Goal: Transaction & Acquisition: Register for event/course

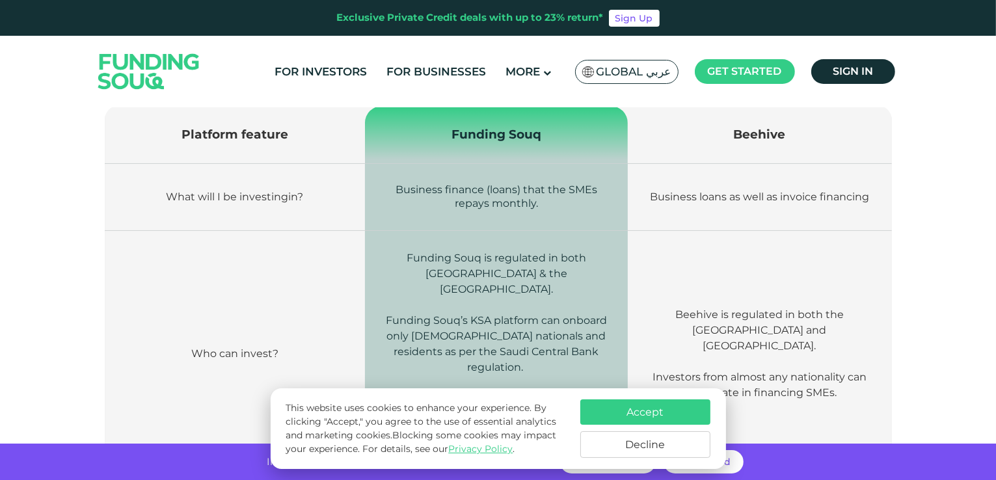
scroll to position [456, 0]
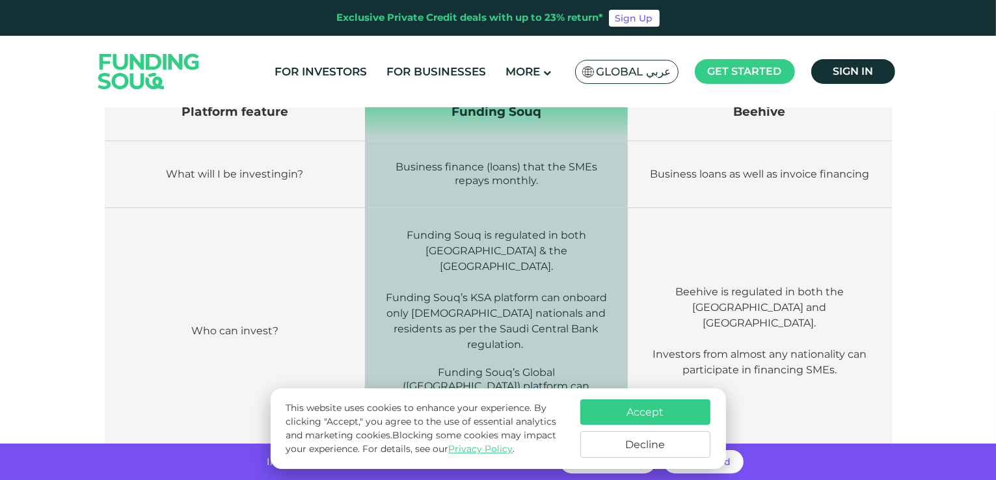
click at [633, 449] on button "Decline" at bounding box center [646, 445] width 130 height 27
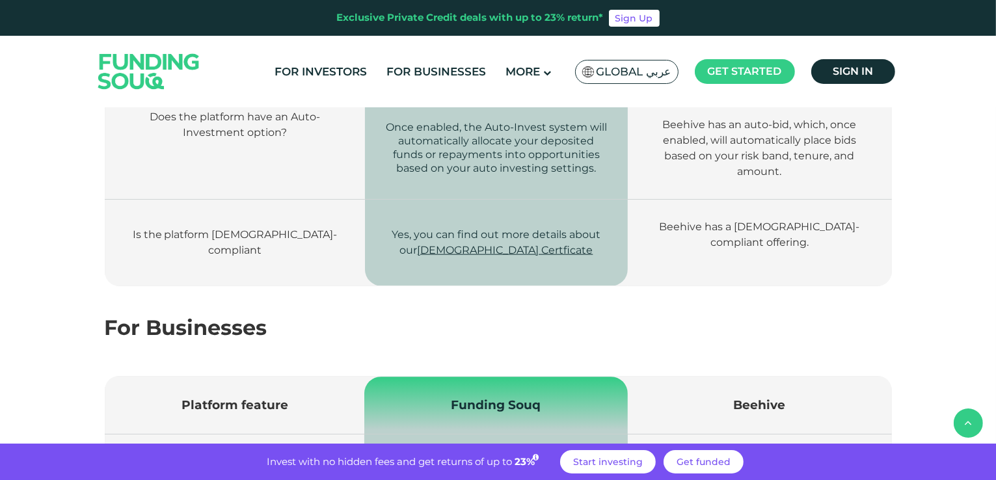
scroll to position [1497, 0]
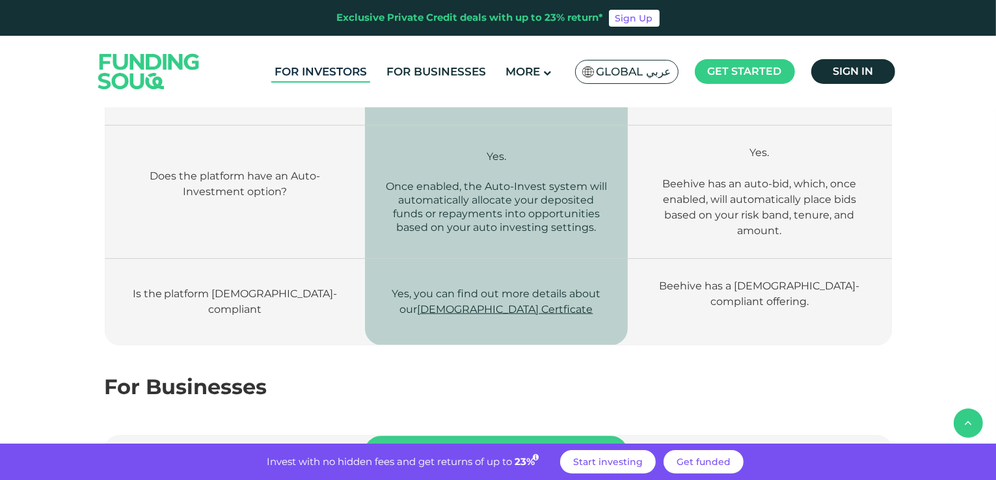
click at [348, 73] on link "For Investors" at bounding box center [320, 71] width 99 height 21
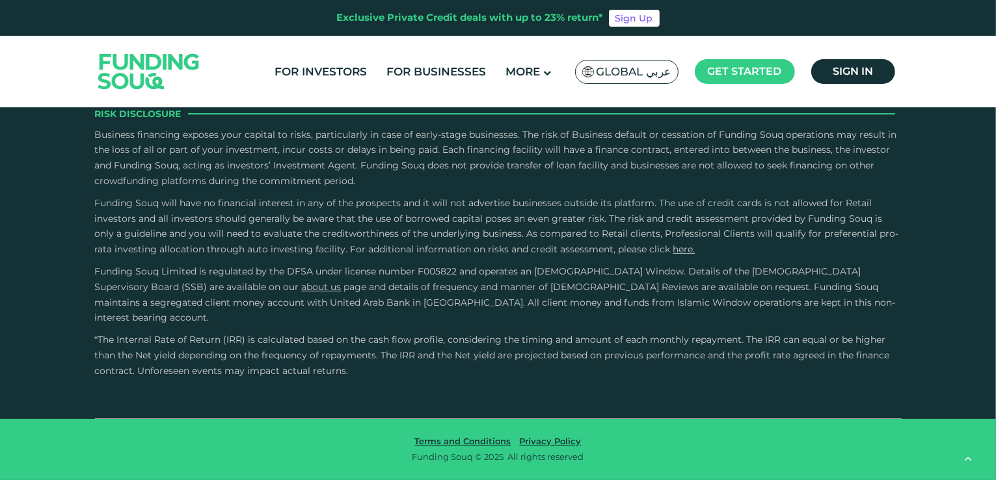
scroll to position [2473, 0]
radio input "true"
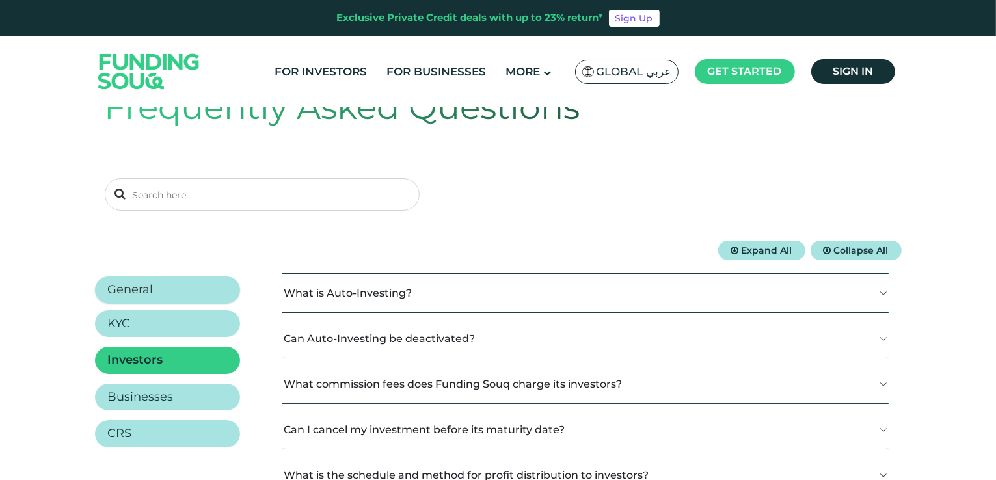
click at [147, 294] on h2 "General" at bounding box center [131, 290] width 46 height 14
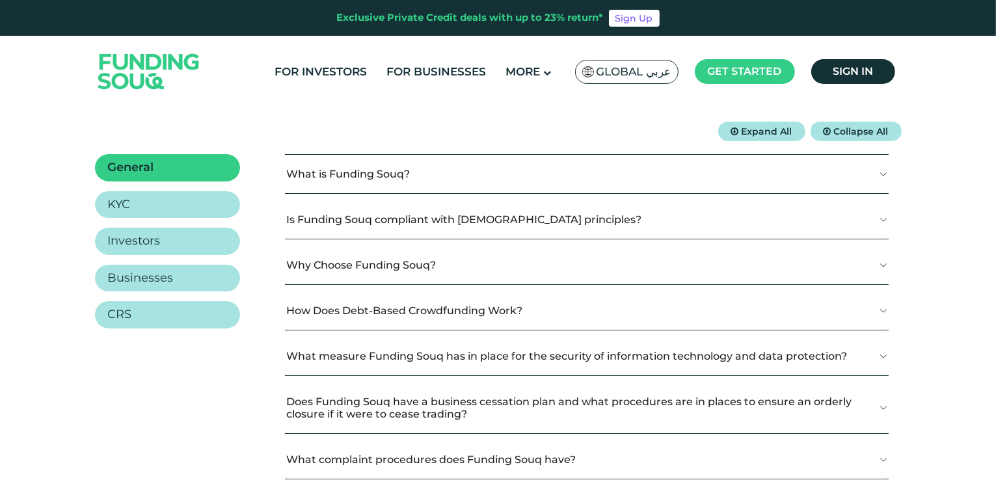
scroll to position [195, 0]
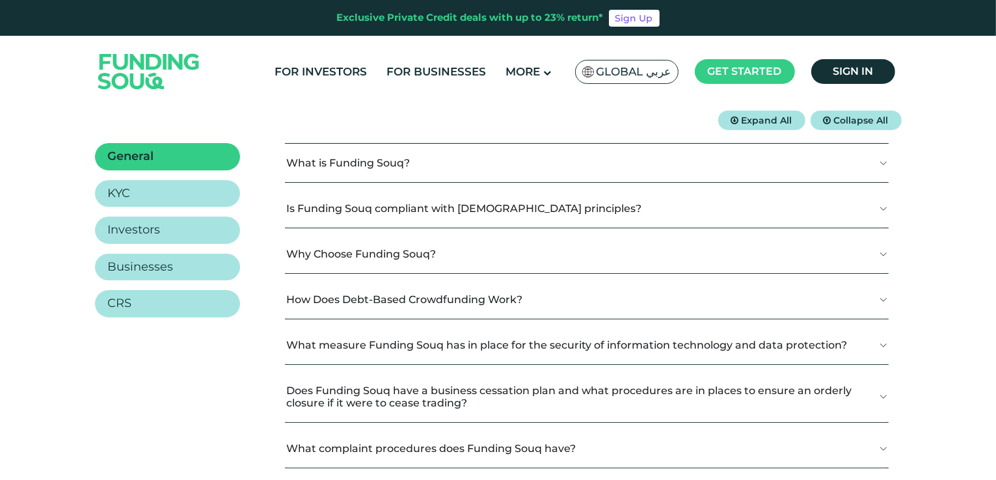
click at [379, 167] on button "What is Funding Souq?" at bounding box center [587, 163] width 604 height 38
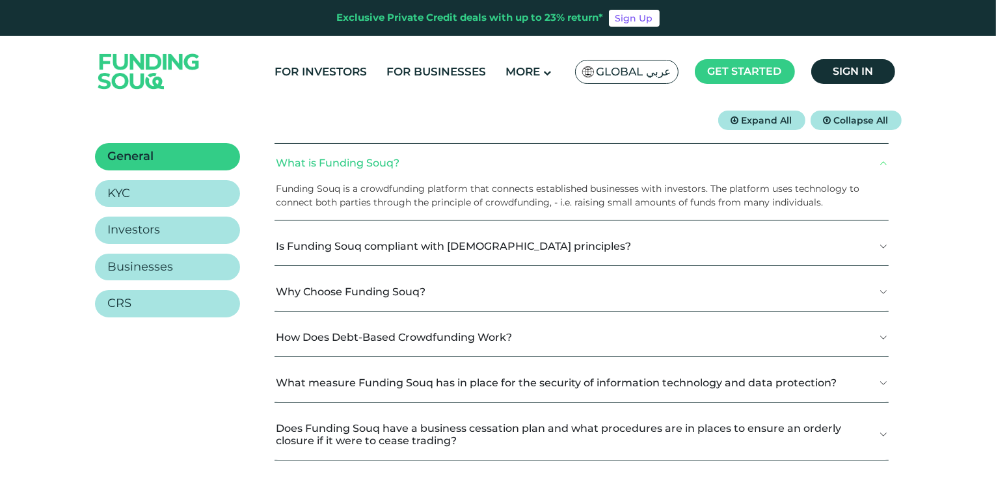
click at [345, 249] on button "Is Funding Souq compliant with Shariah principles?" at bounding box center [582, 246] width 614 height 38
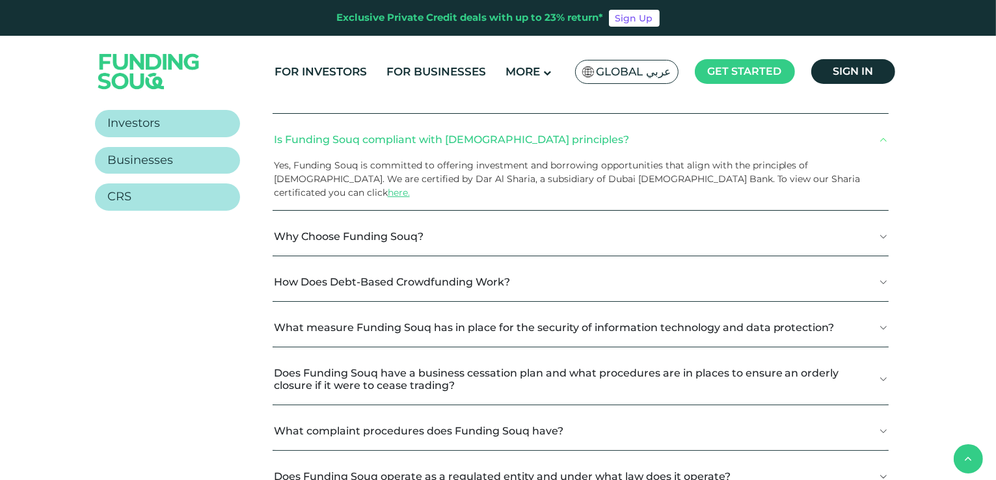
scroll to position [325, 0]
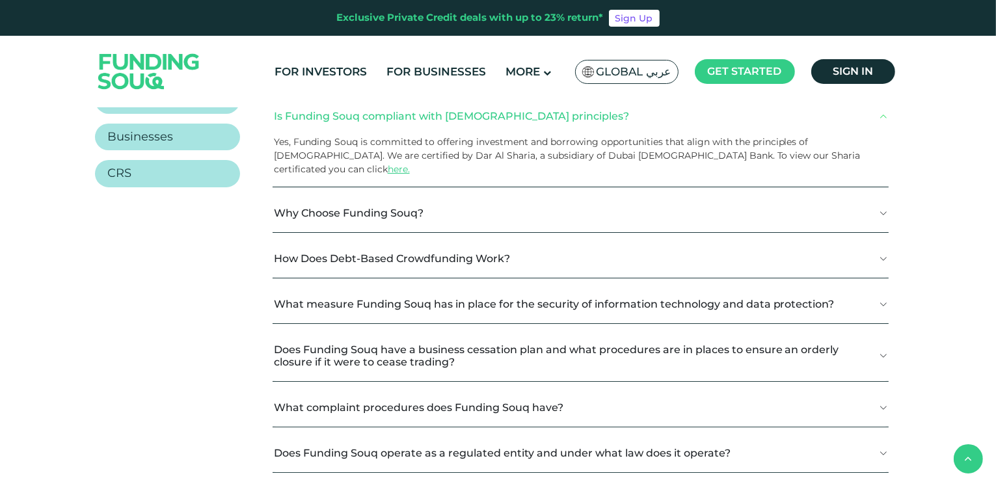
click at [353, 206] on button "Why Choose Funding Souq?" at bounding box center [581, 213] width 616 height 38
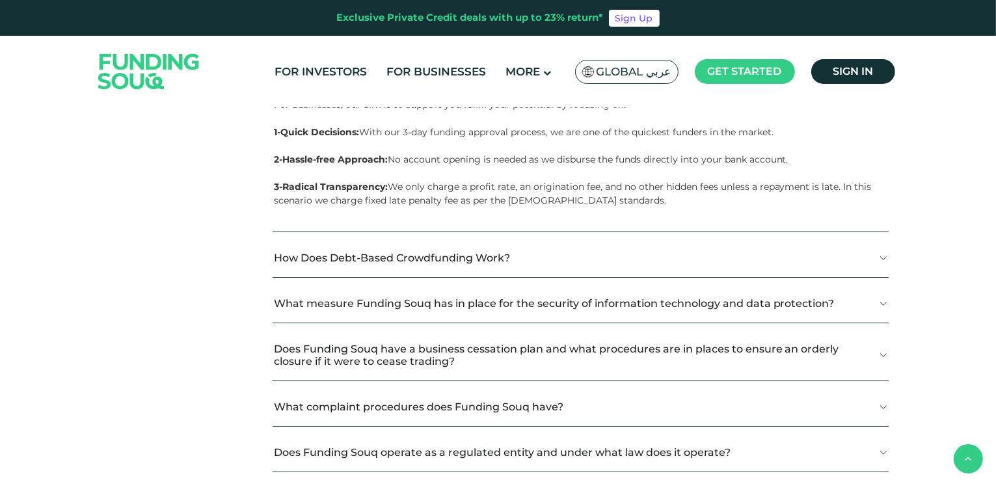
scroll to position [716, 0]
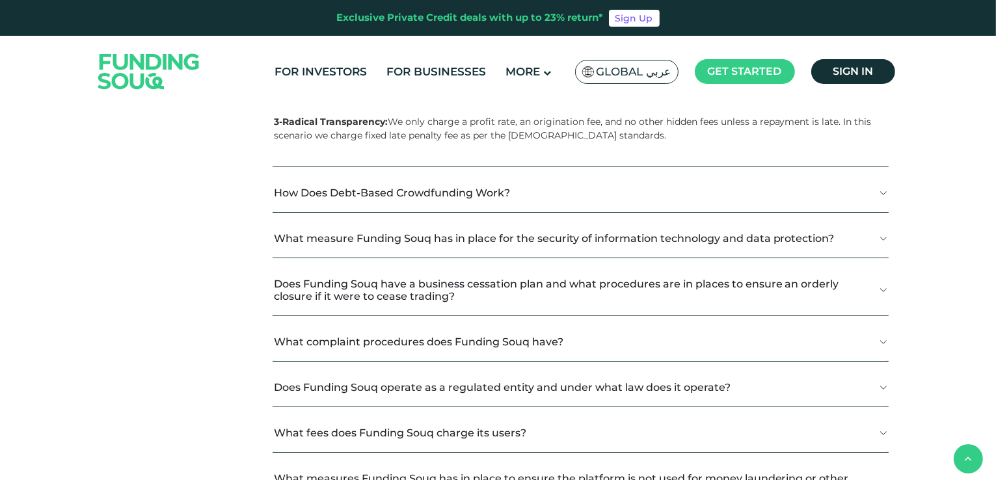
click at [481, 175] on button "How Does Debt-Based Crowdfunding Work?" at bounding box center [581, 193] width 616 height 38
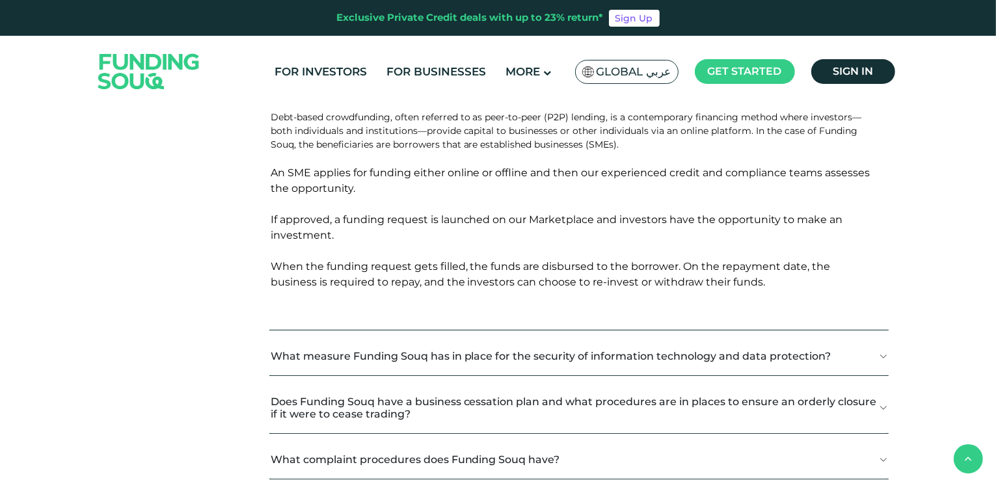
scroll to position [846, 0]
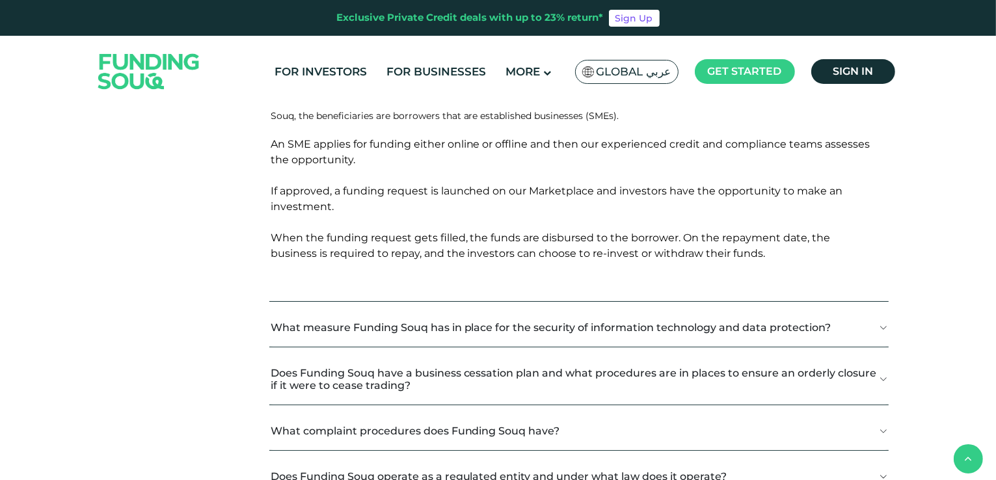
click at [447, 321] on button "What measure Funding Souq has in place for the security of information technolo…" at bounding box center [579, 328] width 620 height 38
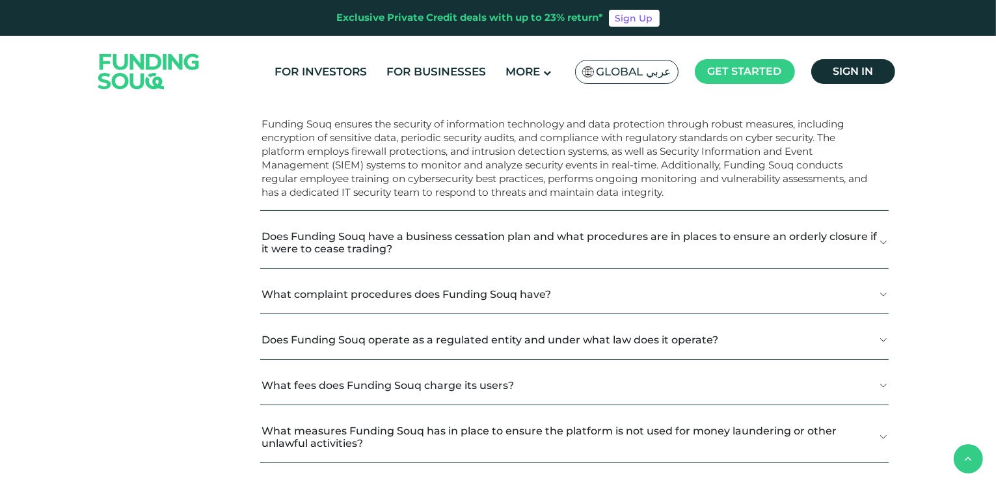
scroll to position [1106, 0]
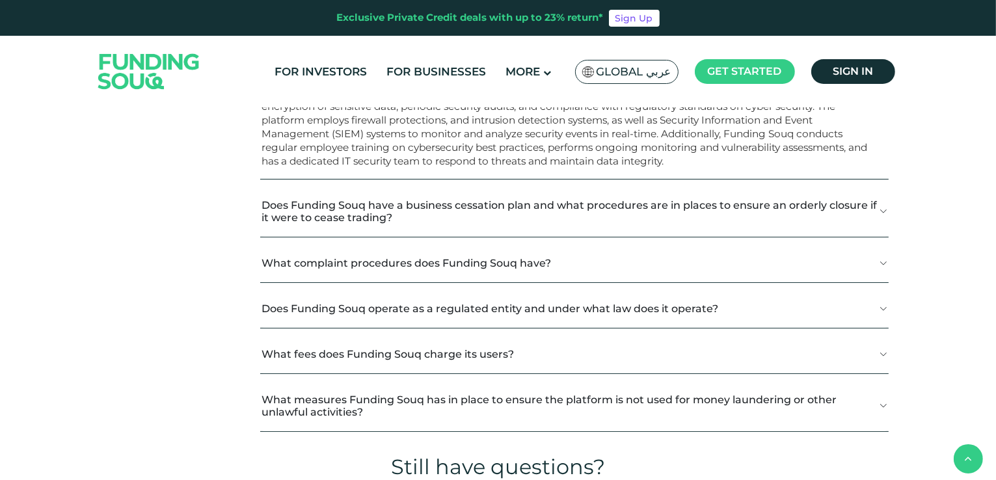
click at [401, 206] on button "Does Funding Souq have a business cessation plan and what procedures are in pla…" at bounding box center [574, 211] width 628 height 51
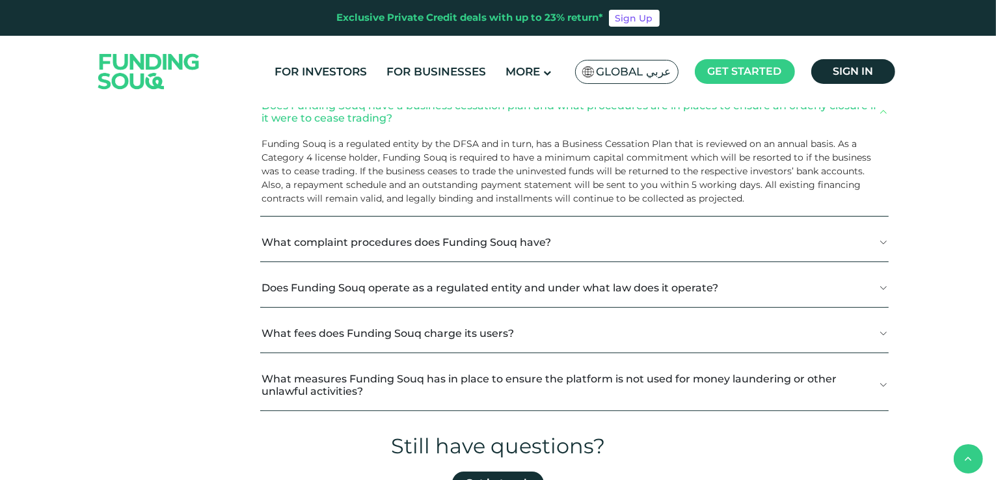
scroll to position [1237, 0]
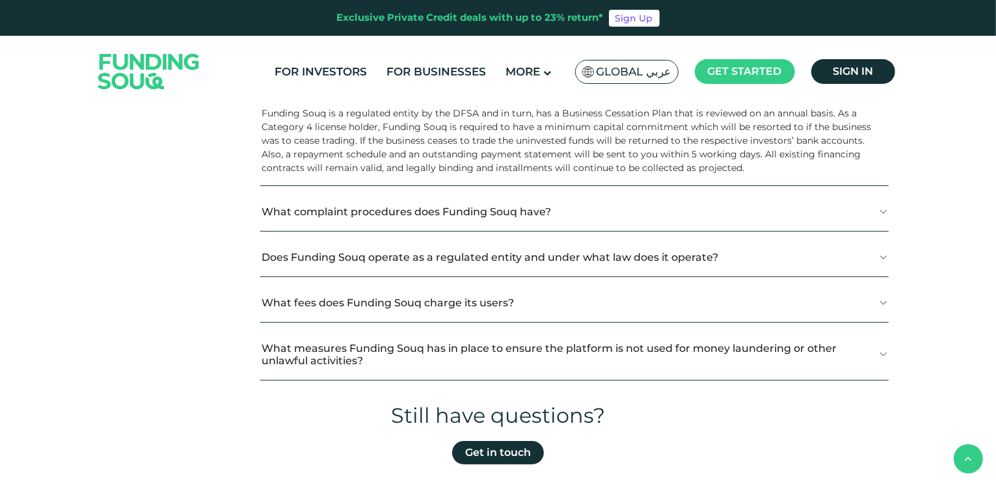
click at [276, 238] on button "Does Funding Souq operate as a regulated entity and under what law does it oper…" at bounding box center [574, 257] width 628 height 38
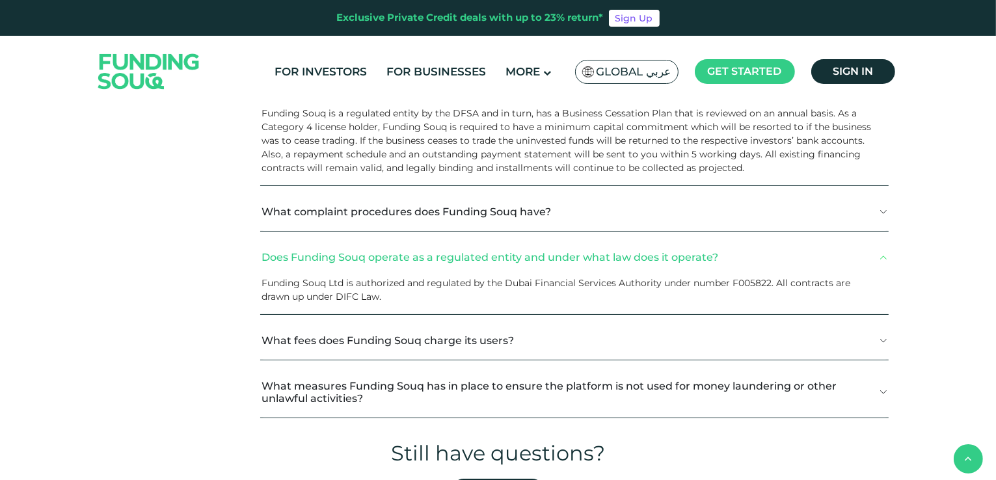
click at [313, 322] on button "What fees does Funding Souq charge its users?" at bounding box center [574, 341] width 628 height 38
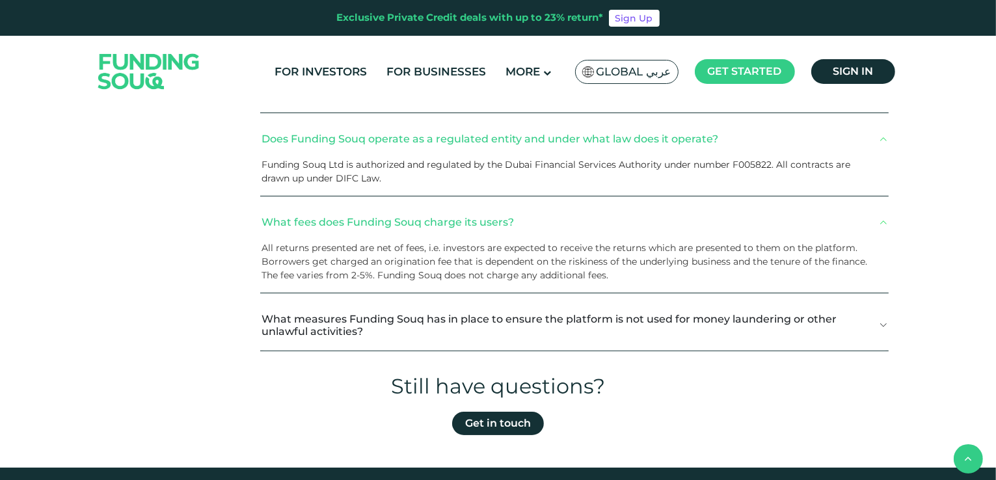
scroll to position [1367, 0]
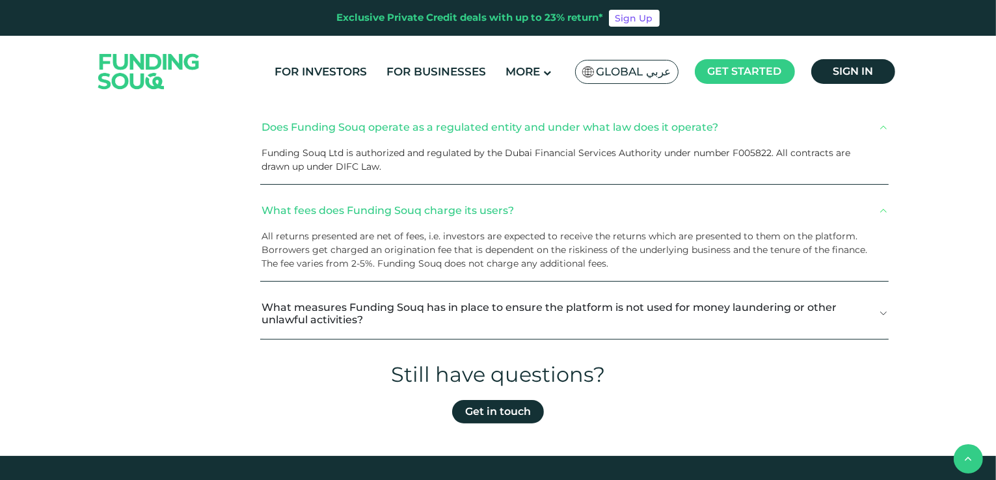
click at [291, 304] on button "What measures Funding Souq has in place to ensure the platform is not used for …" at bounding box center [574, 313] width 628 height 51
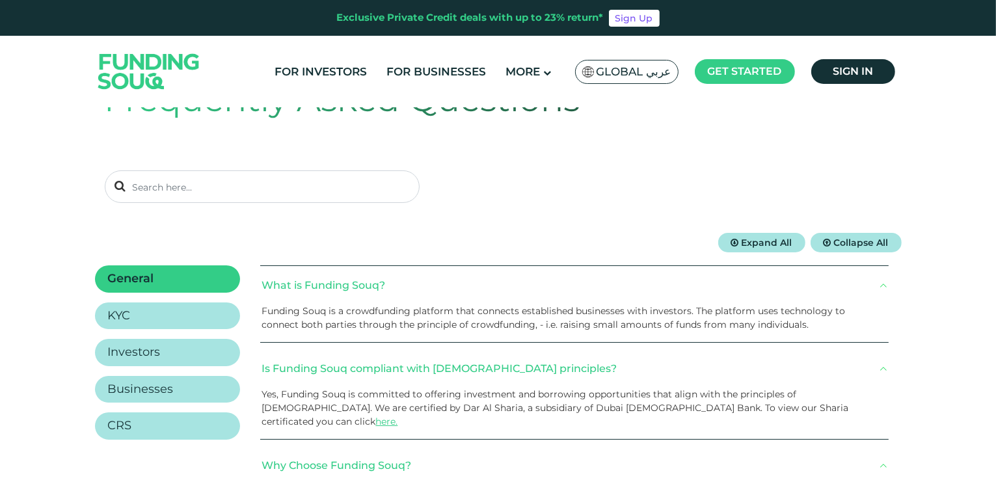
scroll to position [0, 0]
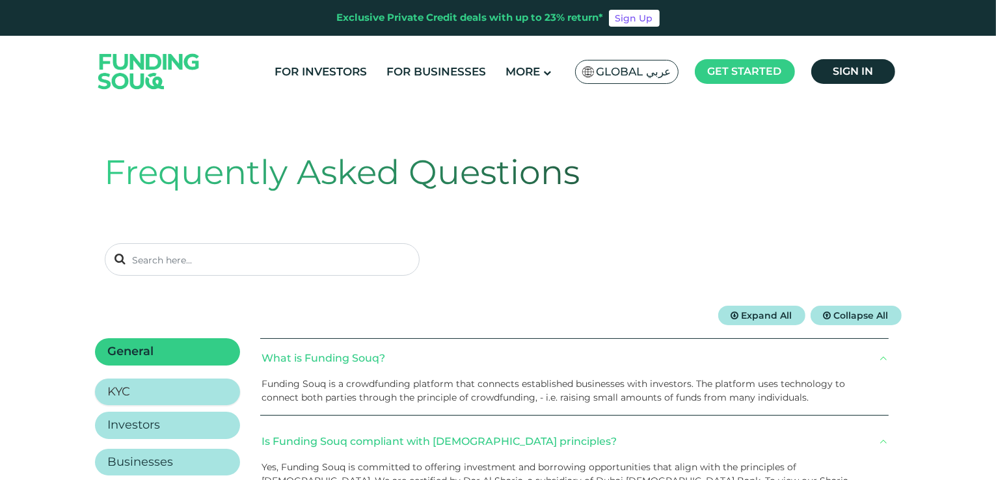
click at [128, 386] on h2 "KYC" at bounding box center [119, 392] width 23 height 14
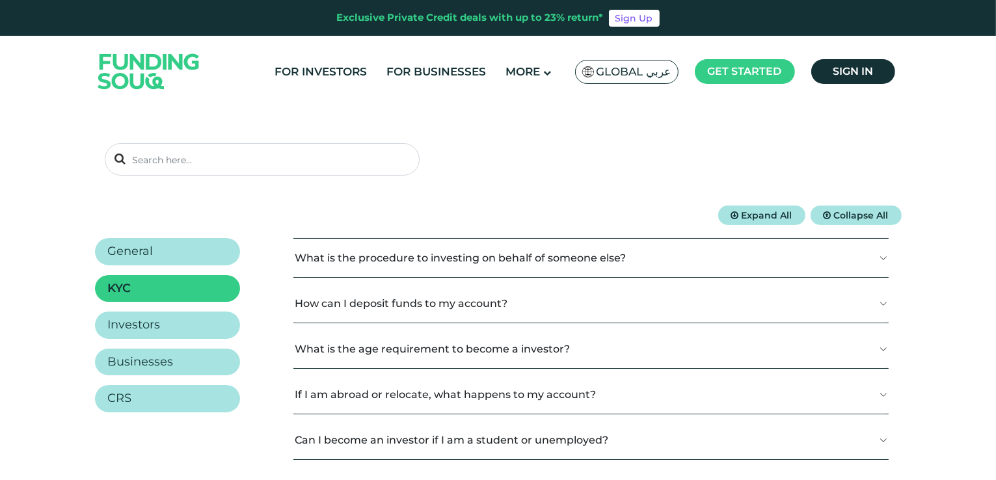
scroll to position [130, 0]
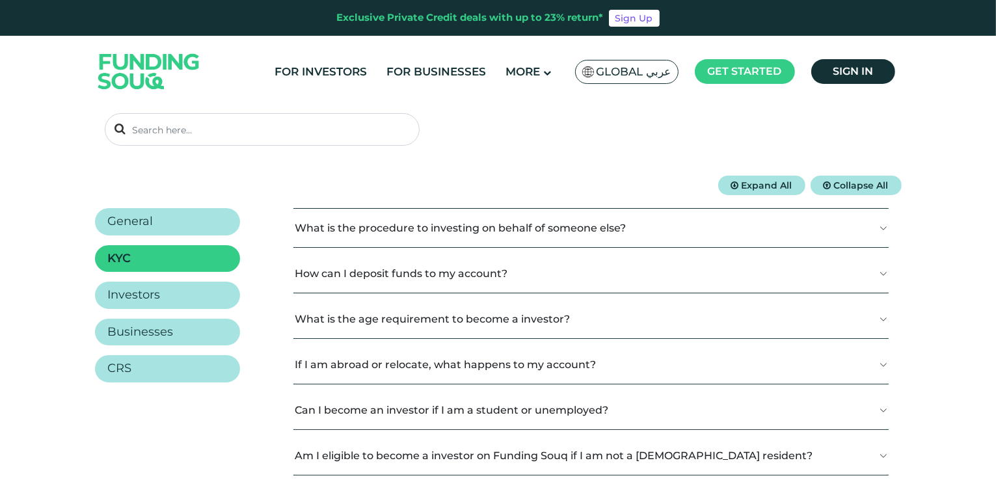
click at [570, 226] on button "What is the procedure to investing on behalf of someone else?" at bounding box center [592, 228] width 596 height 38
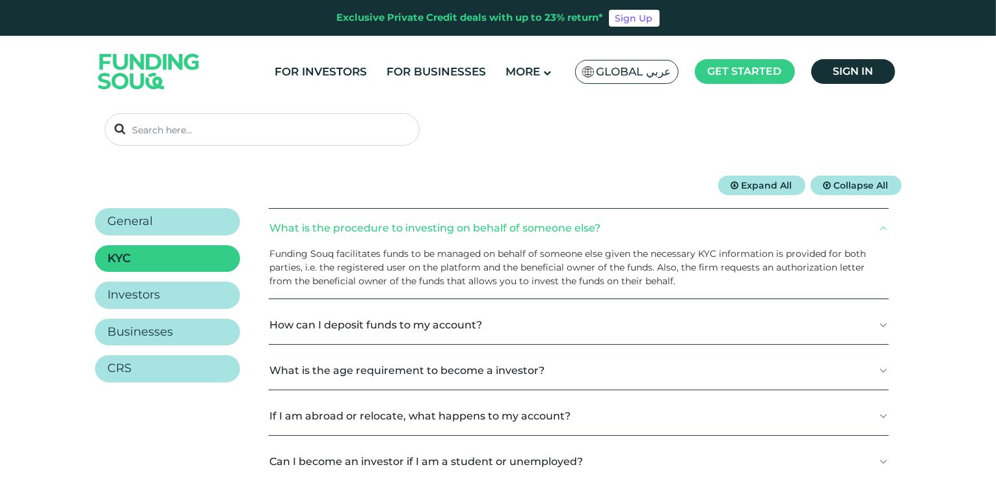
click at [570, 226] on button "What is the procedure to investing on behalf of someone else?" at bounding box center [579, 228] width 620 height 38
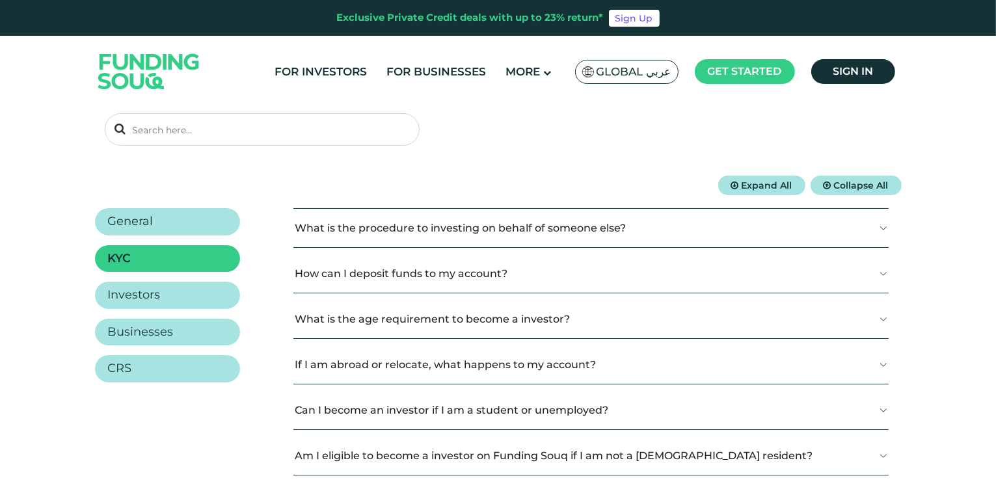
click at [427, 274] on button "How can I deposit funds to my account?" at bounding box center [592, 273] width 596 height 38
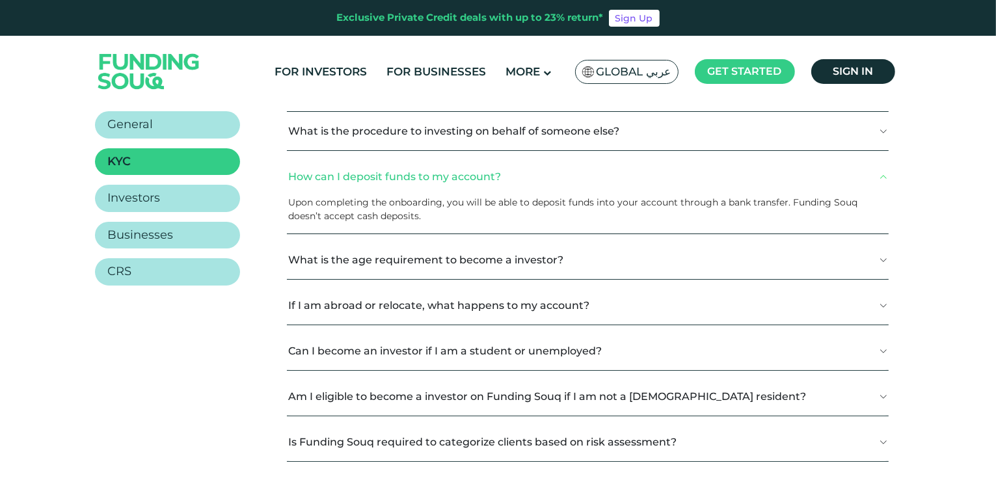
scroll to position [260, 0]
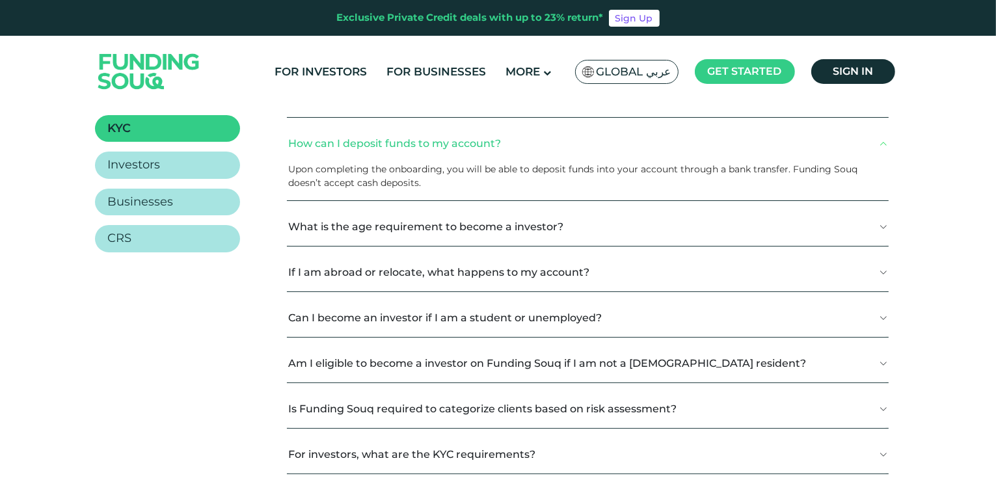
click at [495, 227] on button "What is the age requirement to become a investor?" at bounding box center [588, 227] width 602 height 38
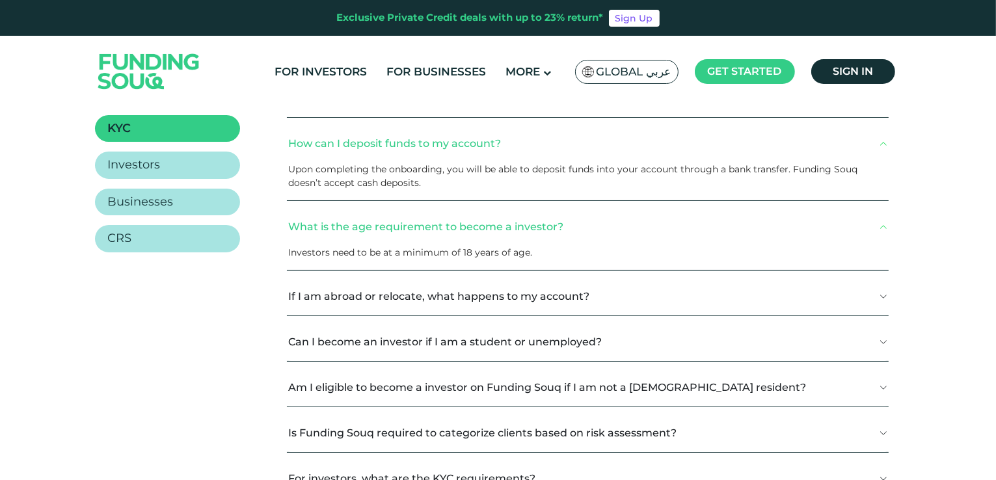
click at [479, 292] on button "If I am abroad or relocate, what happens to my account?" at bounding box center [588, 296] width 602 height 38
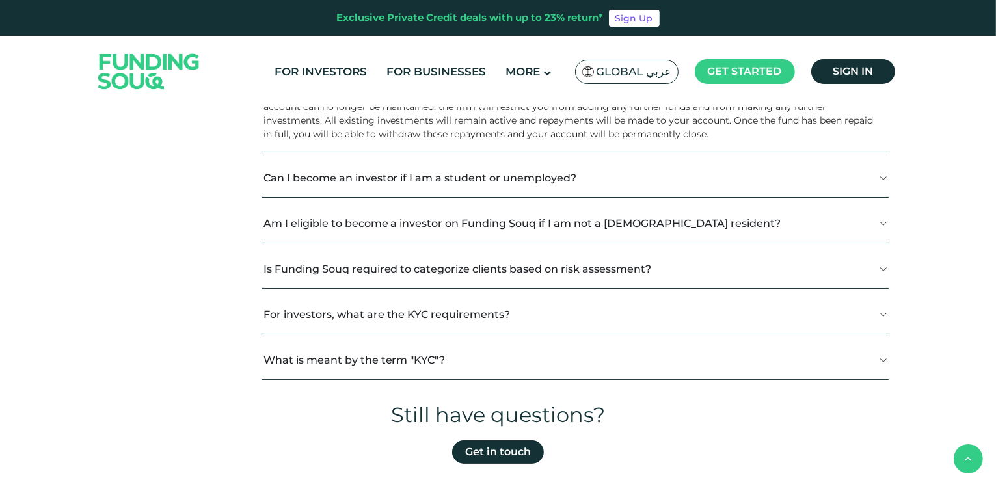
scroll to position [521, 0]
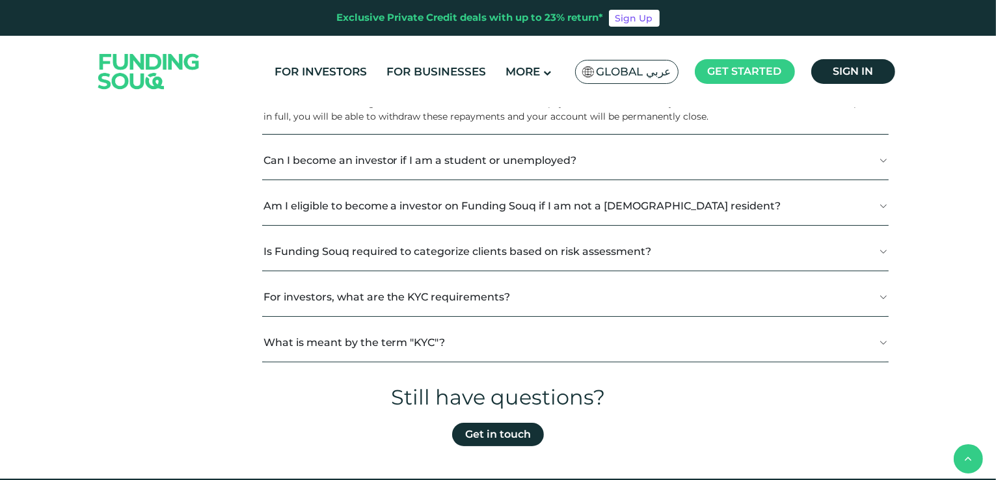
click at [450, 165] on button "Can I become an investor if I am a student or unemployed?" at bounding box center [575, 160] width 627 height 38
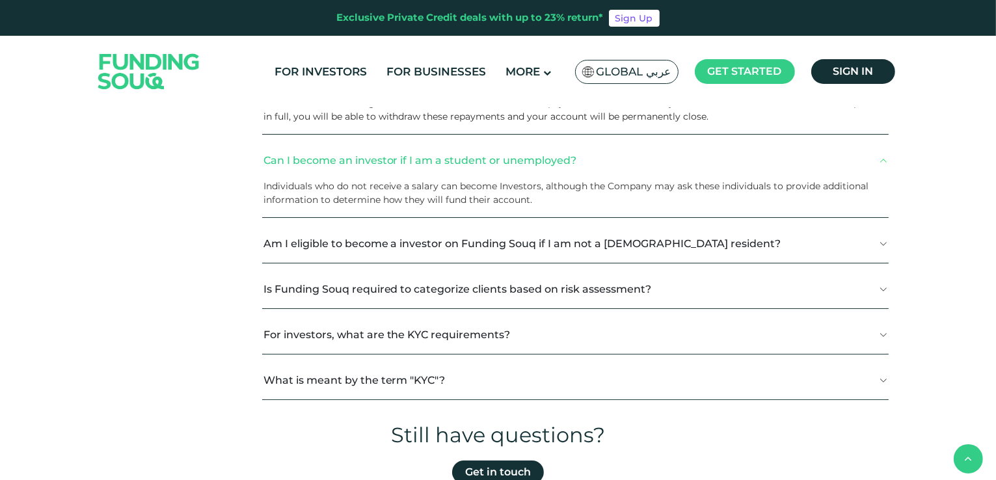
click at [426, 303] on button "Is Funding Souq required to categorize clients based on risk assessment?" at bounding box center [575, 289] width 627 height 38
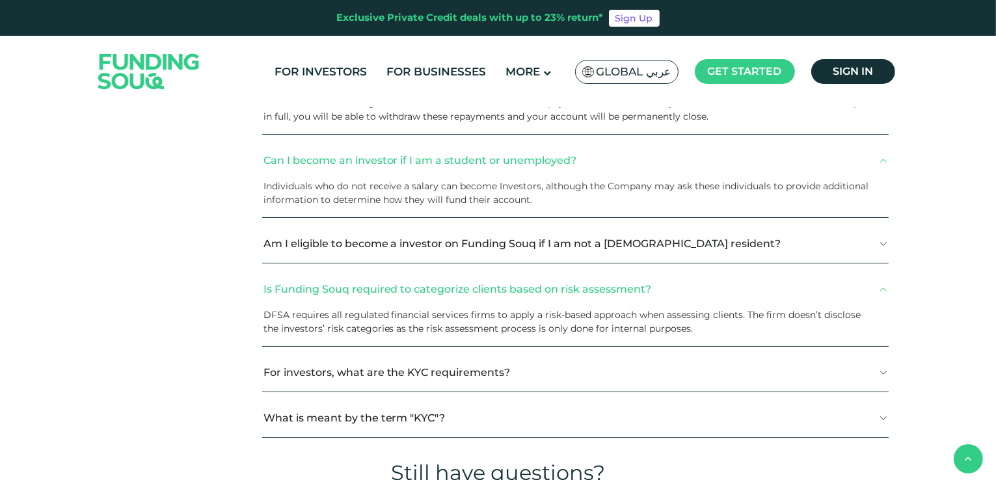
click at [439, 290] on button "Is Funding Souq required to categorize clients based on risk assessment?" at bounding box center [575, 289] width 627 height 38
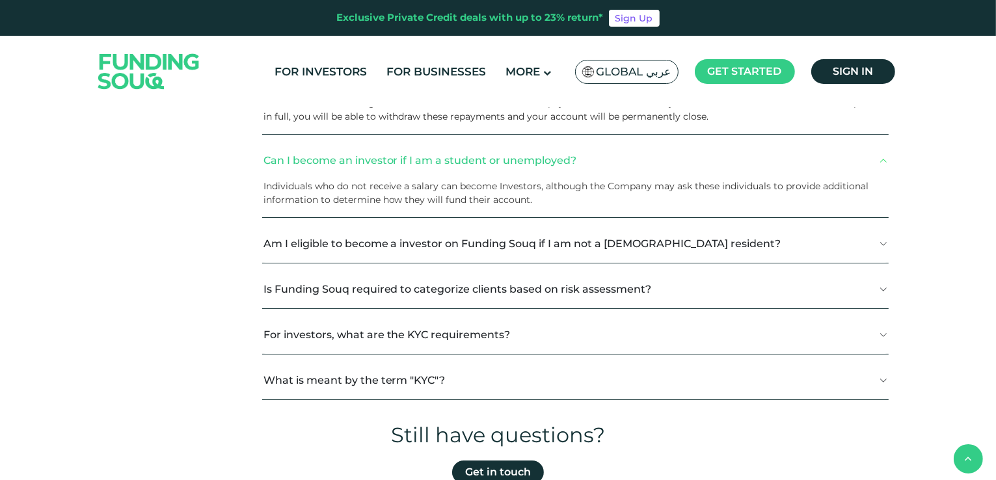
click at [414, 334] on button "For investors, what are the KYC requirements?" at bounding box center [575, 335] width 627 height 38
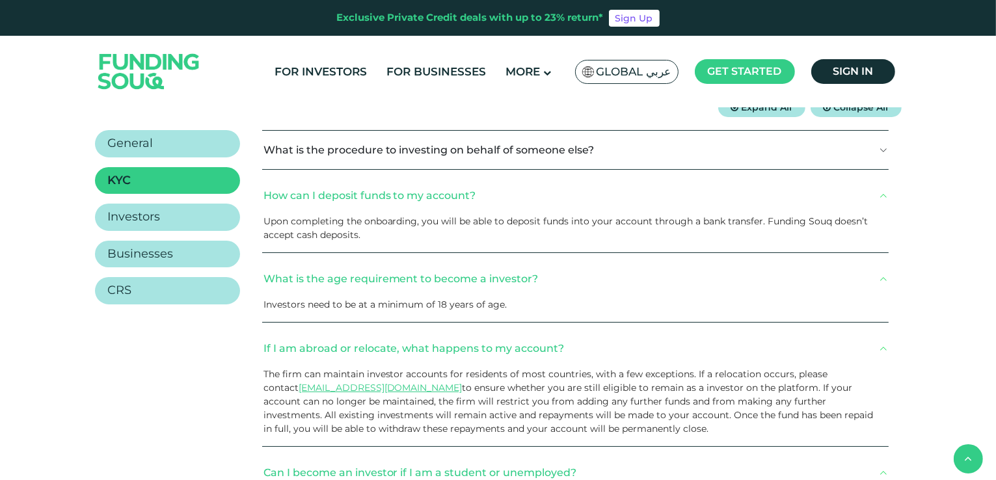
scroll to position [65, 0]
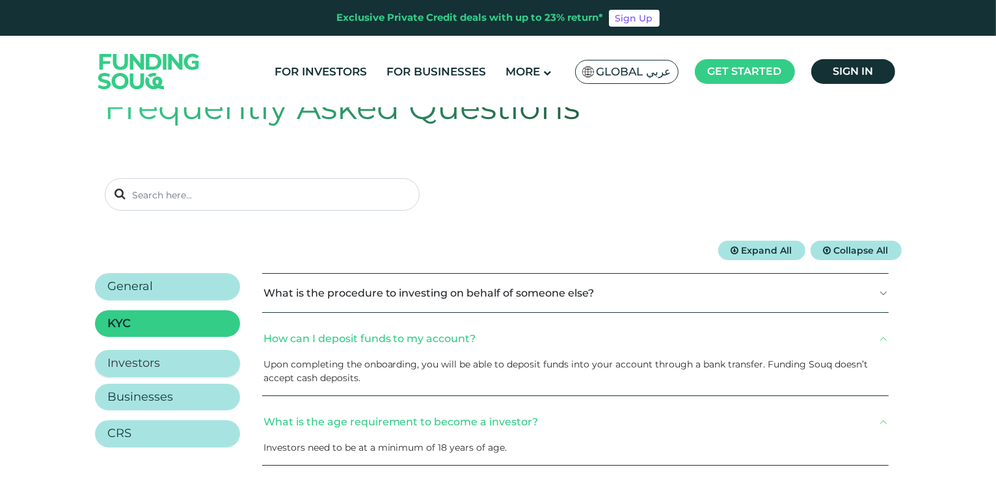
click at [139, 368] on h2 "Investors" at bounding box center [134, 364] width 53 height 14
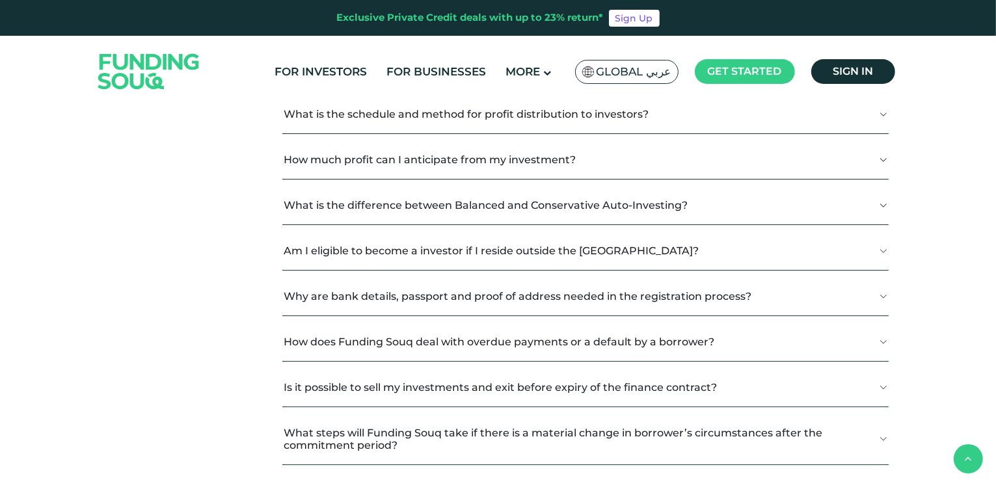
scroll to position [456, 0]
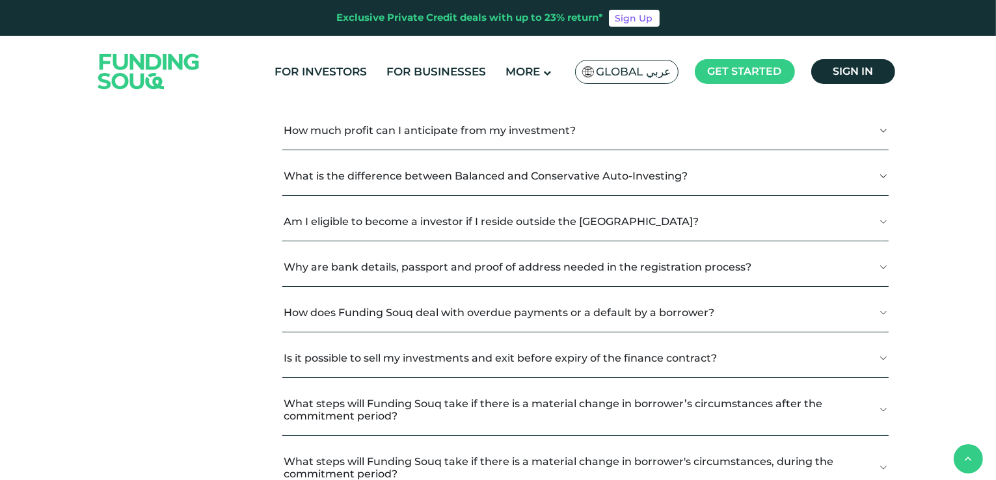
click at [393, 189] on button "What is the difference between Balanced and Conservative Auto-Investing?" at bounding box center [585, 176] width 606 height 38
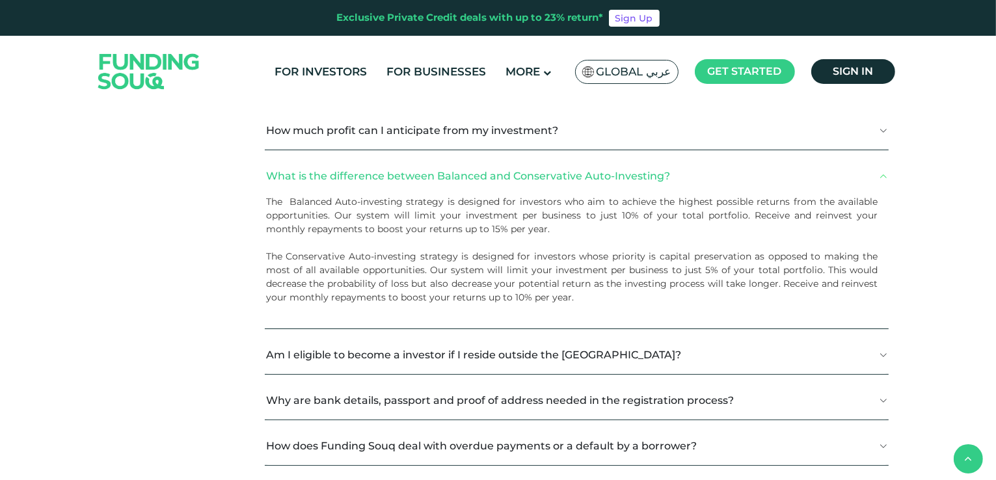
scroll to position [586, 0]
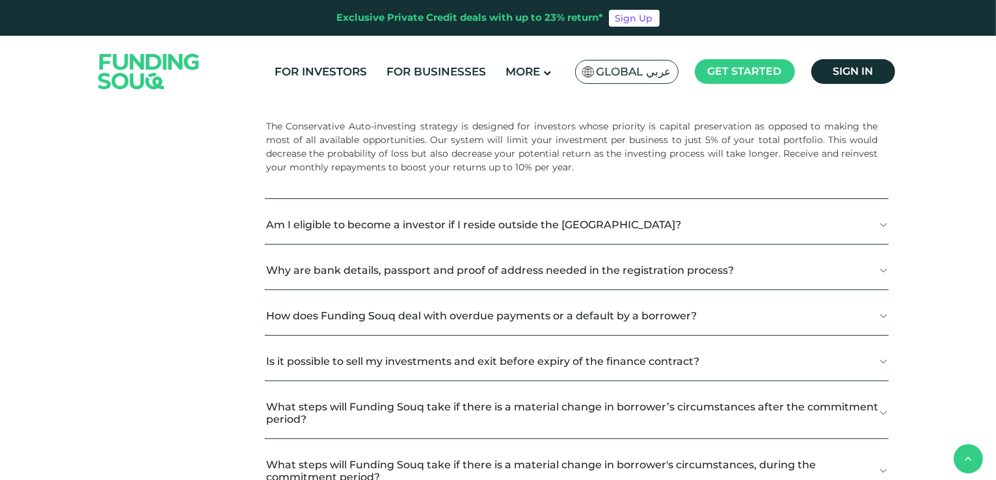
click at [377, 313] on button "How does Funding Souq deal with overdue payments or a default by a borrower?" at bounding box center [577, 316] width 624 height 38
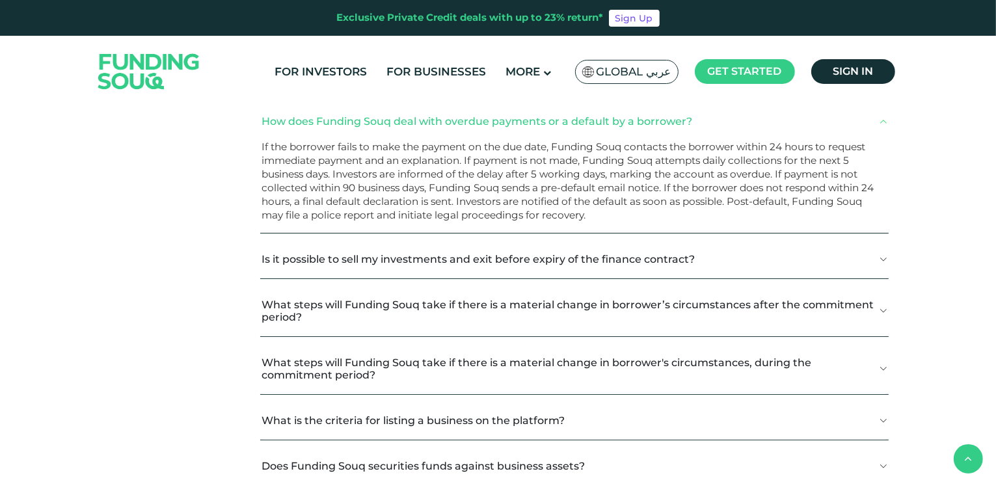
scroll to position [781, 0]
click at [423, 261] on button "Is it possible to sell my investments and exit before expiry of the finance con…" at bounding box center [574, 259] width 628 height 38
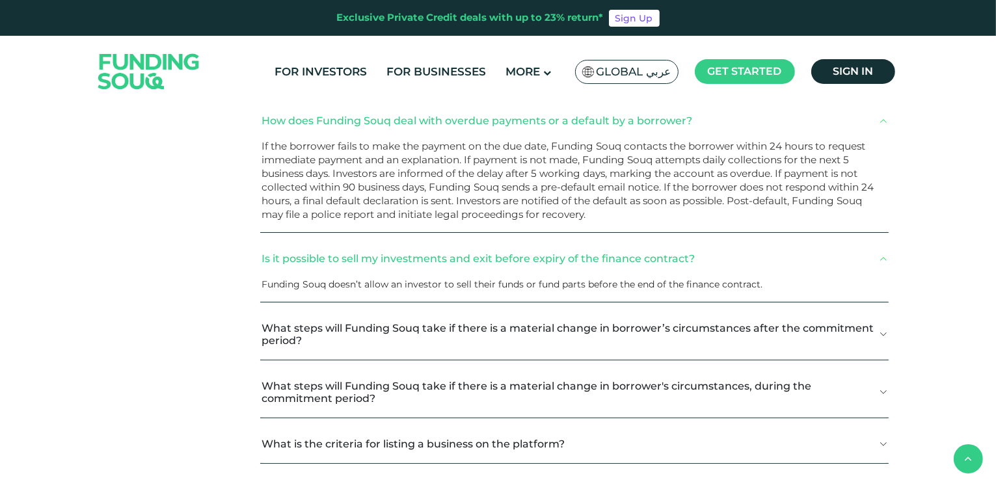
scroll to position [846, 0]
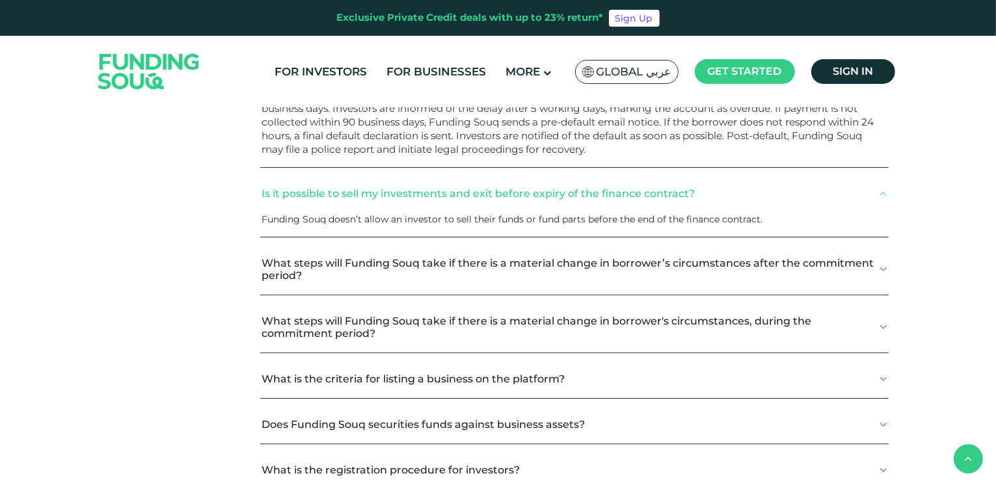
click at [291, 271] on button "What steps will Funding Souq take if there is a material change in borrower’s c…" at bounding box center [574, 269] width 628 height 51
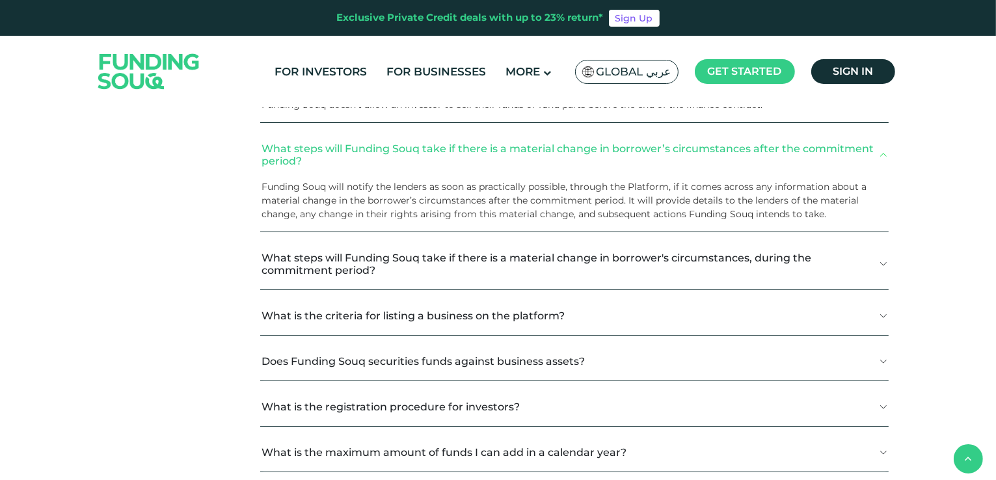
scroll to position [976, 0]
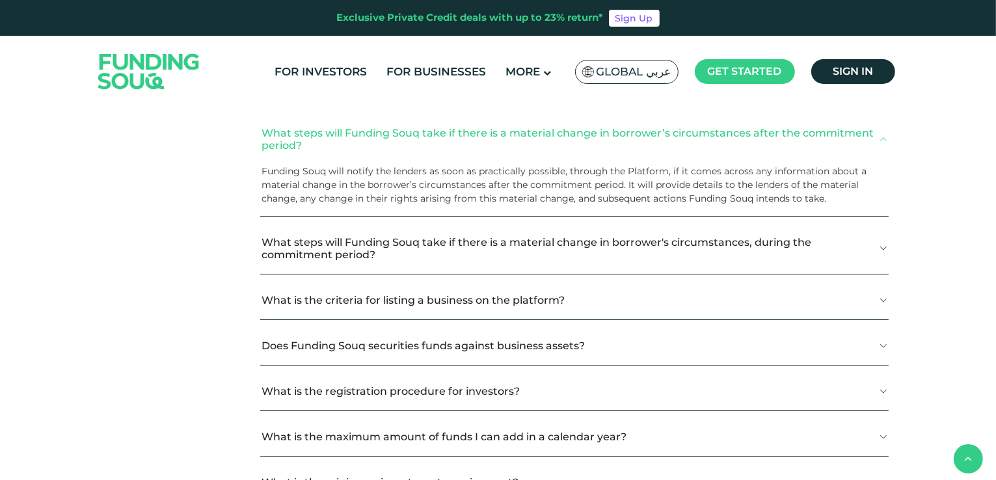
click at [289, 246] on button "What steps will Funding Souq take if there is a material change in borrower's c…" at bounding box center [574, 248] width 628 height 51
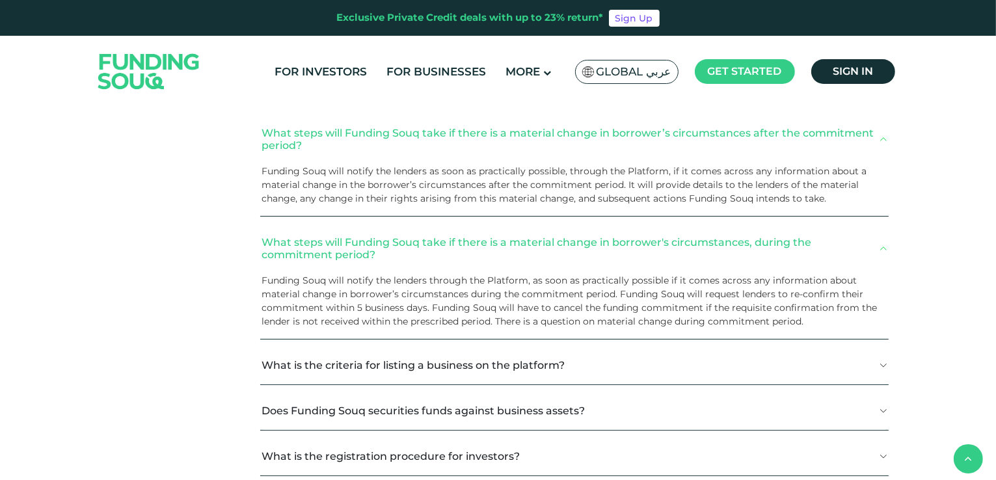
scroll to position [1106, 0]
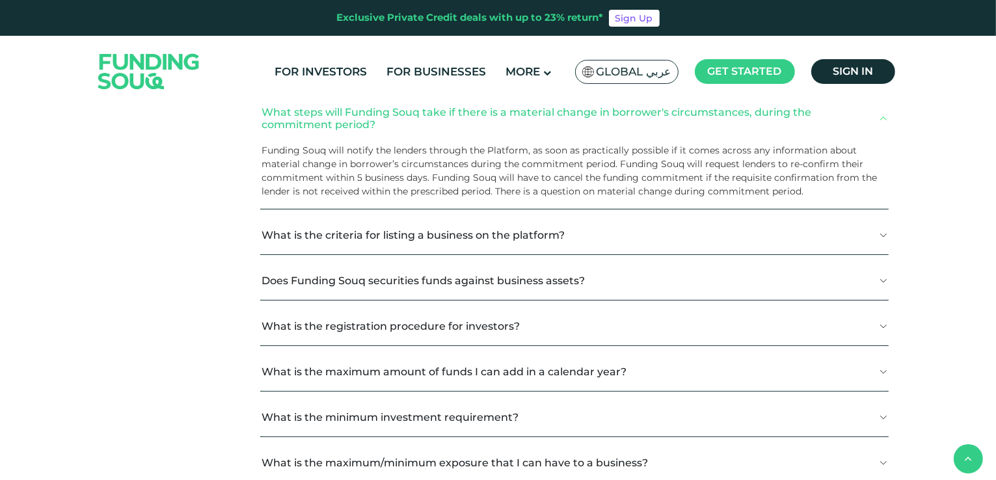
click at [379, 233] on button "What is the criteria for listing a business on the platform?" at bounding box center [574, 235] width 628 height 38
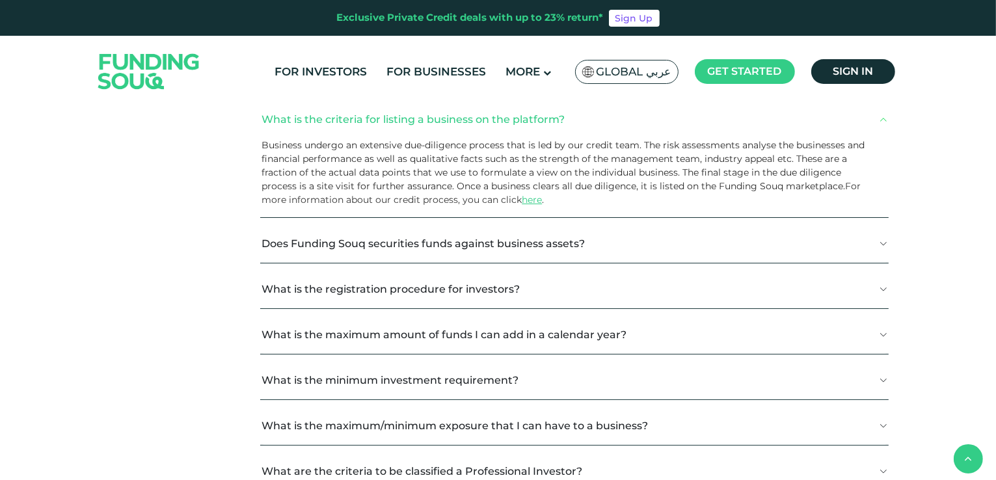
scroll to position [1237, 0]
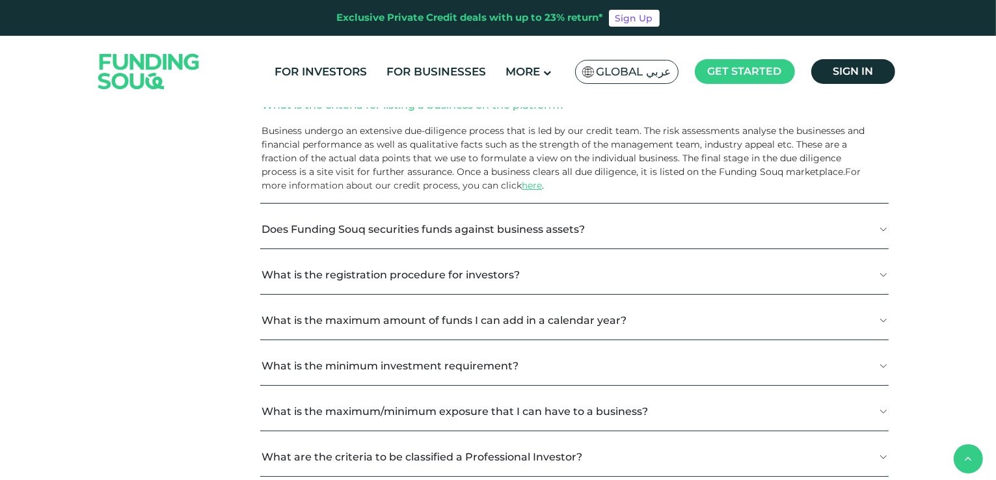
click at [386, 226] on button "Does Funding Souq securities funds against business assets?" at bounding box center [574, 229] width 628 height 38
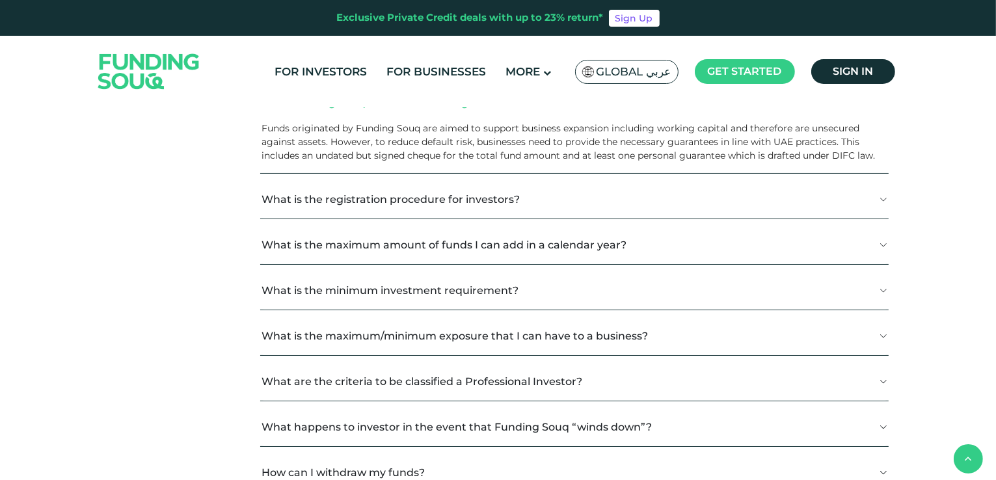
scroll to position [1367, 0]
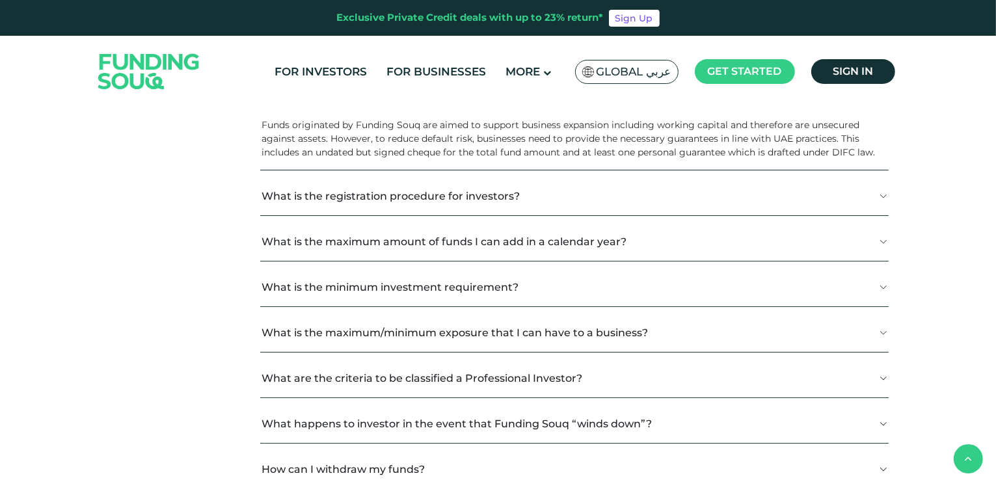
click at [311, 215] on button "What is the registration procedure for investors?" at bounding box center [574, 196] width 628 height 38
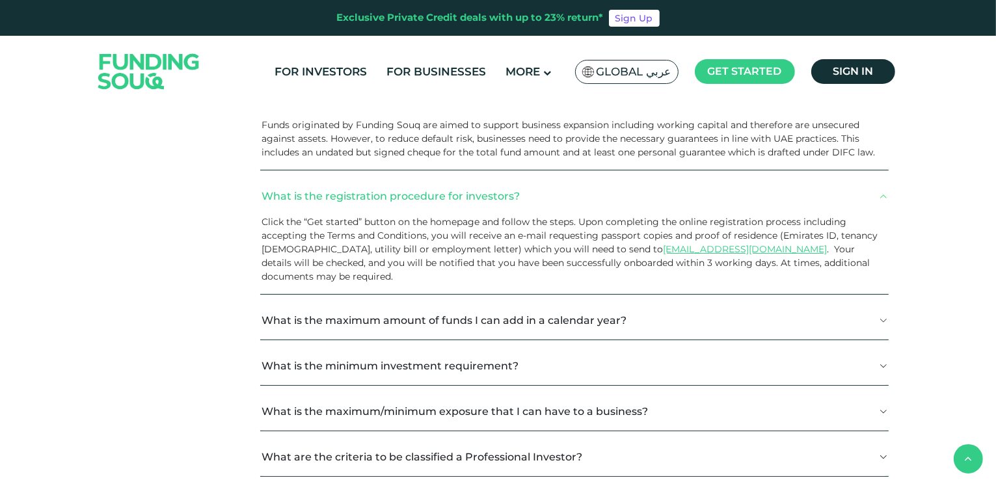
scroll to position [1432, 0]
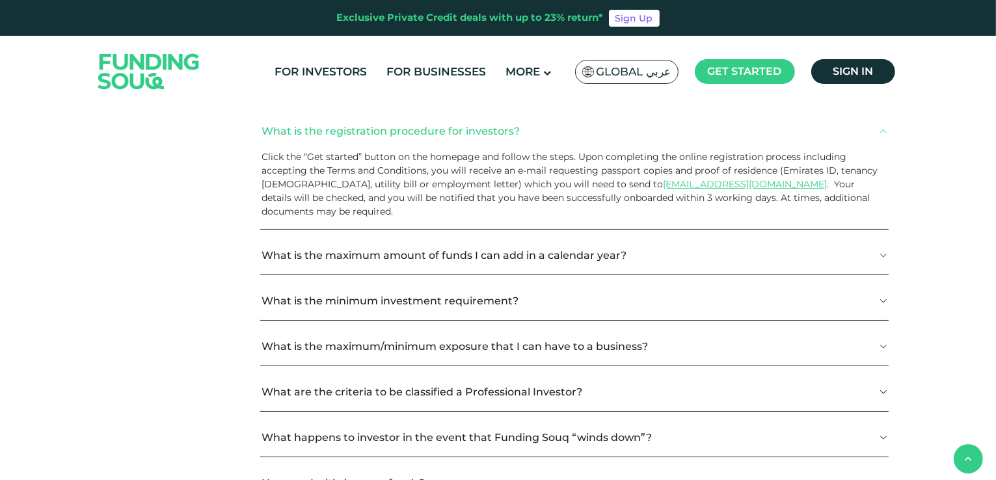
click at [539, 261] on button "What is the maximum amount of funds I can add in a calendar year?" at bounding box center [574, 255] width 628 height 38
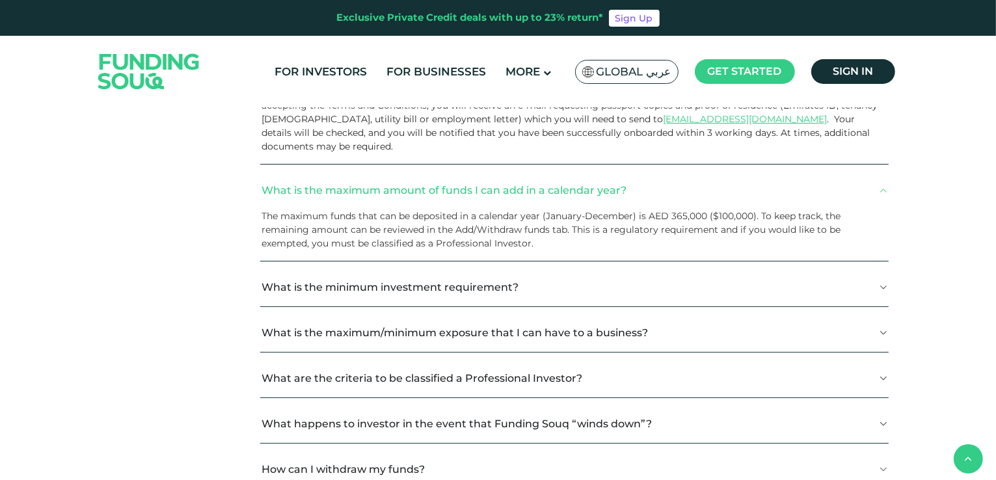
scroll to position [1562, 0]
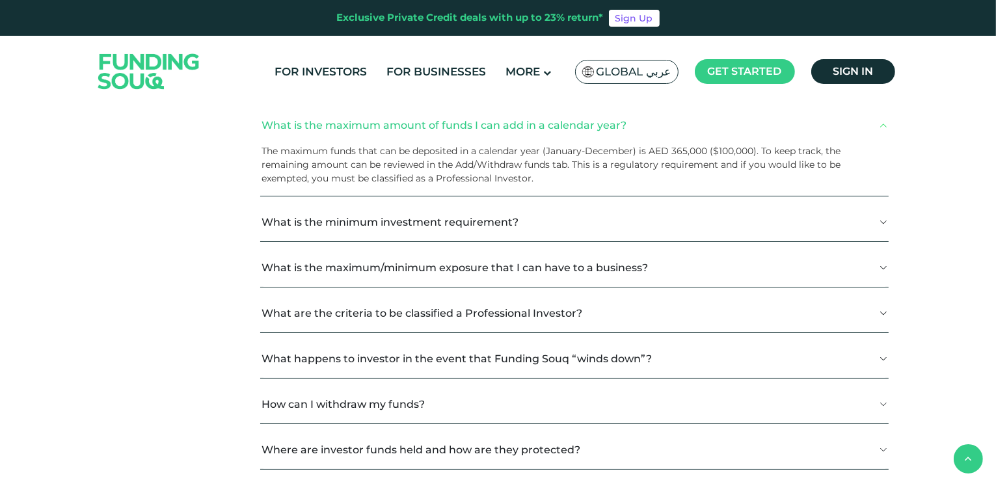
click at [435, 232] on button "What is the minimum investment requirement?" at bounding box center [574, 222] width 628 height 38
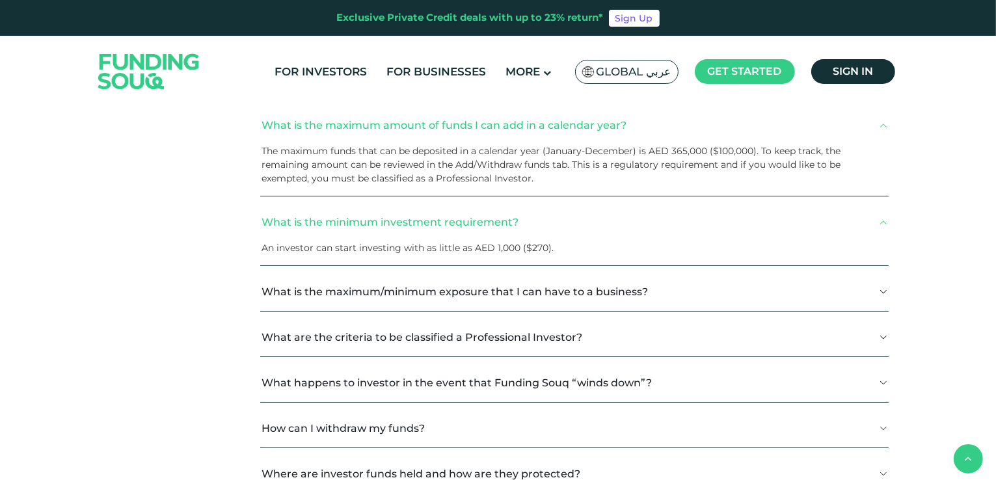
click at [432, 297] on button "What is the maximum/minimum exposure that I can have to a business?" at bounding box center [574, 292] width 628 height 38
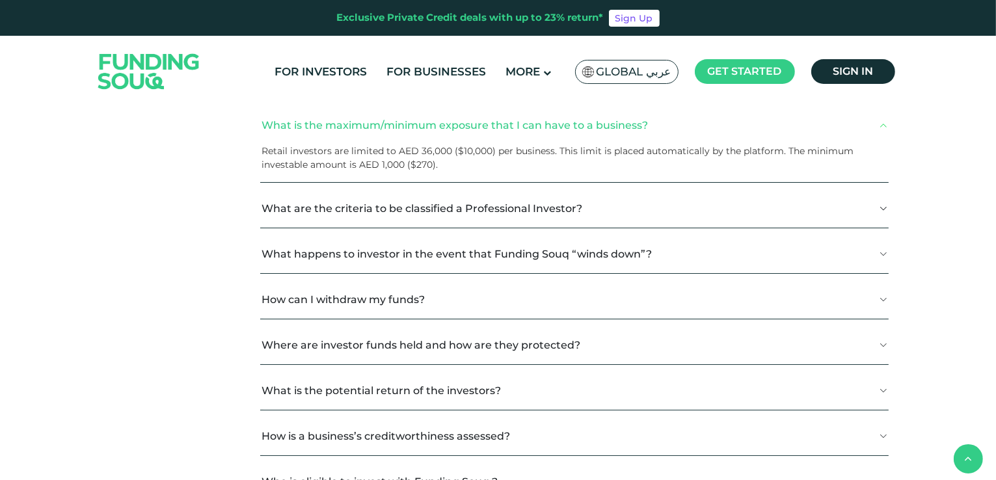
scroll to position [1757, 0]
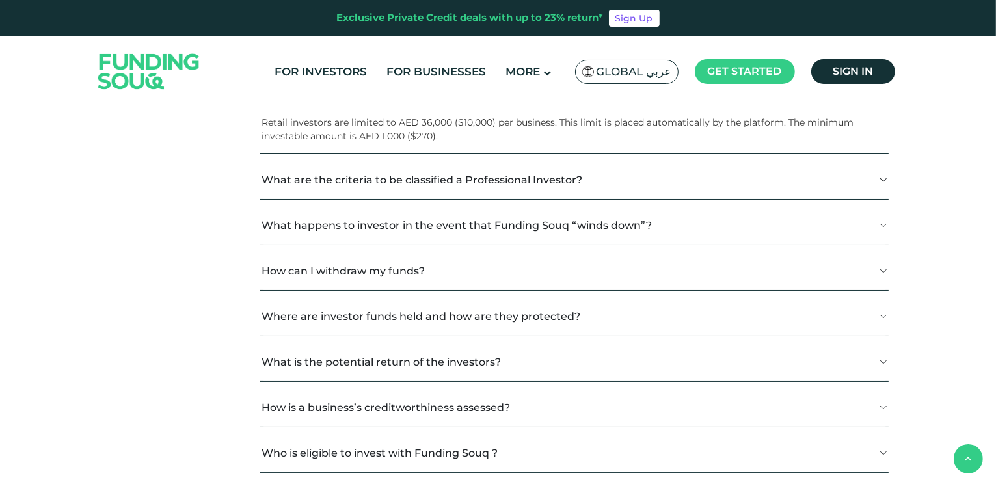
click at [325, 232] on button "What happens to investor in the event that Funding Souq “winds down”?" at bounding box center [574, 225] width 628 height 38
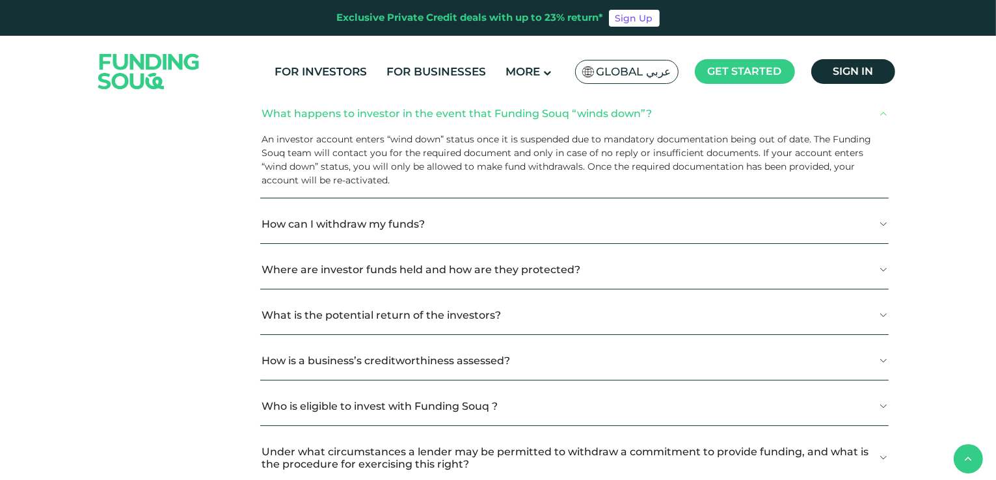
scroll to position [1953, 0]
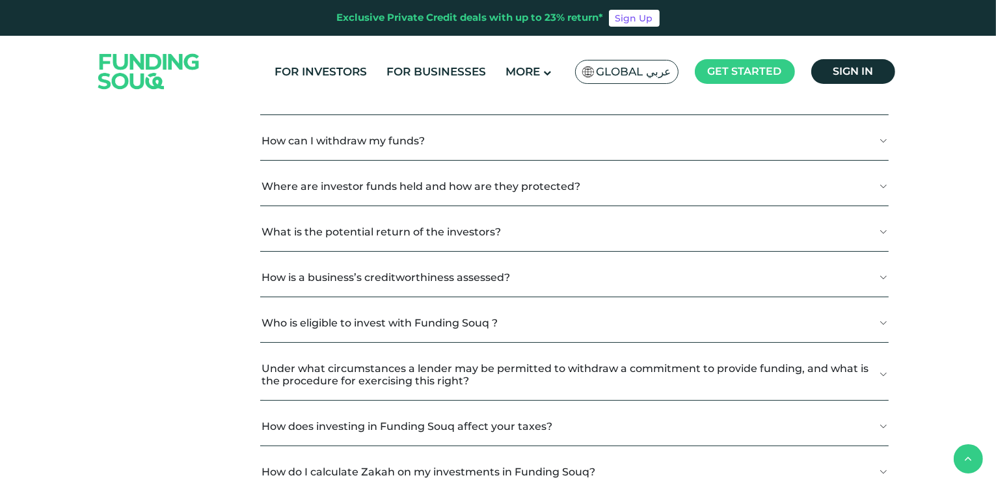
click at [333, 149] on button "How can I withdraw my funds?" at bounding box center [574, 141] width 628 height 38
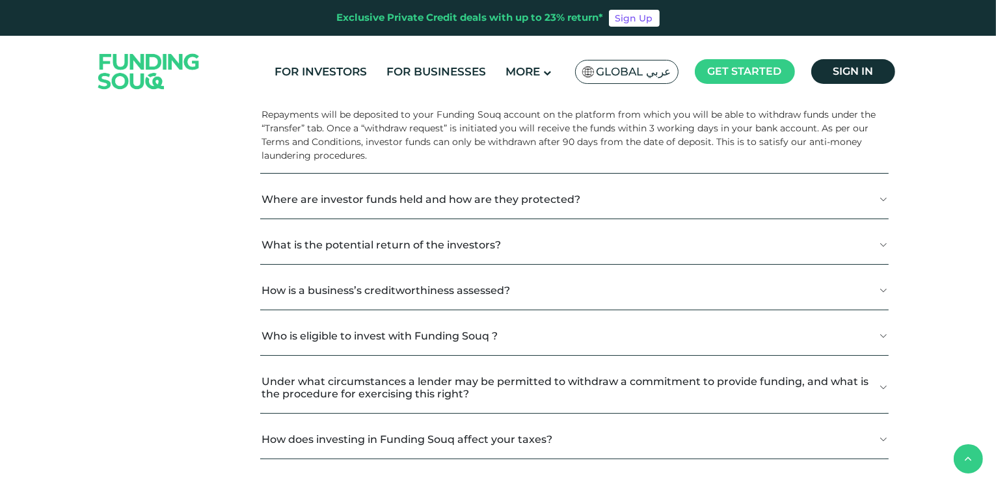
scroll to position [2018, 0]
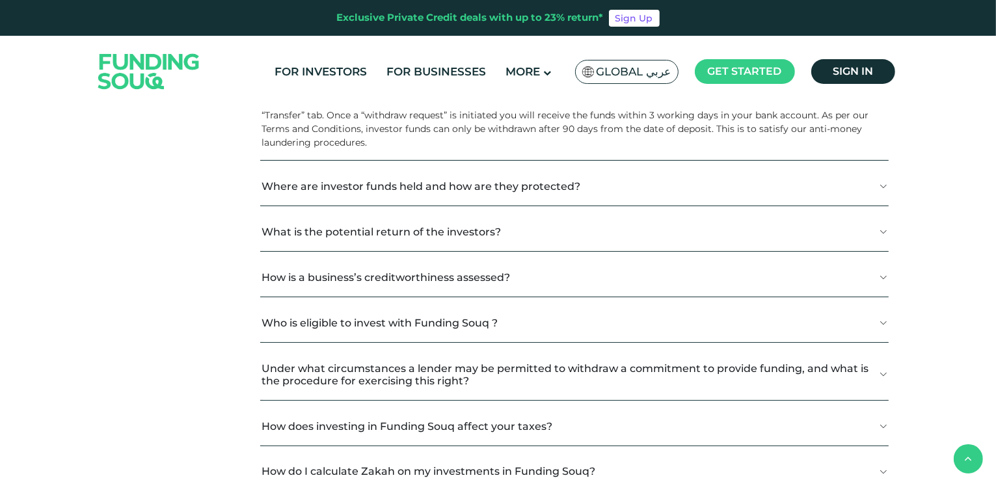
click at [326, 196] on button "Where are investor funds held and how are they protected?" at bounding box center [574, 186] width 628 height 38
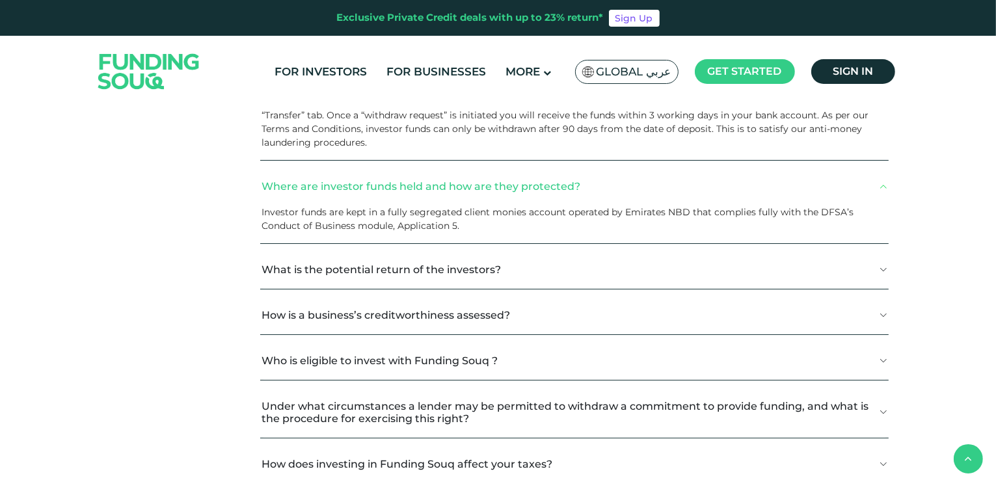
scroll to position [2083, 0]
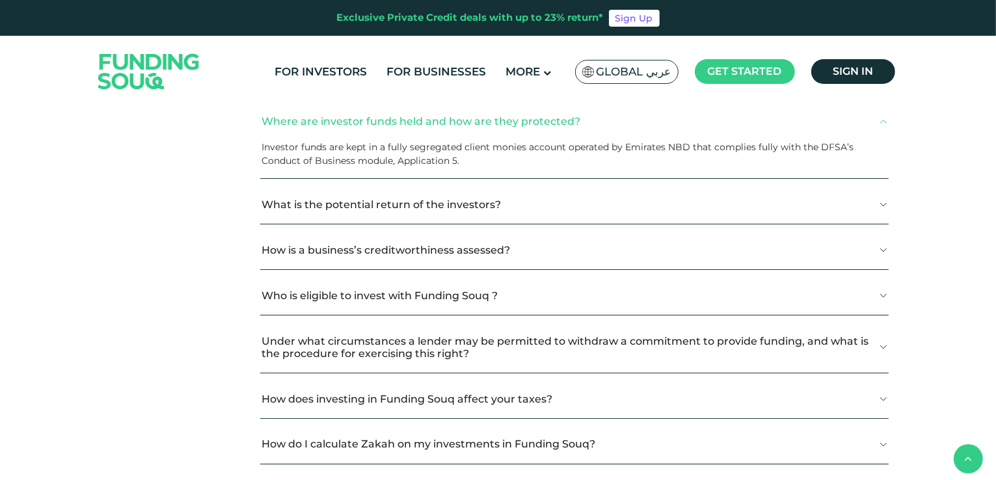
click at [324, 215] on button "What is the potential return of the investors?" at bounding box center [574, 204] width 628 height 38
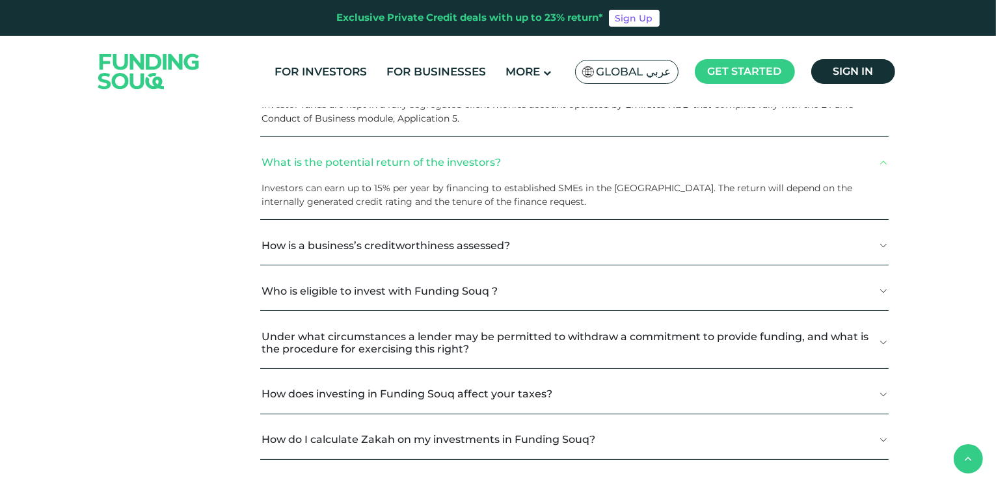
scroll to position [2148, 0]
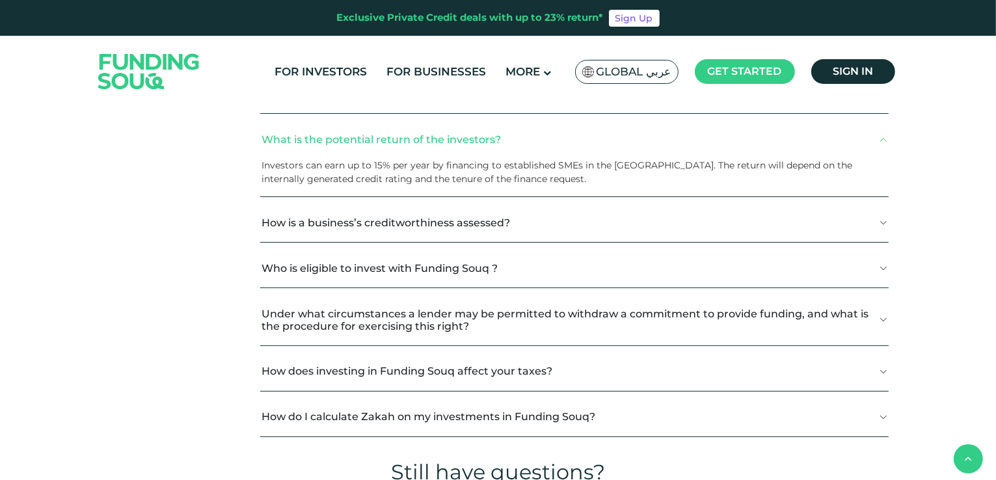
click at [374, 225] on button "How is a business’s creditworthiness assessed?" at bounding box center [574, 223] width 628 height 38
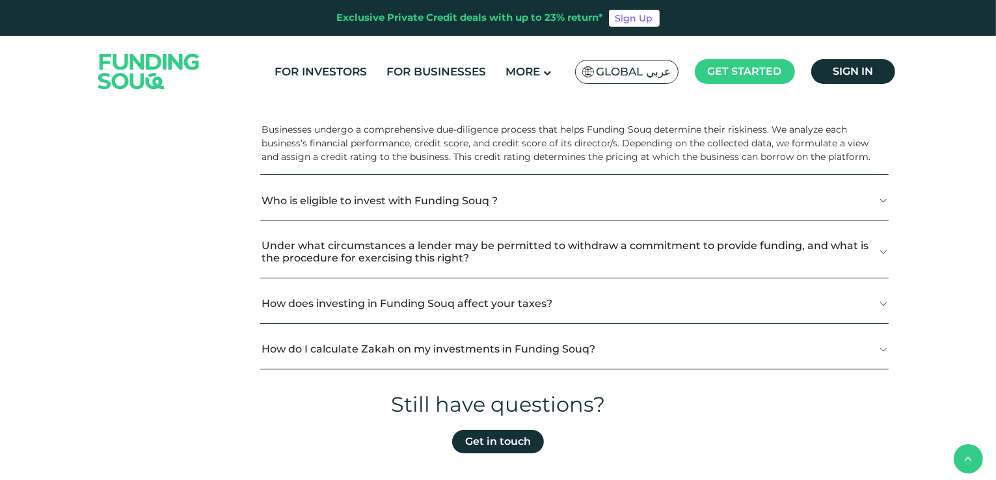
scroll to position [2278, 0]
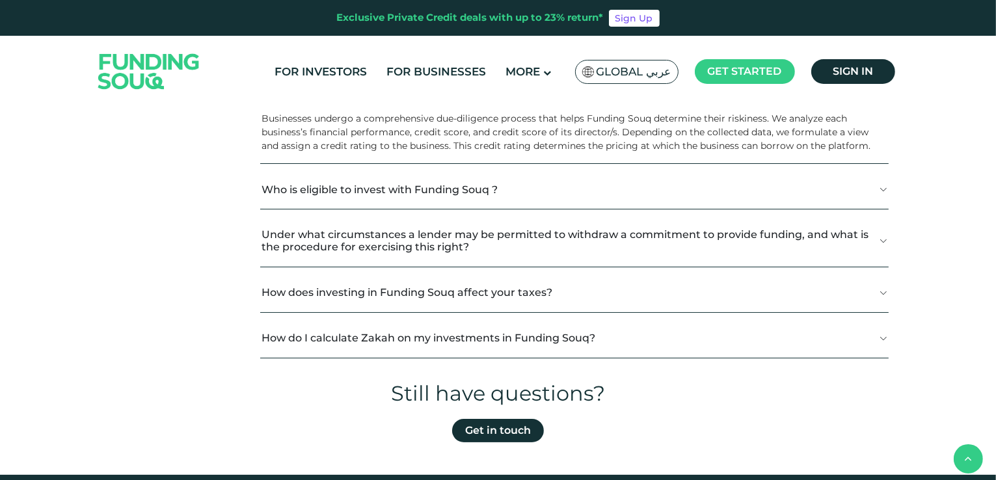
click at [396, 188] on button "Who is eligible to invest with Funding Souq ?" at bounding box center [574, 190] width 628 height 38
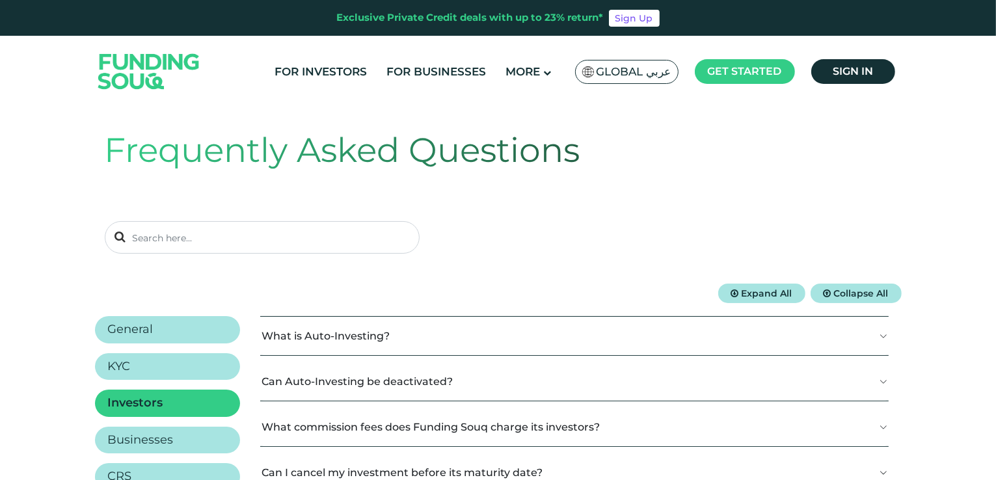
scroll to position [0, 0]
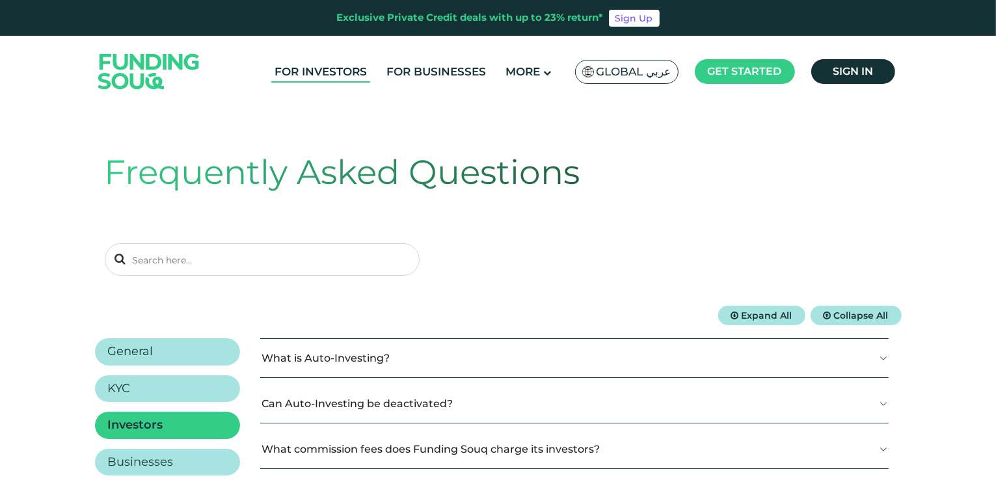
click at [315, 70] on link "For Investors" at bounding box center [320, 71] width 99 height 21
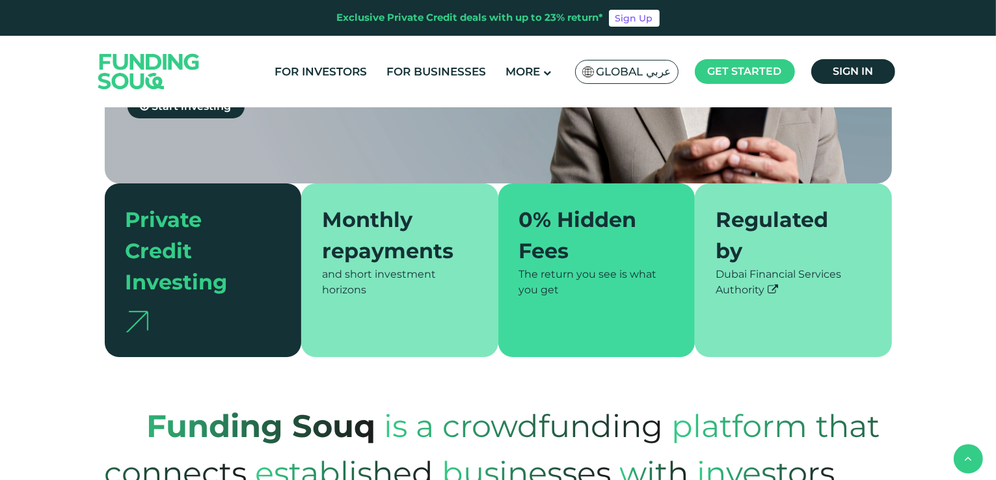
scroll to position [325, 0]
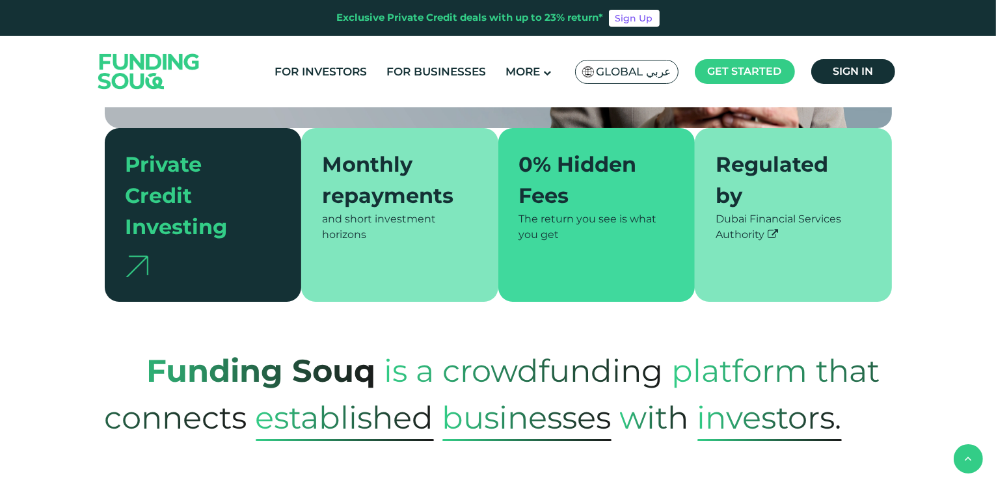
click at [117, 228] on div "Private Credit Investing" at bounding box center [203, 215] width 197 height 174
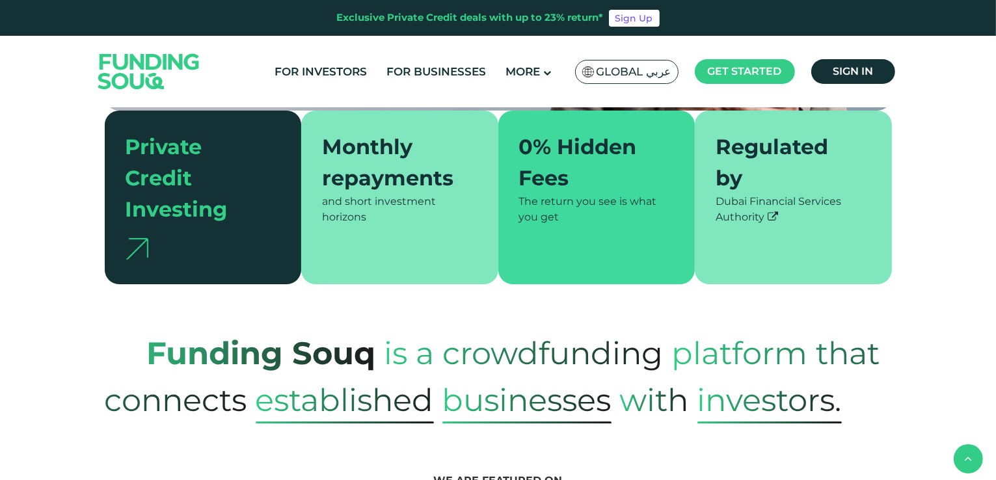
scroll to position [521, 0]
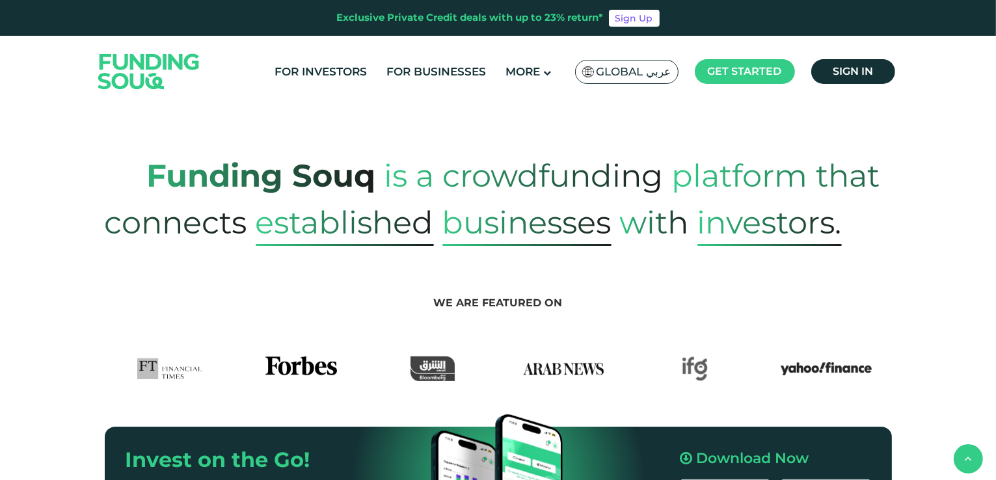
click at [292, 208] on span "established" at bounding box center [345, 222] width 178 height 47
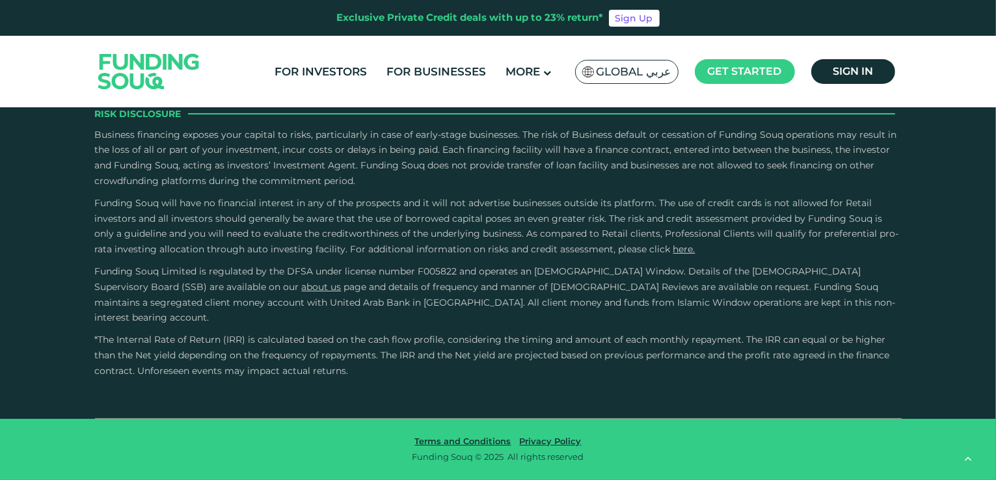
scroll to position [2538, 0]
type tc-range-slider "10000"
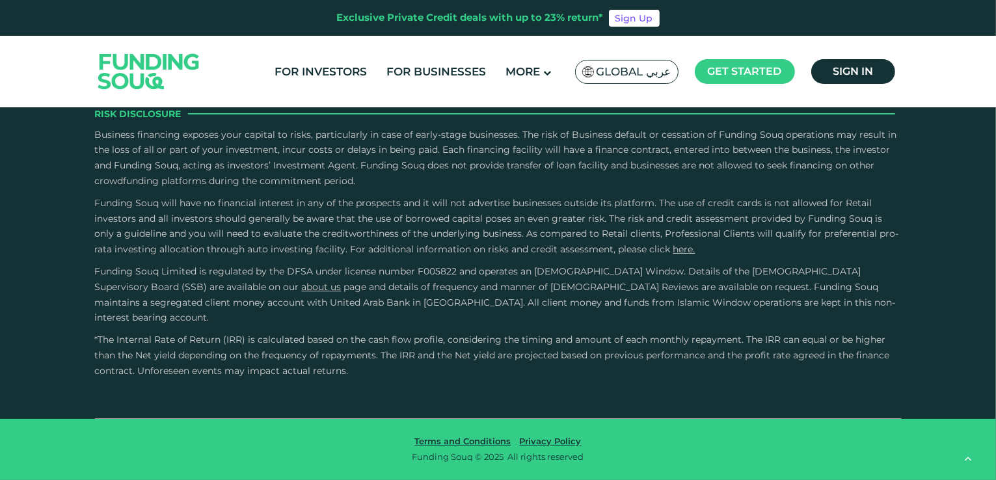
type tc-range-slider "10000"
drag, startPoint x: 158, startPoint y: 238, endPoint x: 138, endPoint y: 235, distance: 19.8
drag, startPoint x: 528, startPoint y: 228, endPoint x: 376, endPoint y: 232, distance: 151.7
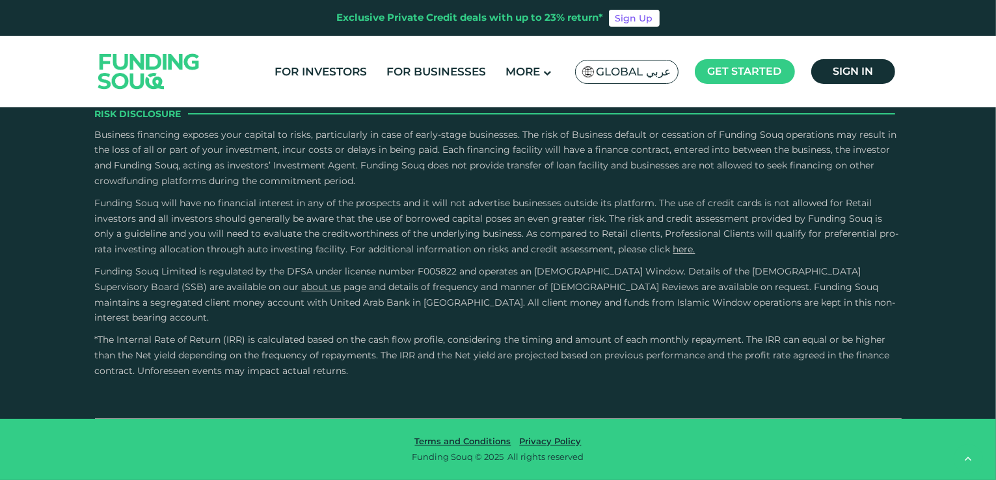
type tc-range-slider "5"
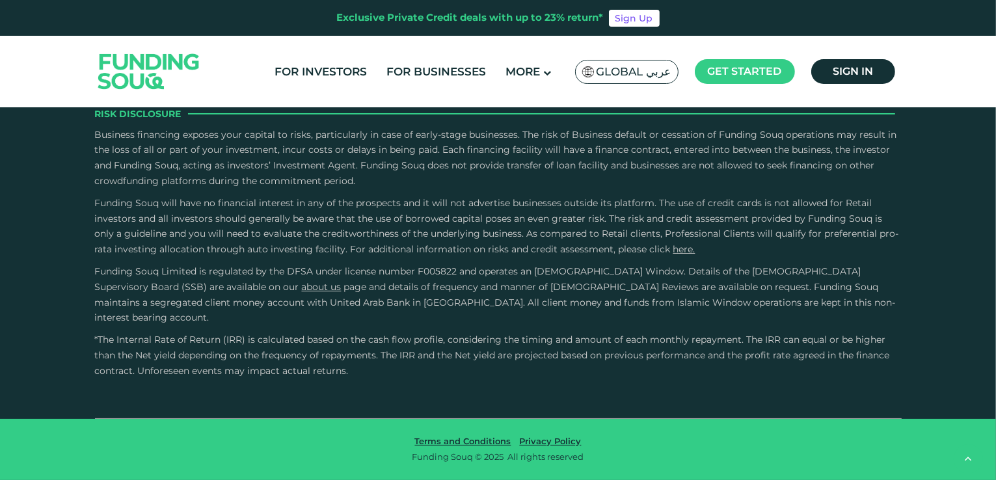
scroll to position [3059, 0]
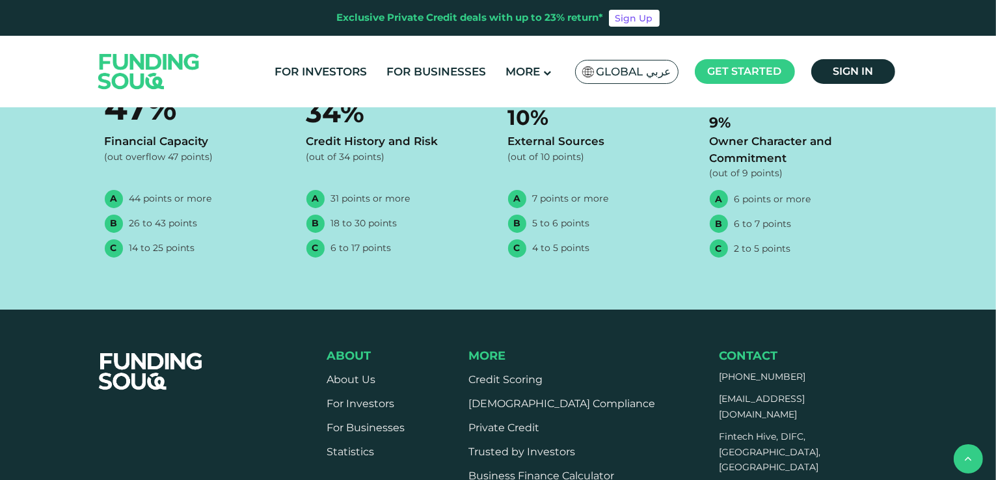
scroll to position [1106, 0]
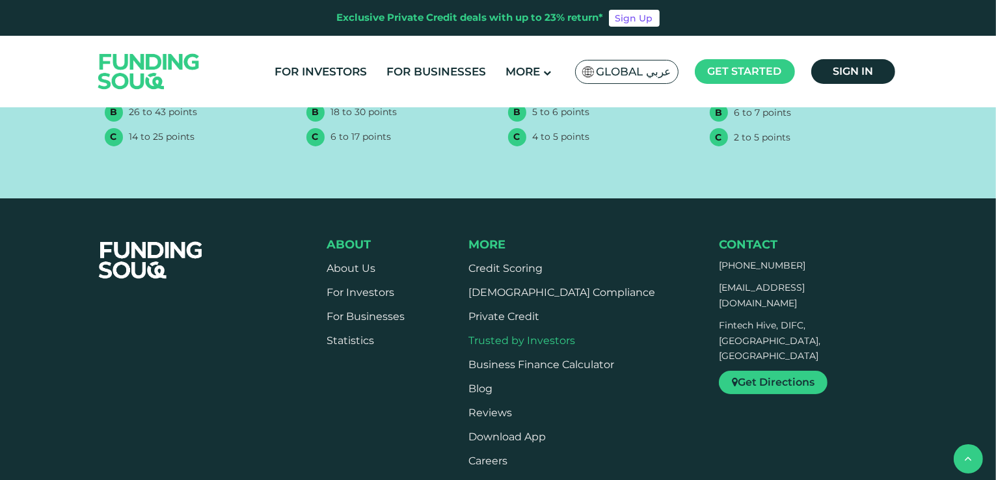
click at [512, 342] on link "Trusted by Investors" at bounding box center [522, 341] width 107 height 12
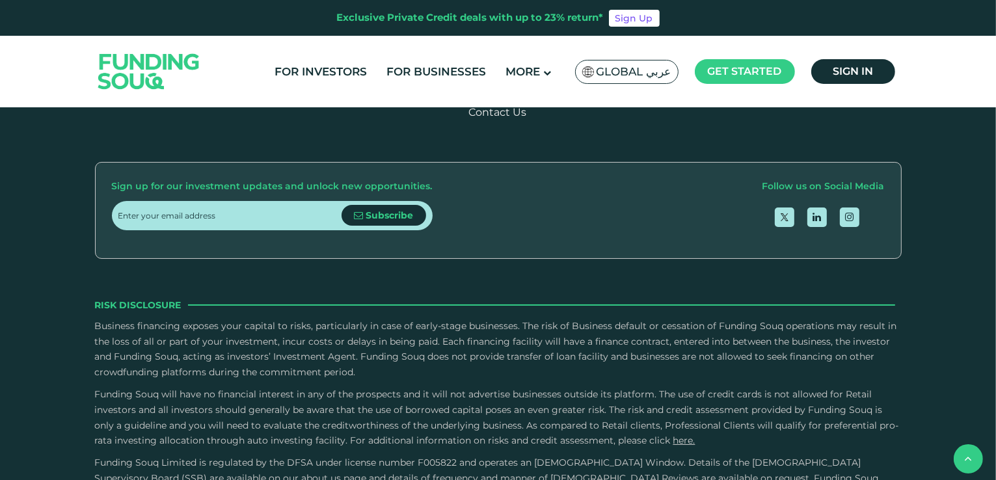
scroll to position [1041, 0]
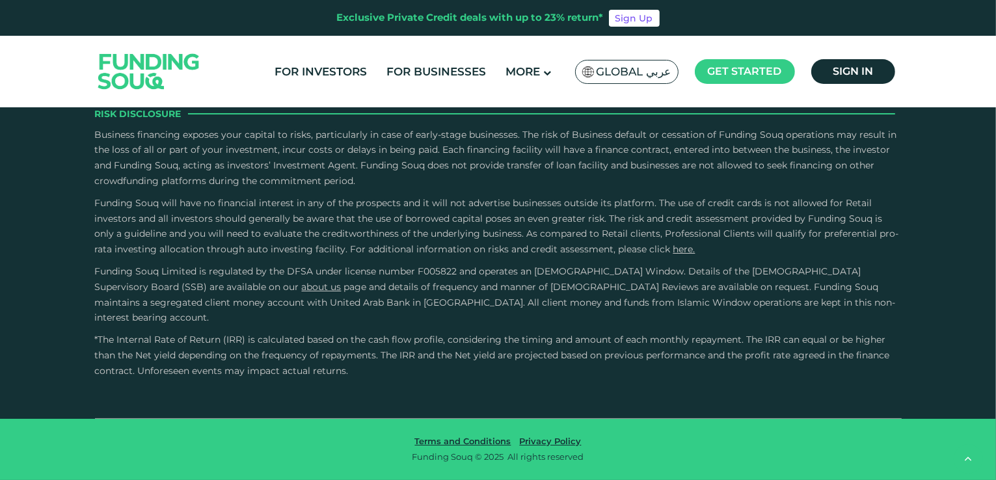
scroll to position [3059, 0]
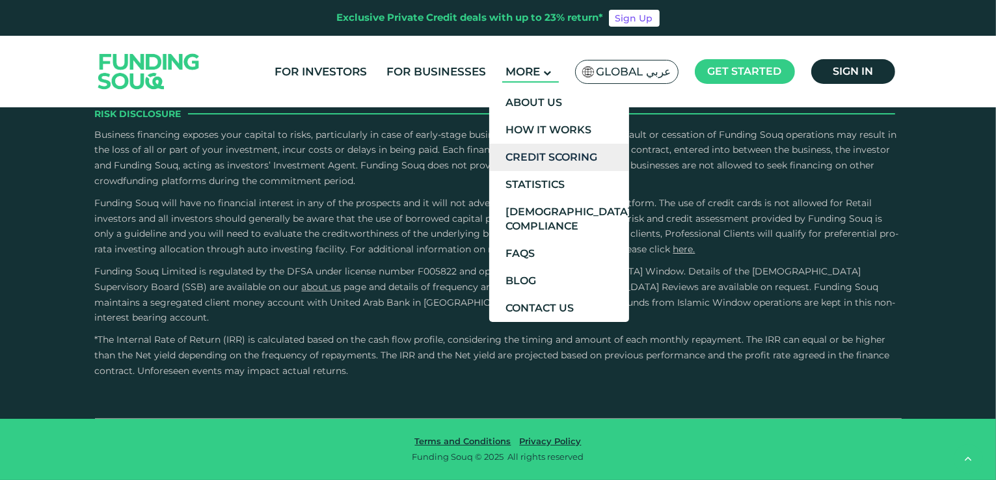
click at [553, 161] on link "Credit Scoring" at bounding box center [559, 157] width 140 height 27
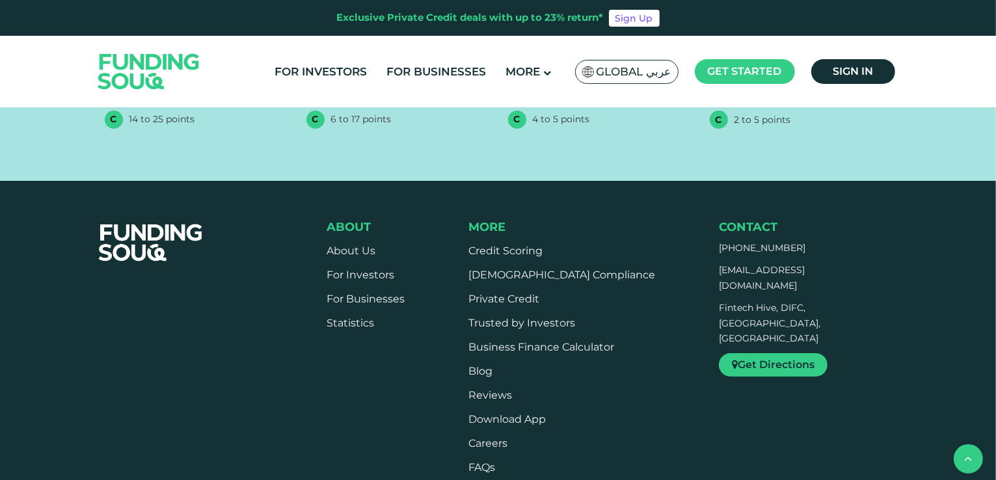
scroll to position [1106, 0]
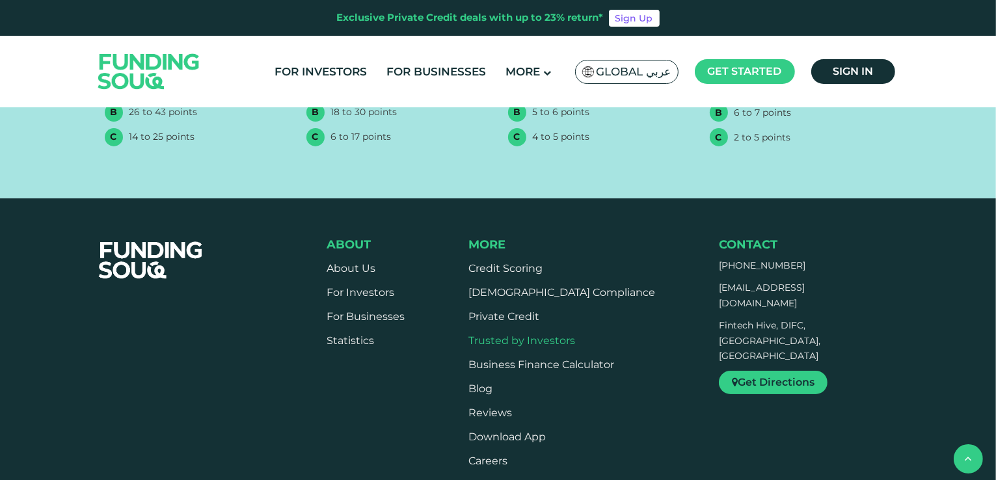
click at [565, 338] on link "Trusted by Investors" at bounding box center [522, 341] width 107 height 12
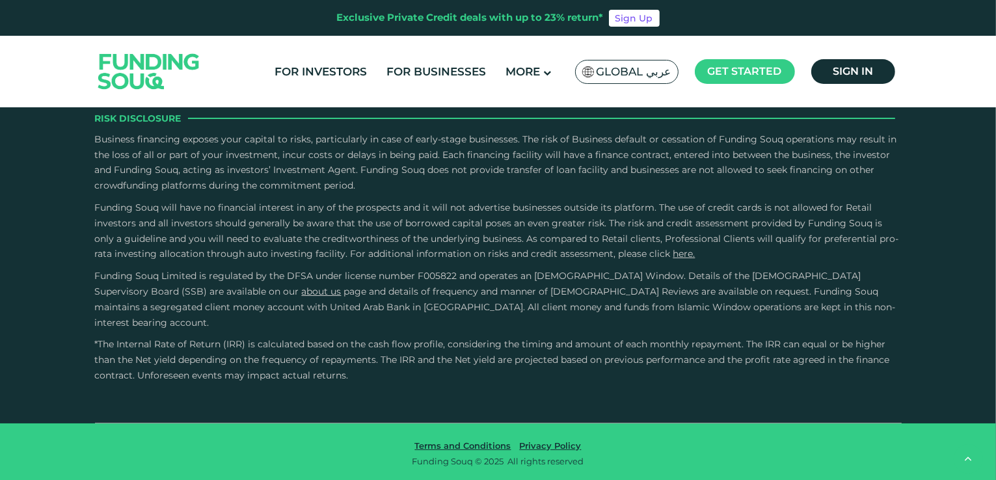
scroll to position [1106, 0]
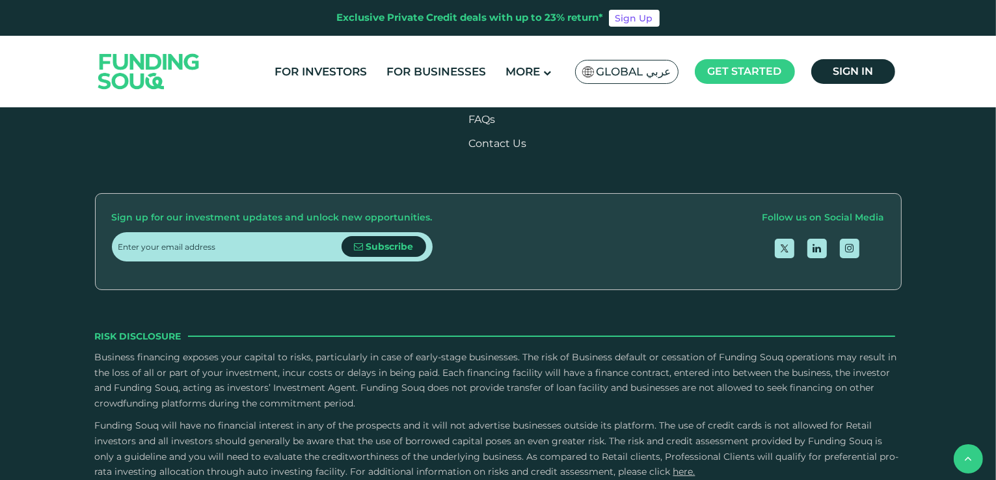
scroll to position [976, 0]
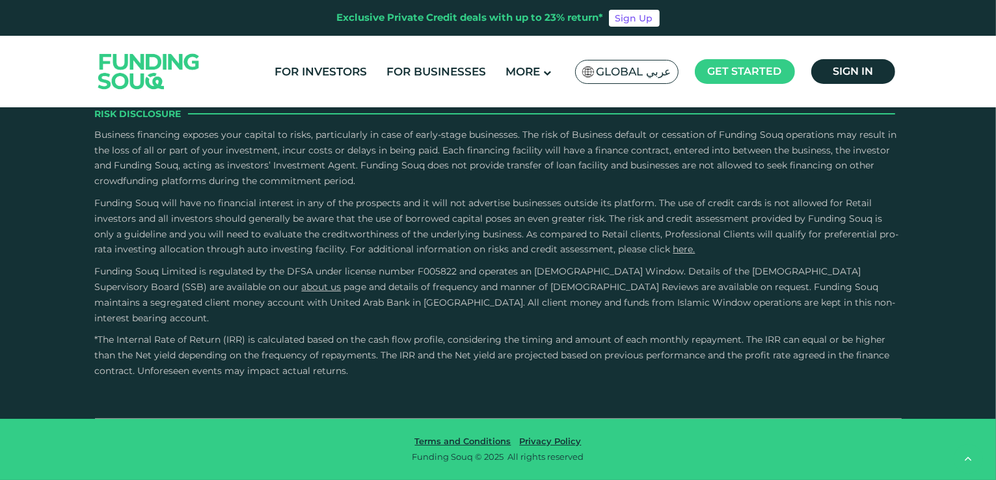
scroll to position [1172, 0]
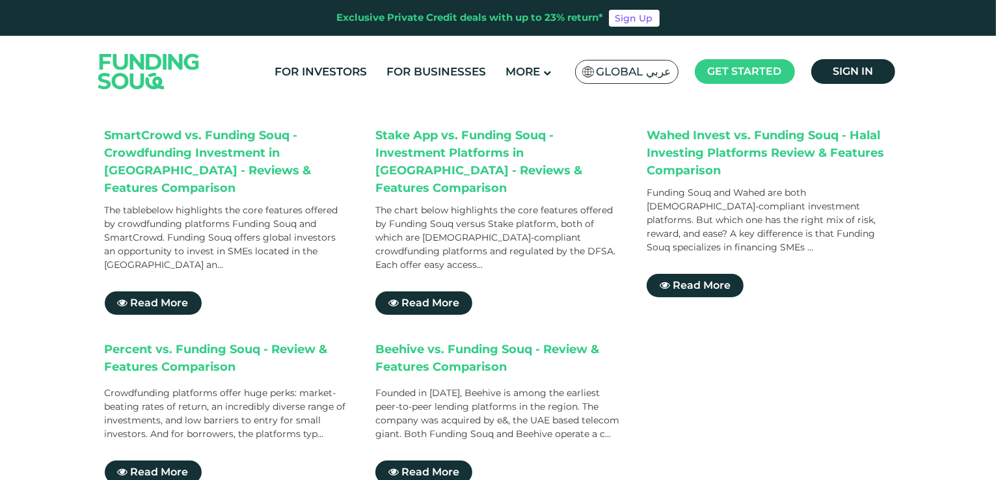
scroll to position [195, 0]
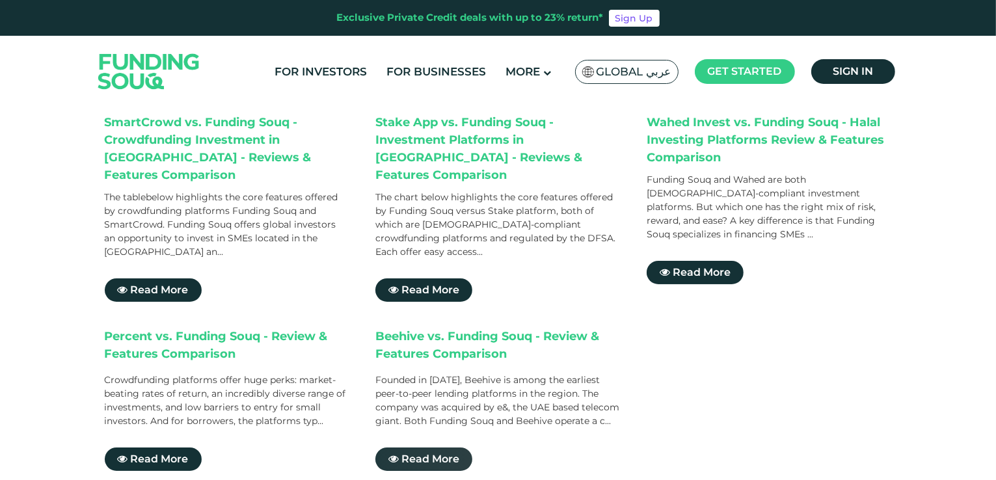
drag, startPoint x: 439, startPoint y: 316, endPoint x: 424, endPoint y: 428, distance: 113.0
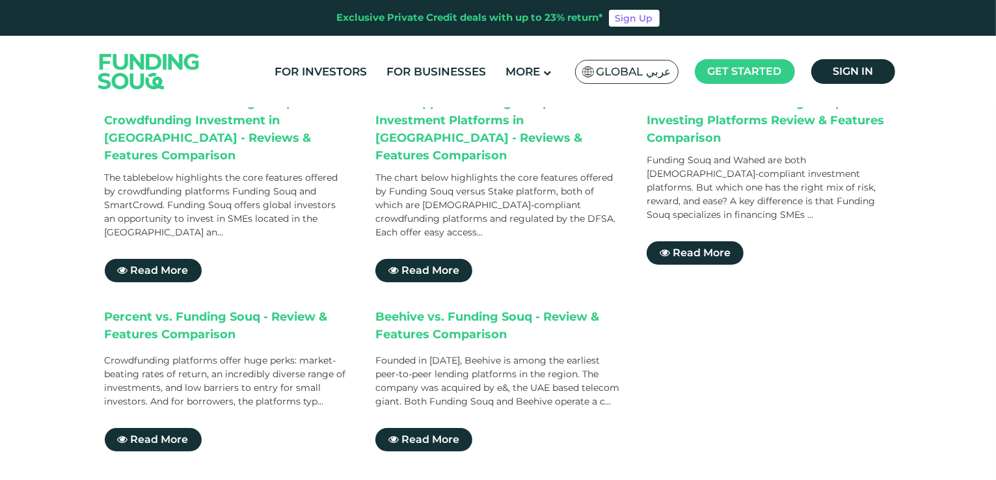
scroll to position [325, 0]
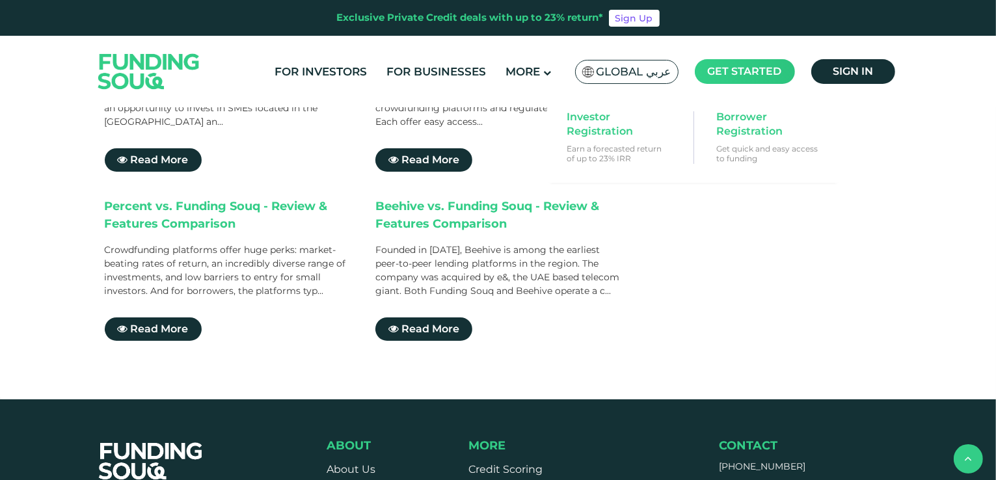
click at [752, 81] on main "Get started" at bounding box center [745, 71] width 100 height 25
click at [581, 120] on span "Investor Registration" at bounding box center [617, 124] width 100 height 29
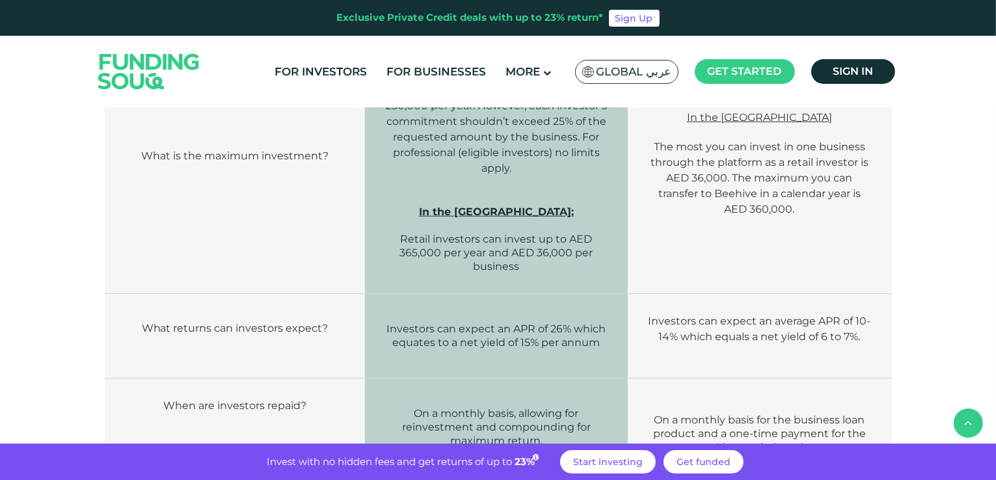
scroll to position [1041, 0]
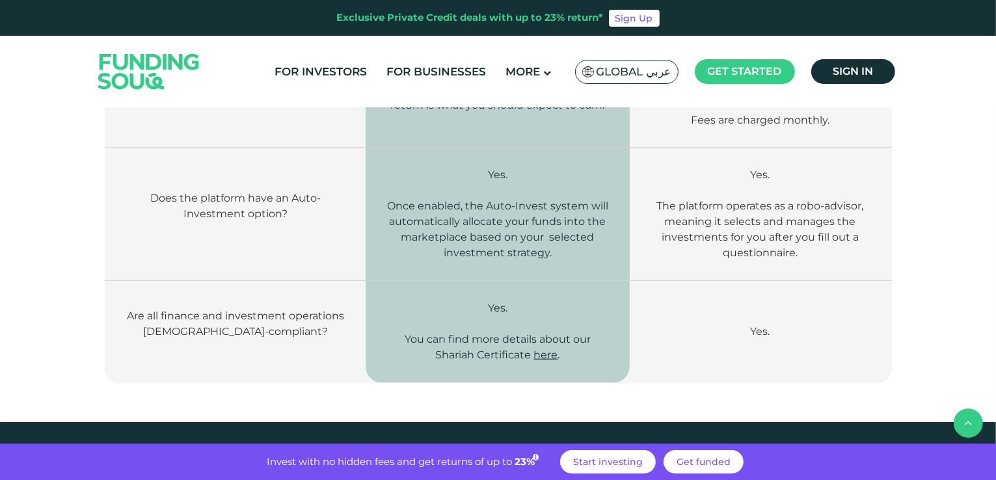
scroll to position [1757, 0]
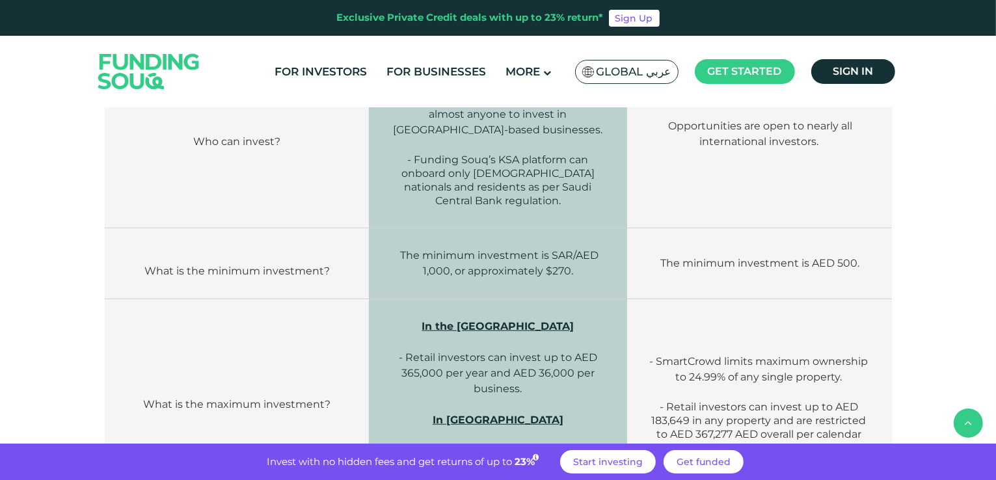
scroll to position [1106, 0]
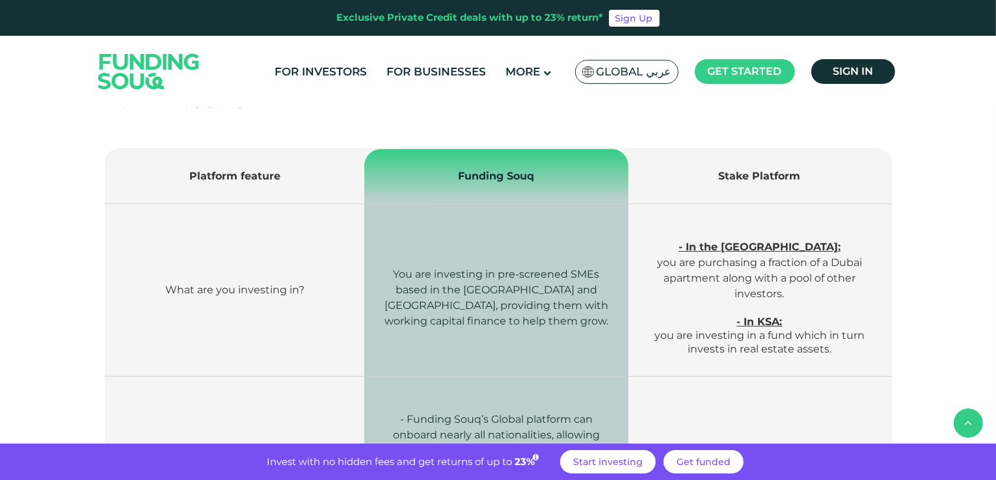
scroll to position [521, 0]
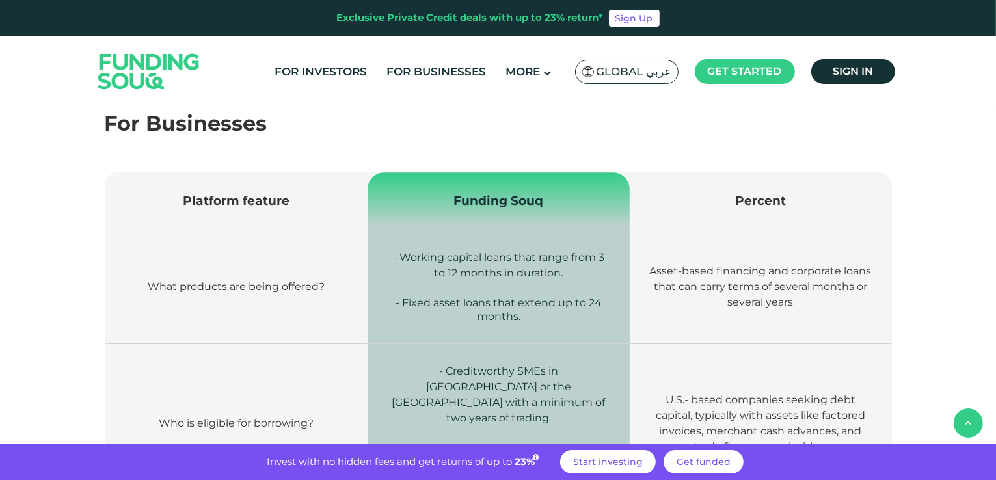
scroll to position [1953, 0]
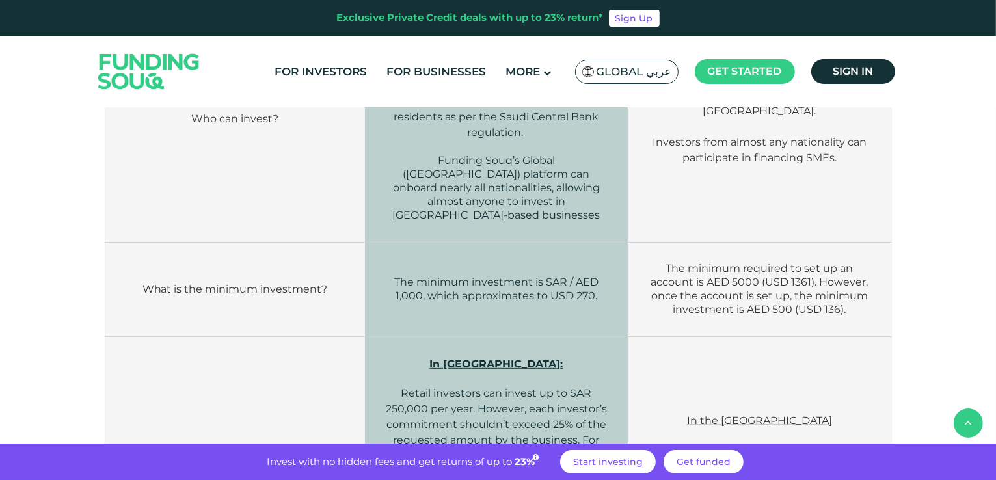
scroll to position [716, 0]
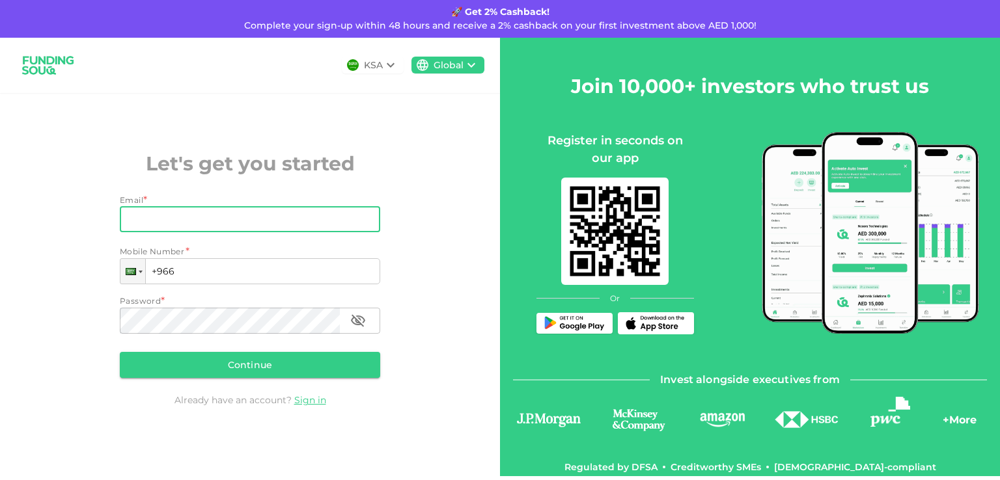
click at [170, 224] on input "Email" at bounding box center [243, 219] width 246 height 26
type input "nilayshah1984@gmail.com"
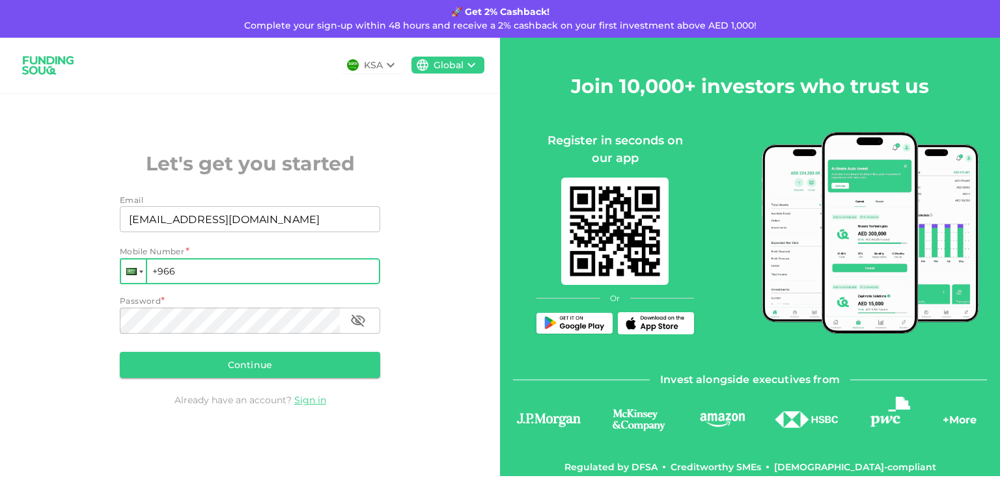
click at [136, 280] on div at bounding box center [133, 271] width 25 height 23
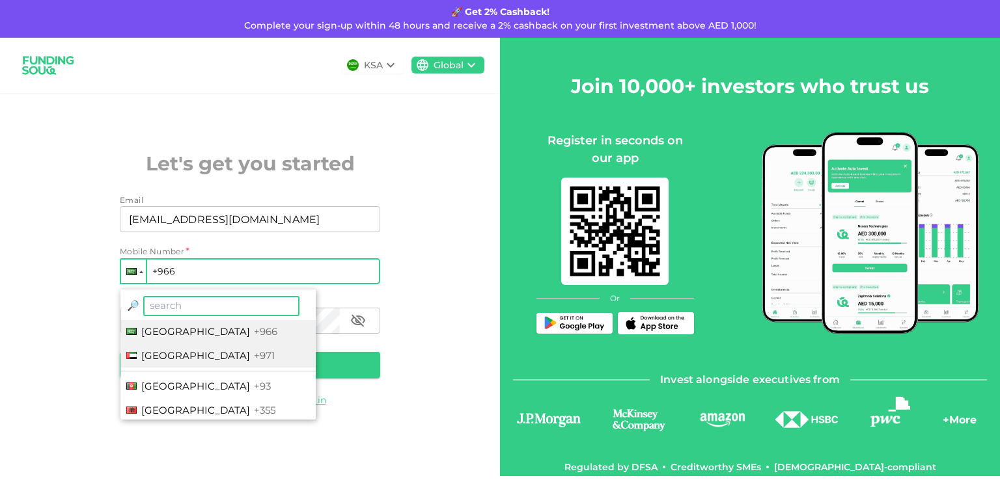
click at [133, 355] on div at bounding box center [131, 355] width 10 height 7
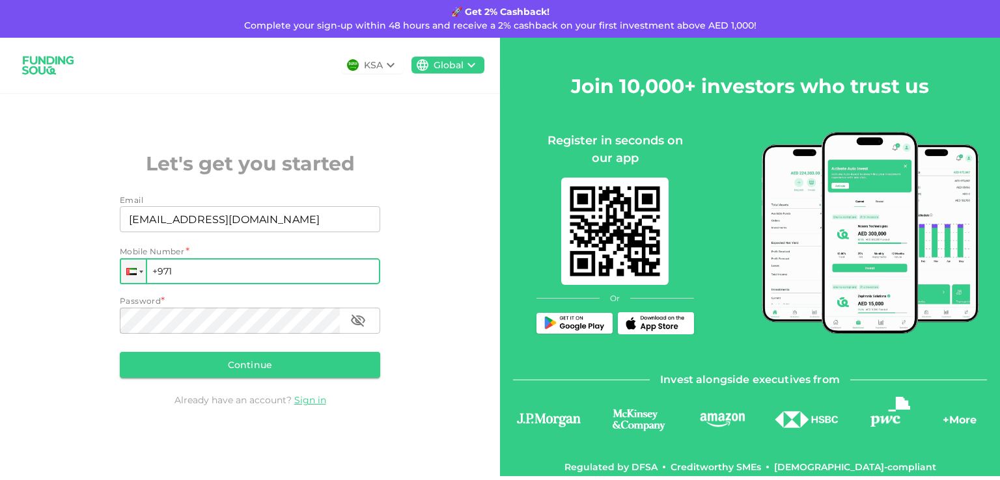
click at [187, 277] on input "+971" at bounding box center [250, 271] width 260 height 26
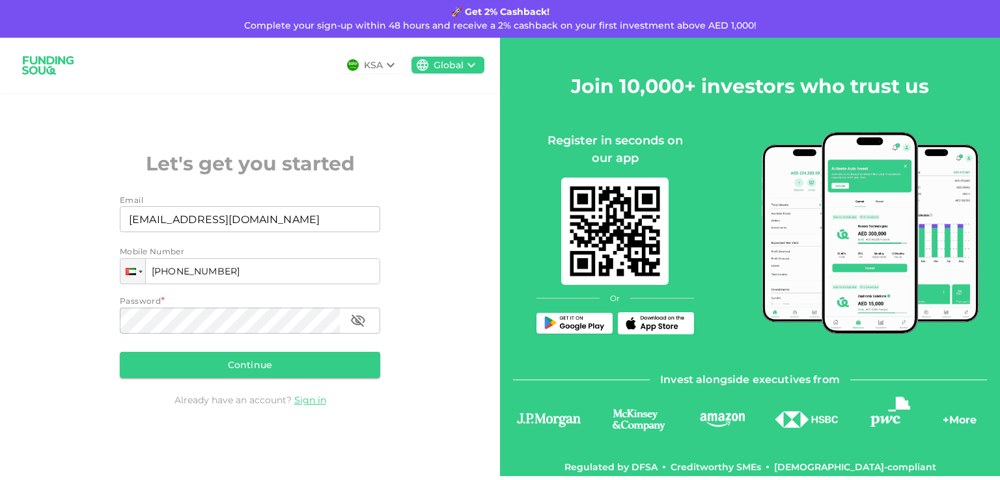
type input "+971 551 299 959"
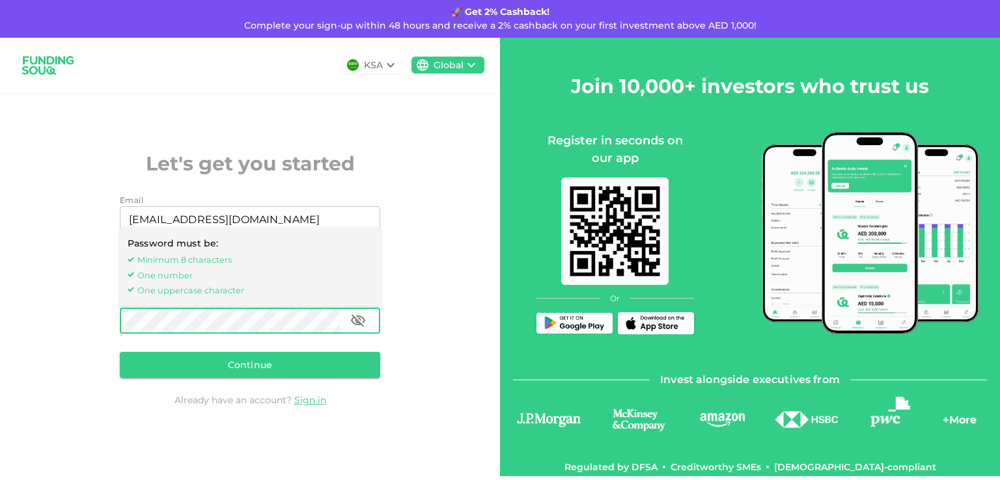
click at [359, 319] on icon "button" at bounding box center [358, 321] width 14 height 12
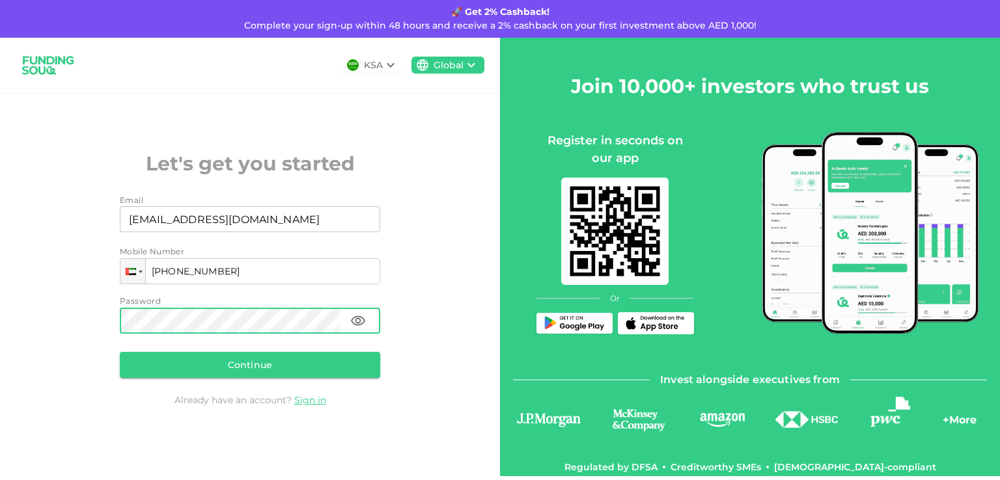
click at [359, 319] on icon "button" at bounding box center [358, 321] width 14 height 10
click at [268, 365] on button "Continue" at bounding box center [250, 365] width 260 height 26
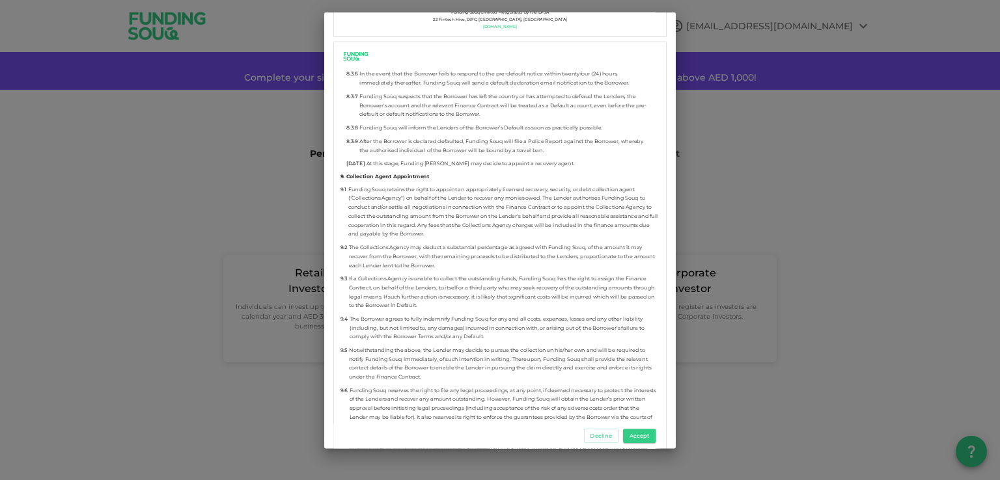
scroll to position [7411, 0]
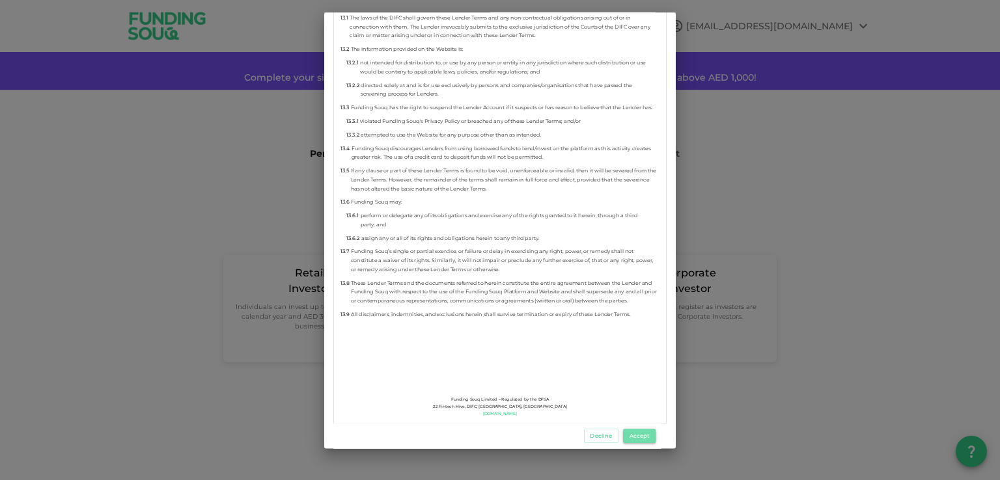
click at [649, 437] on button "Accept" at bounding box center [639, 436] width 33 height 14
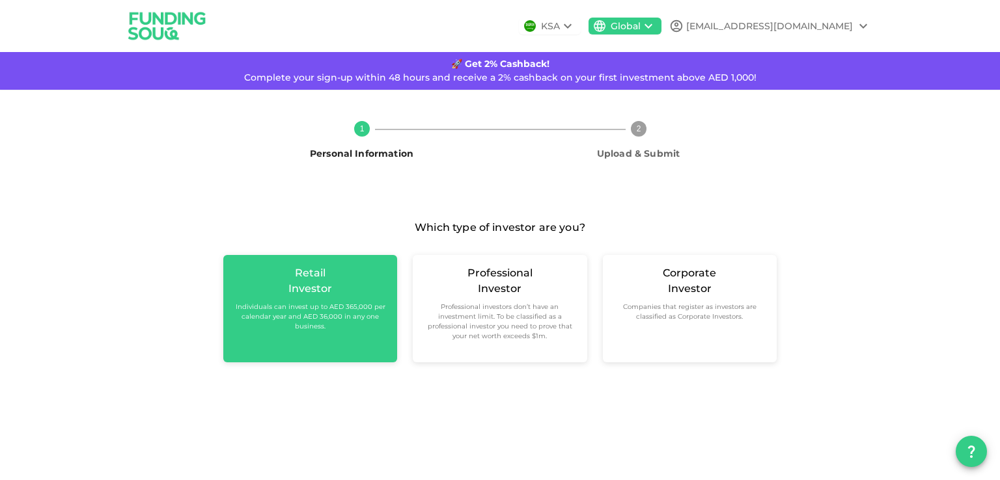
click at [346, 346] on div "Retail Investor Individuals can invest up to AED 365,000 per calendar year and …" at bounding box center [310, 308] width 174 height 107
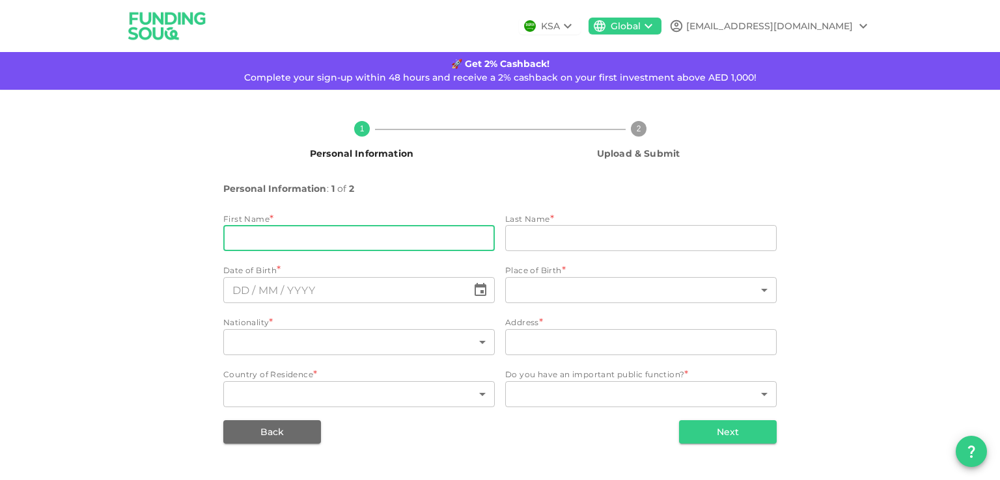
click at [249, 241] on input "firstName" at bounding box center [358, 238] width 271 height 26
type input "[PERSON_NAME]"
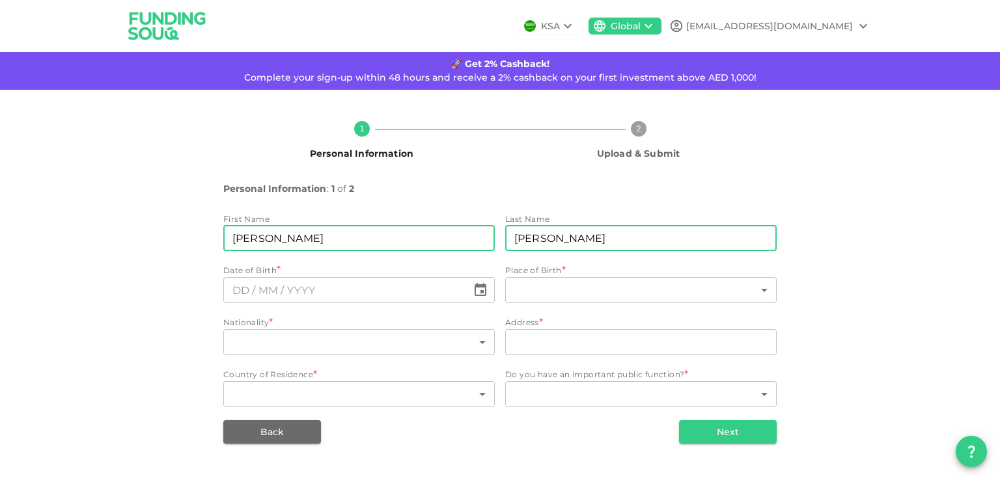
type input "Shah"
type input "⁦⁨DD⁩ / ⁨MM⁩ / ⁨YYYY⁩⁩"
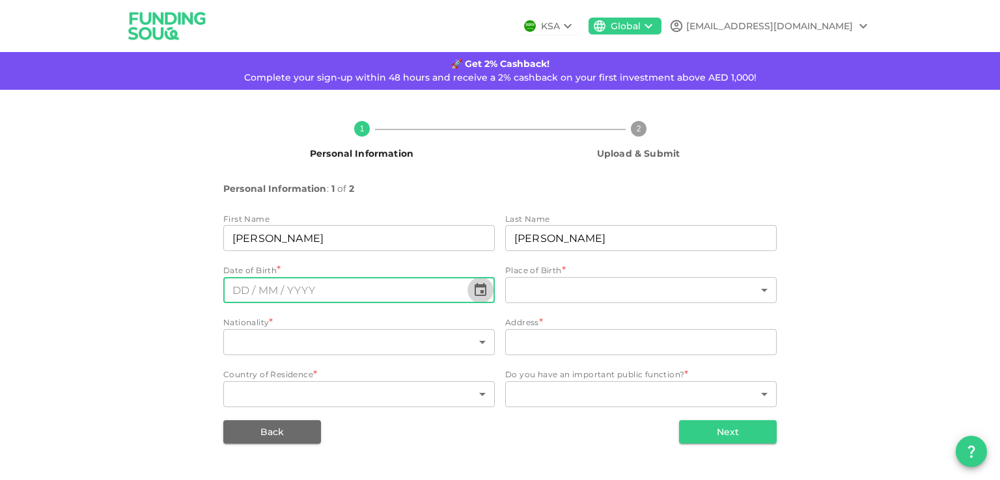
click at [478, 292] on icon "Choose date" at bounding box center [481, 290] width 16 height 16
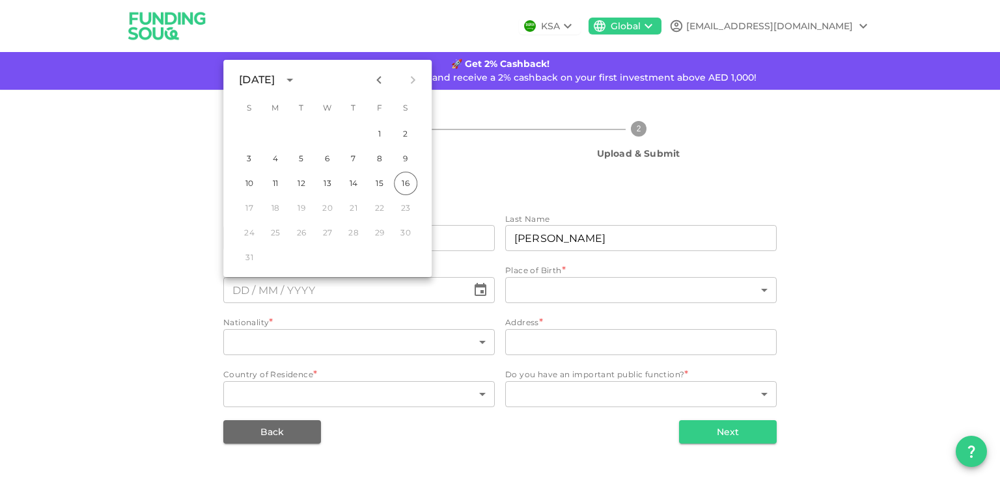
click at [275, 84] on div "August 2025" at bounding box center [257, 80] width 36 height 16
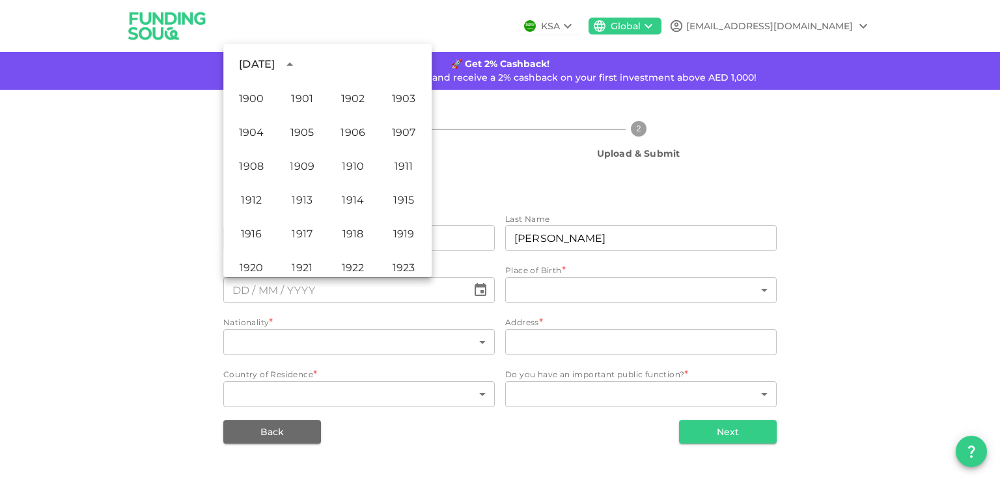
scroll to position [885, 0]
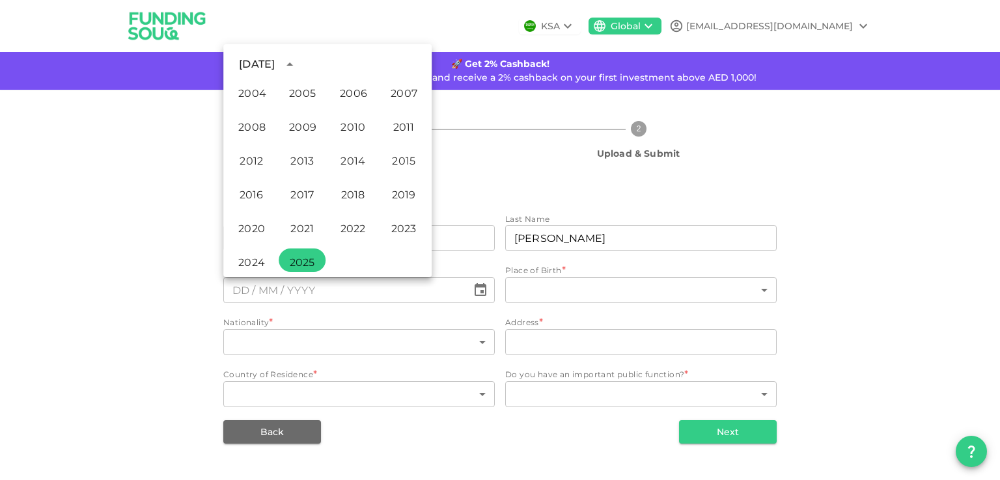
click at [275, 68] on div "August 2025" at bounding box center [257, 65] width 36 height 16
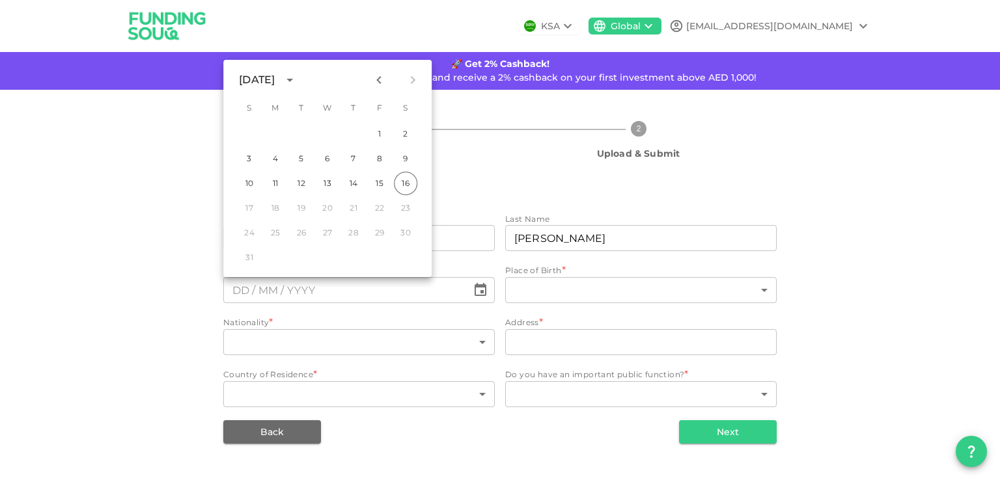
click at [275, 77] on div "August 2025" at bounding box center [257, 80] width 36 height 16
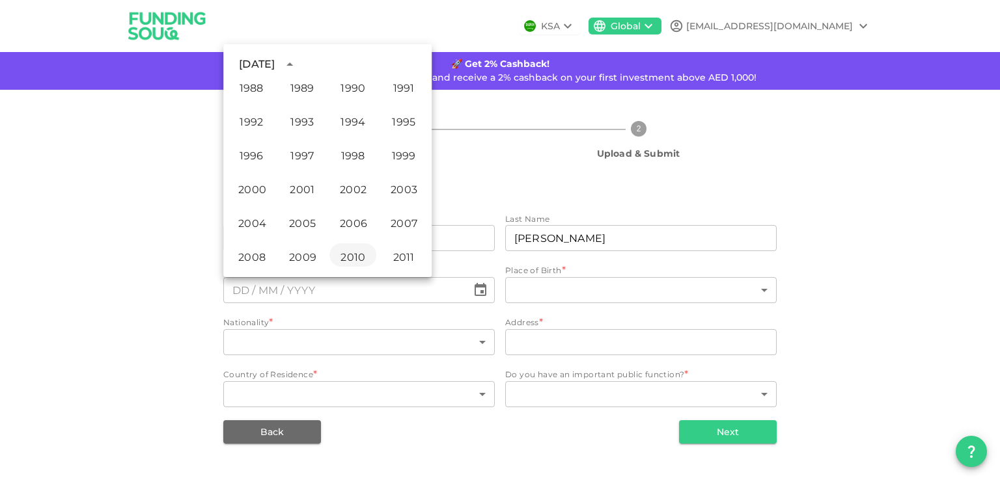
scroll to position [690, 0]
click at [242, 123] on button "1984" at bounding box center [251, 116] width 47 height 23
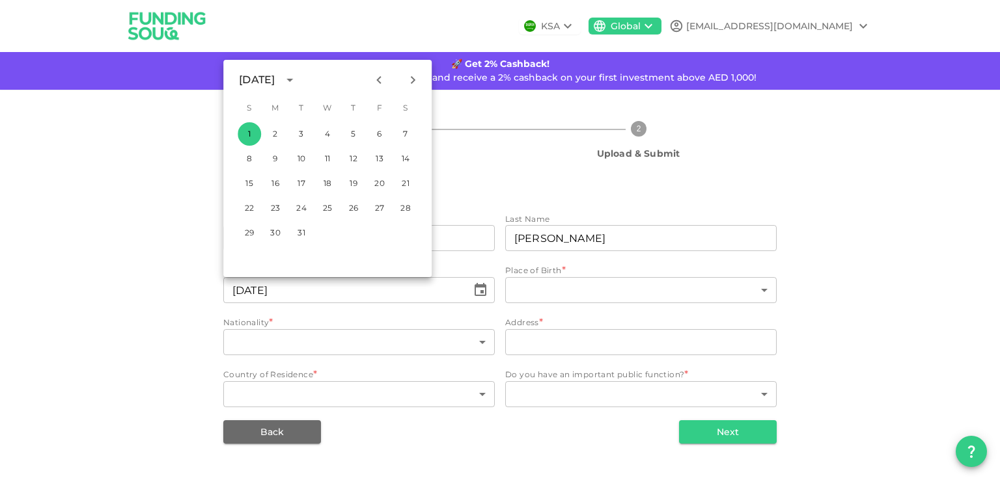
click at [275, 85] on div "January 1984" at bounding box center [257, 80] width 36 height 16
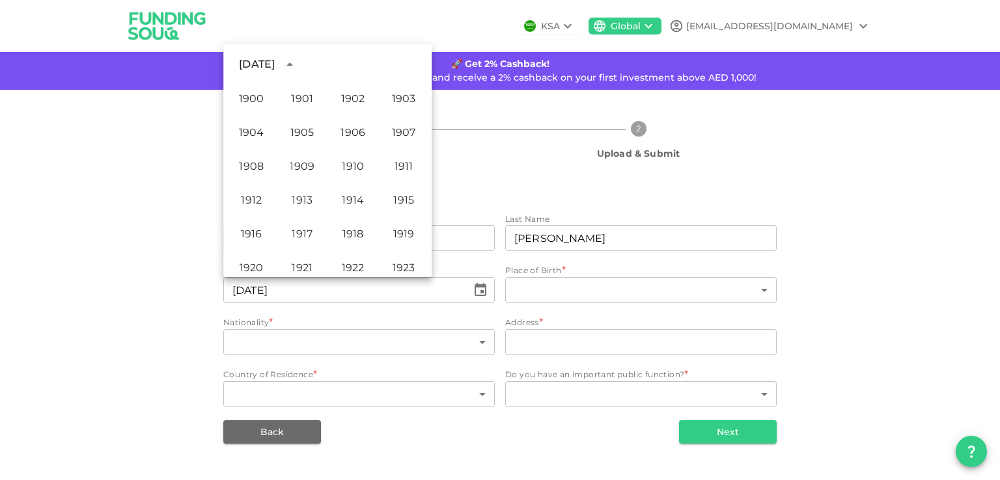
scroll to position [629, 0]
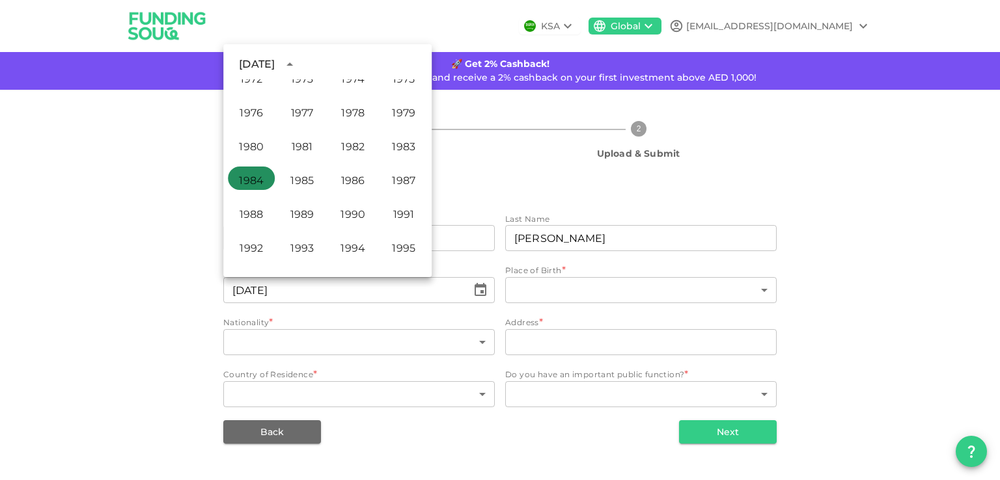
click at [244, 182] on button "1984" at bounding box center [251, 178] width 47 height 23
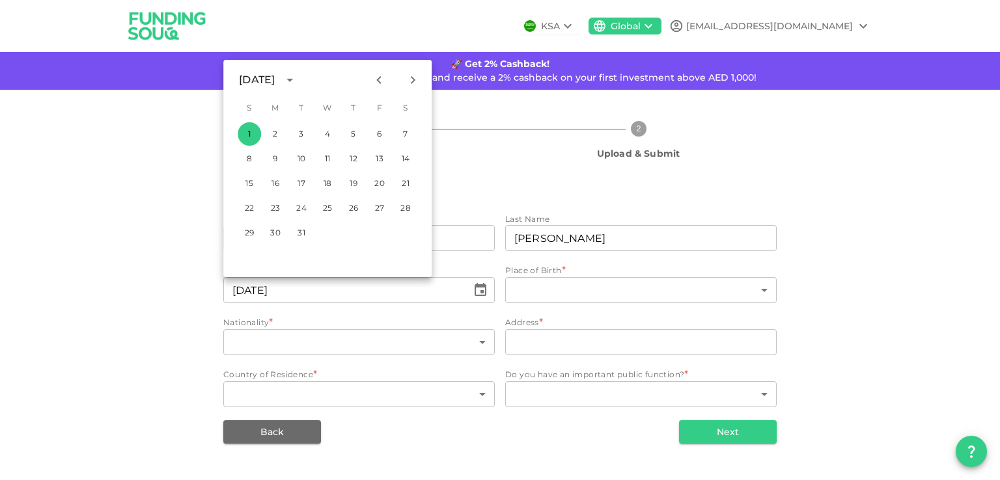
click at [243, 82] on div "January 1984" at bounding box center [257, 80] width 36 height 16
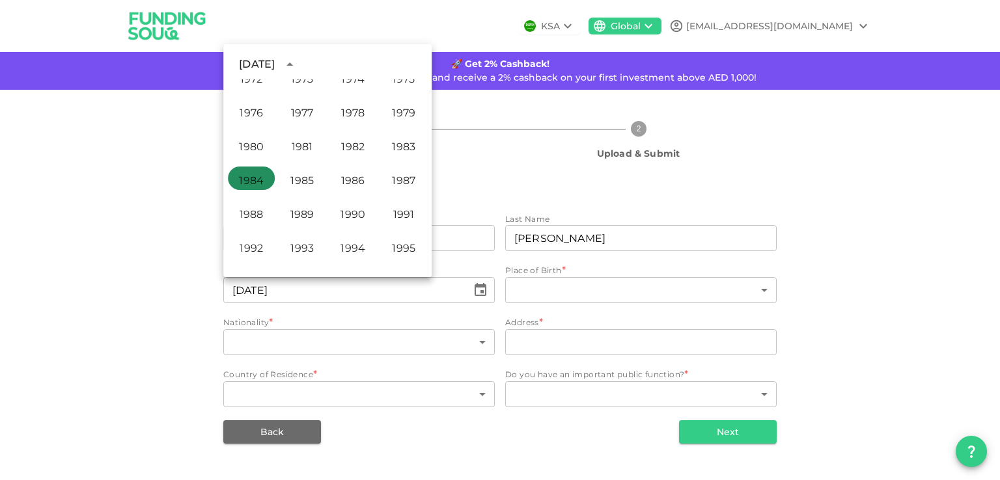
click at [244, 182] on button "1984" at bounding box center [251, 178] width 47 height 23
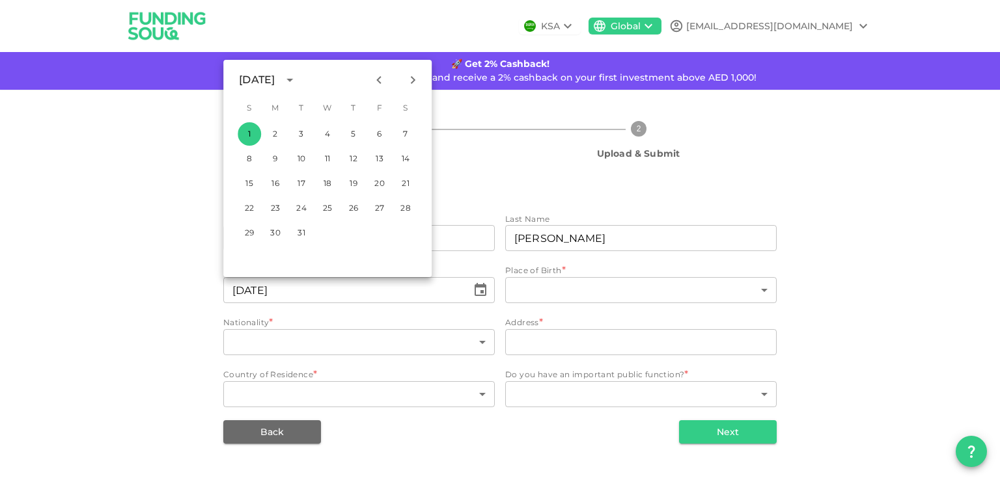
click at [420, 82] on icon "Next month" at bounding box center [413, 80] width 16 height 16
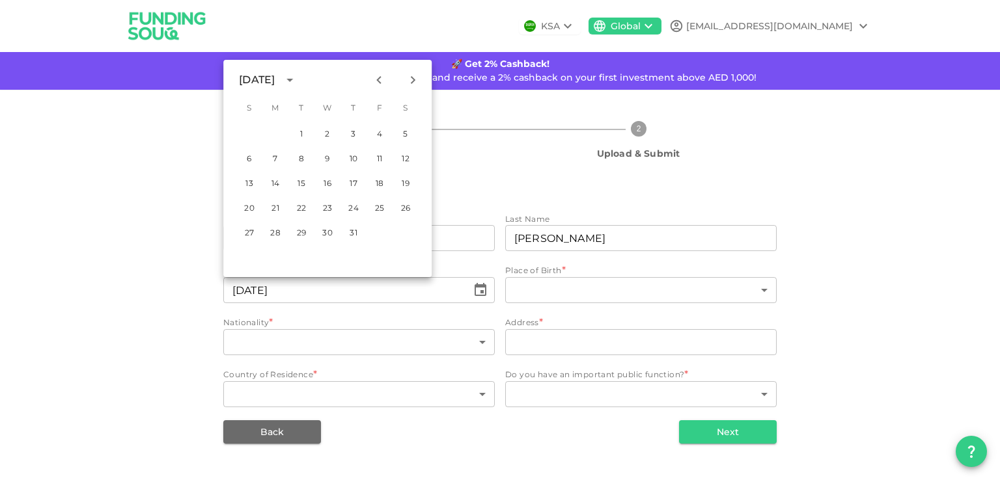
click at [420, 82] on icon "Next month" at bounding box center [413, 80] width 16 height 16
click at [404, 131] on button "1" at bounding box center [405, 133] width 23 height 23
type input "⁦⁨01⁩ / ⁨09⁩ / ⁨1984⁩⁩"
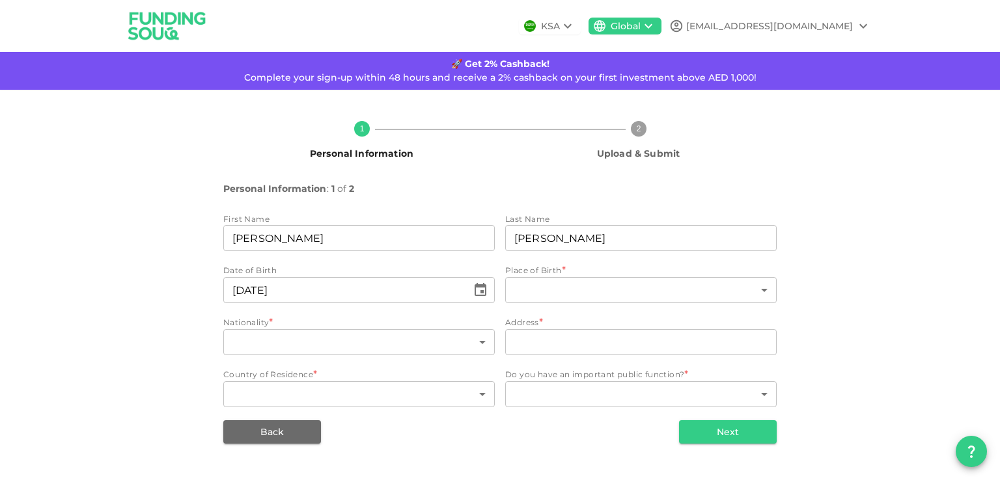
click at [138, 282] on div "1 Personal Information 2 Upload & Submit Personal Information : 1 of 2 First Na…" at bounding box center [500, 277] width 742 height 333
click at [562, 284] on body "KSA Global nilayshah1984@gmail.com 🚀 Get 2% Cashback! Complete your sign-up wit…" at bounding box center [500, 240] width 1000 height 480
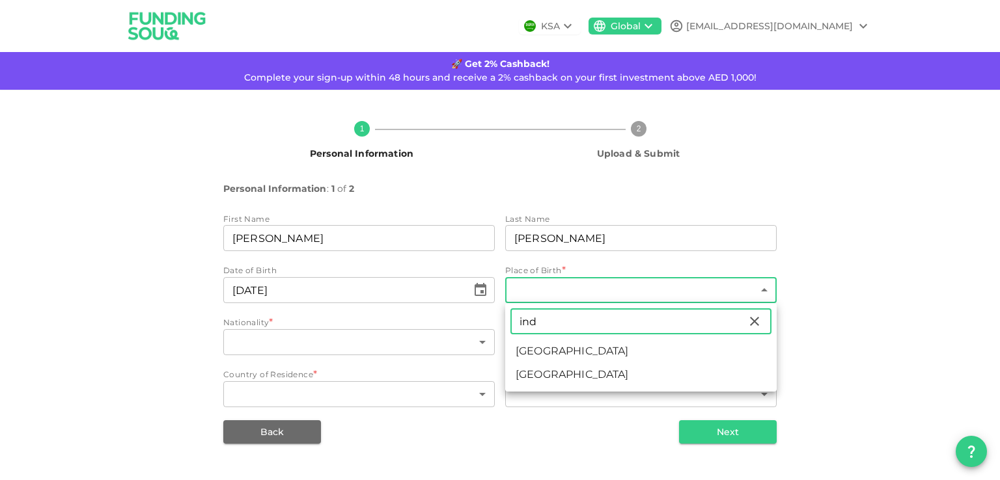
type input "ind"
click at [531, 355] on li "India" at bounding box center [640, 351] width 271 height 23
type input "88"
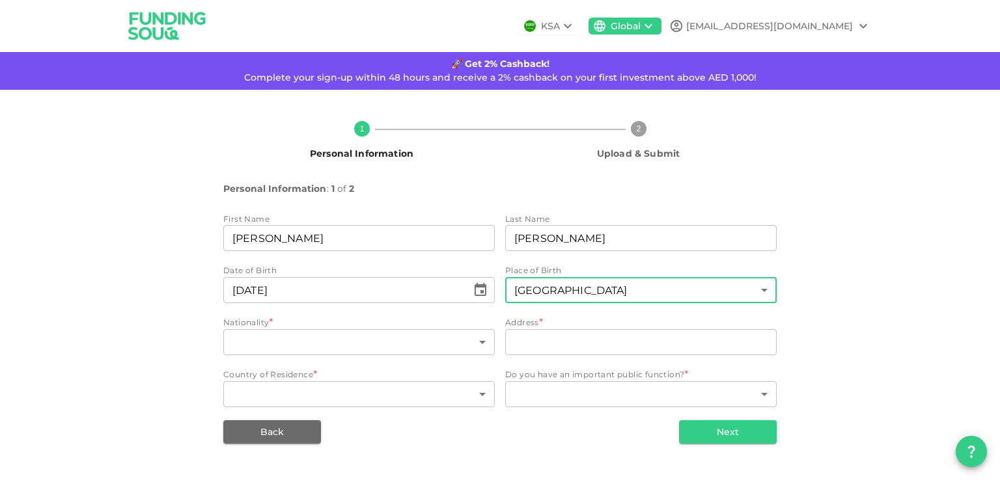
click at [167, 334] on div "1 Personal Information 2 Upload & Submit Personal Information : 1 of 2 First Na…" at bounding box center [500, 277] width 742 height 333
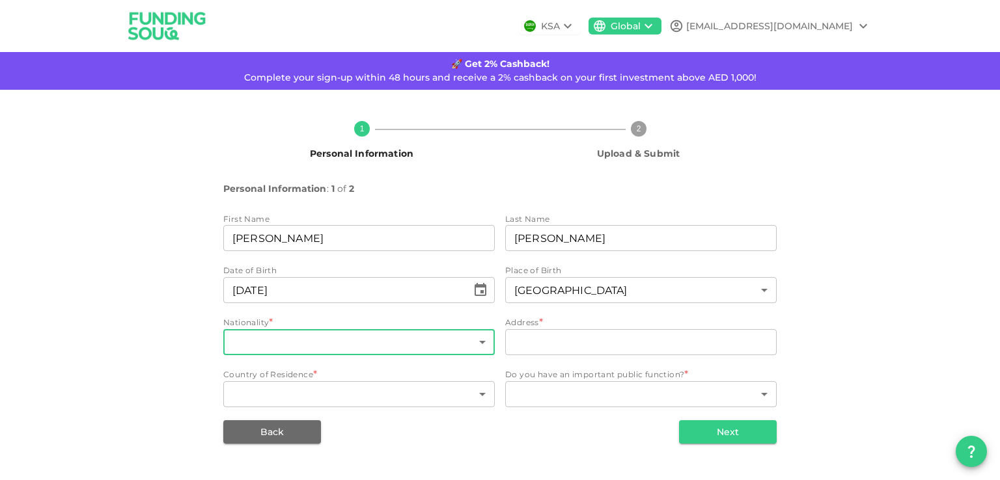
click at [236, 345] on body "KSA Global nilayshah1984@gmail.com 🚀 Get 2% Cashback! Complete your sign-up wit…" at bounding box center [500, 240] width 1000 height 480
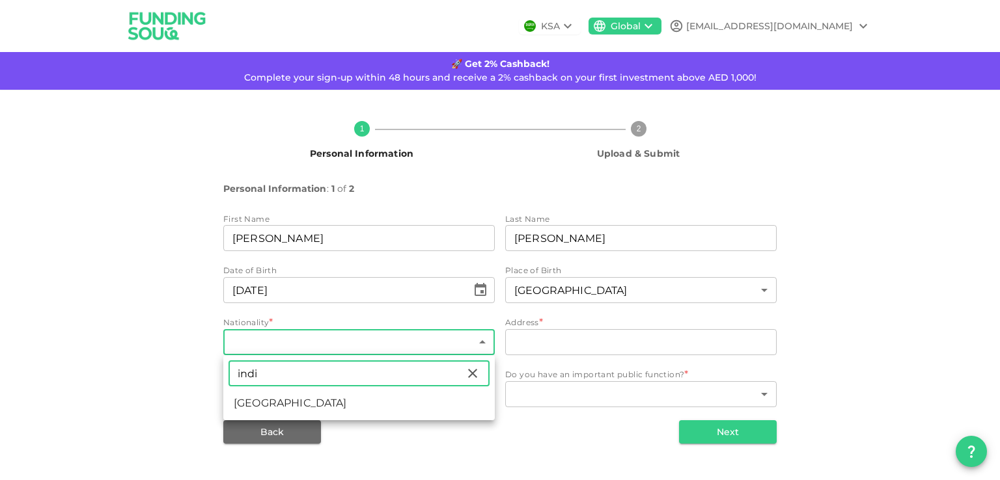
type input "indi"
click at [243, 404] on li "India" at bounding box center [358, 403] width 271 height 23
type input "88"
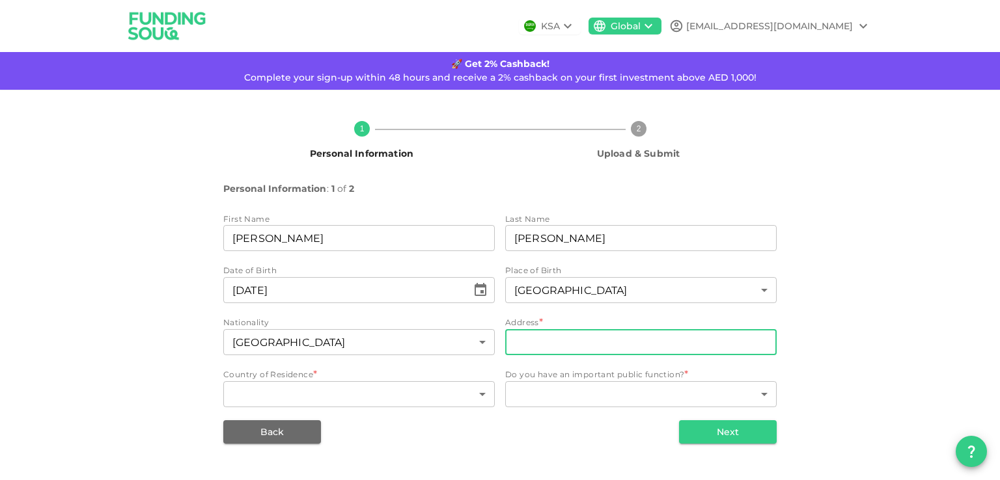
click at [535, 336] on input "address" at bounding box center [640, 342] width 271 height 26
type input "FLAT-613, 317-MANKHOOL"
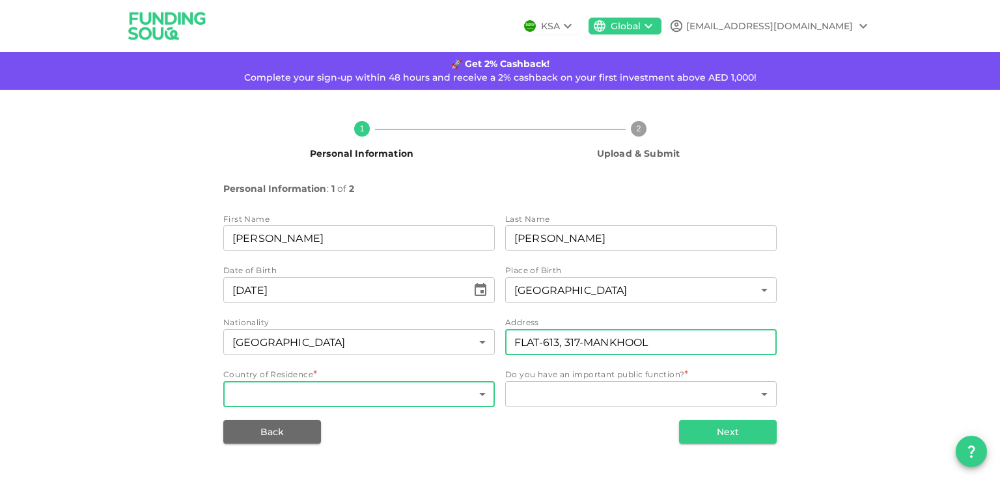
click at [283, 398] on body "KSA Global nilayshah1984@gmail.com 🚀 Get 2% Cashback! Complete your sign-up wit…" at bounding box center [500, 240] width 1000 height 480
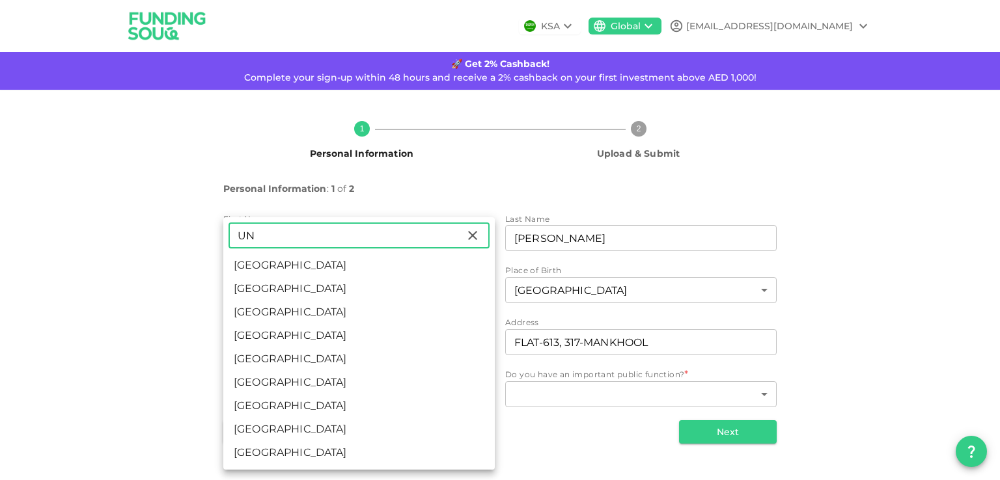
type input "UN"
click at [333, 269] on li "United Arab Emirates" at bounding box center [358, 265] width 271 height 23
type input "2"
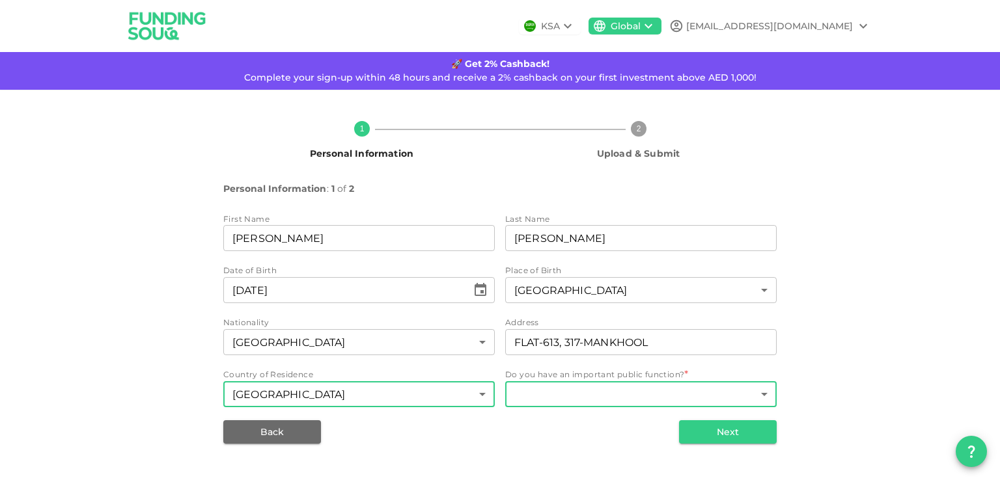
click at [547, 387] on body "KSA Global nilayshah1984@gmail.com 🚀 Get 2% Cashback! Complete your sign-up wit…" at bounding box center [500, 240] width 1000 height 480
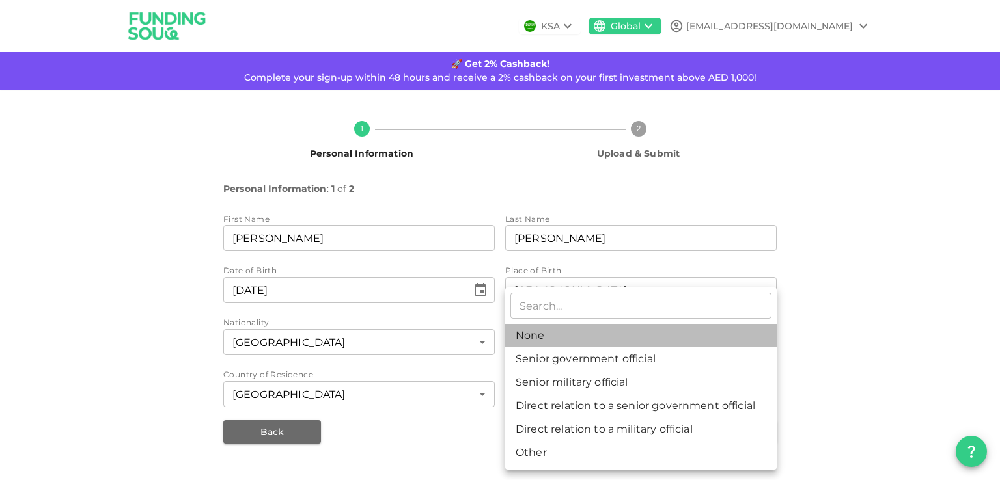
click at [553, 335] on li "None" at bounding box center [640, 335] width 271 height 23
type input "1"
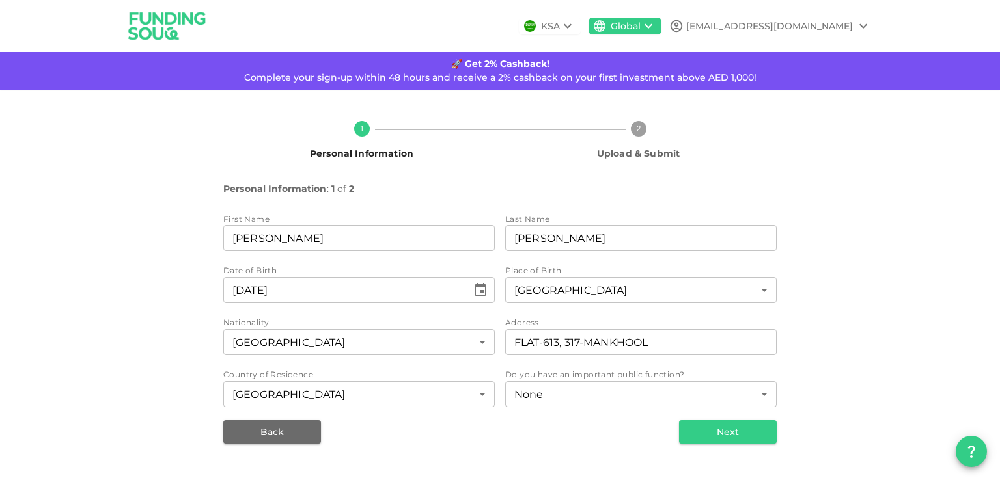
click at [118, 380] on div "1 Personal Information 2 Upload & Submit Personal Information : 1 of 2 First Na…" at bounding box center [500, 277] width 1000 height 375
click at [654, 344] on input "FLAT-613, 317-MANKHOOL" at bounding box center [640, 342] width 271 height 26
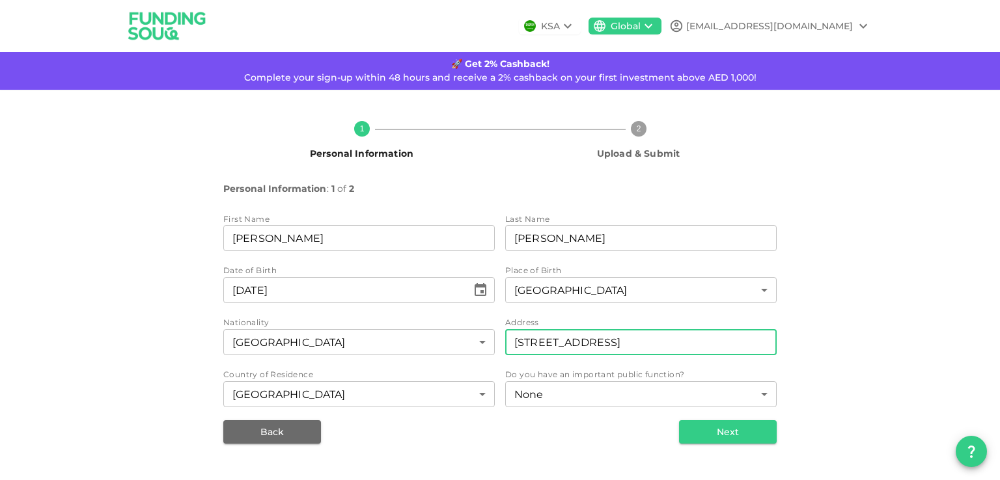
type input "FLAT-613, 317-MANKHOOL, PO Box 13164, Dubai"
click at [880, 374] on div "1 Personal Information 2 Upload & Submit Personal Information : 1 of 2 First Na…" at bounding box center [500, 277] width 1000 height 375
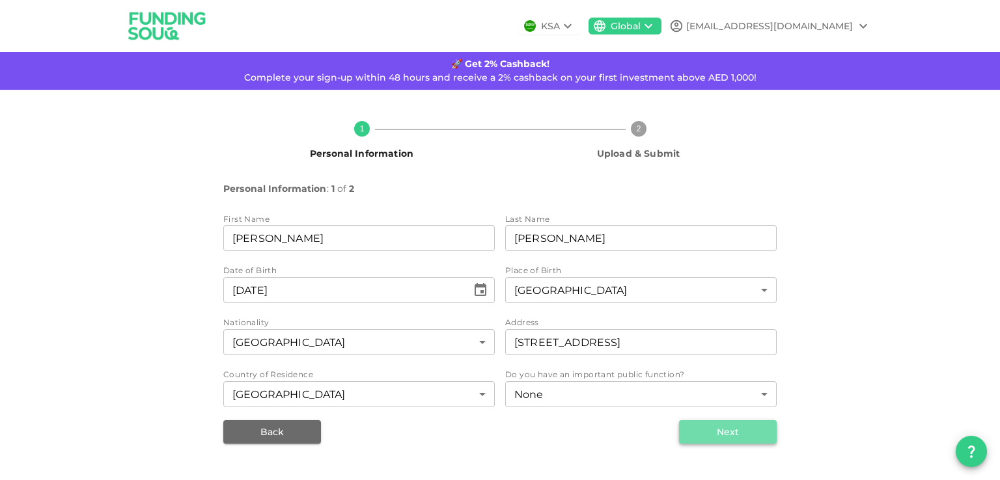
click at [737, 433] on button "Next" at bounding box center [728, 431] width 98 height 23
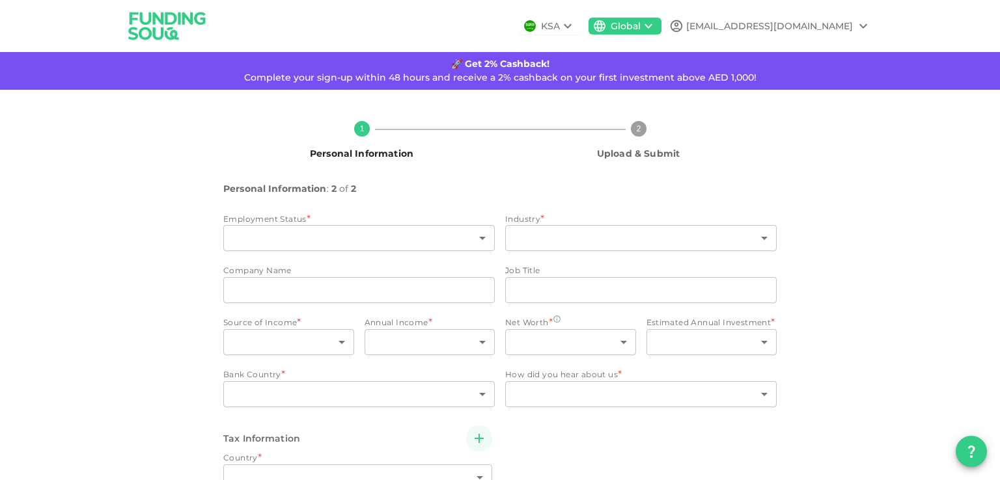
type input "2"
radio input "false"
radio input "true"
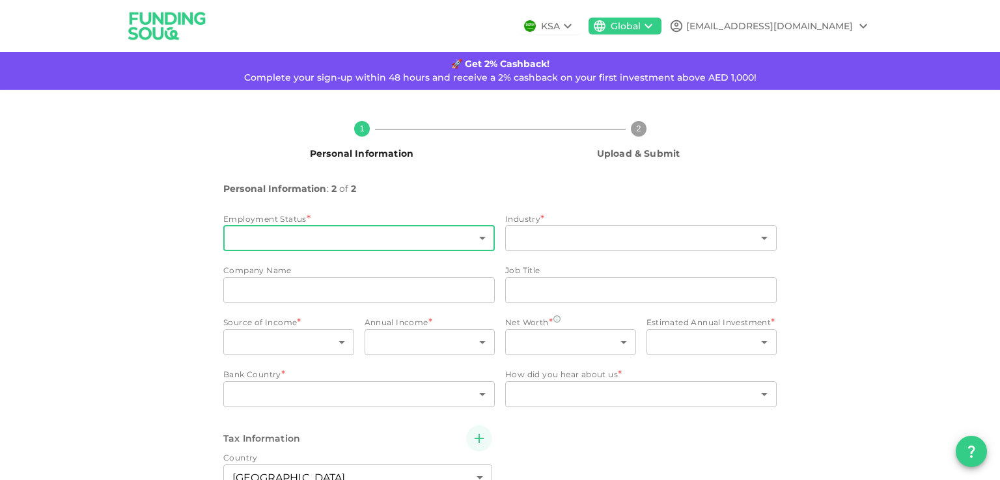
click at [450, 242] on body "KSA Global nilayshah1984@gmail.com 🚀 Get 2% Cashback! Complete your sign-up wit…" at bounding box center [500, 240] width 1000 height 480
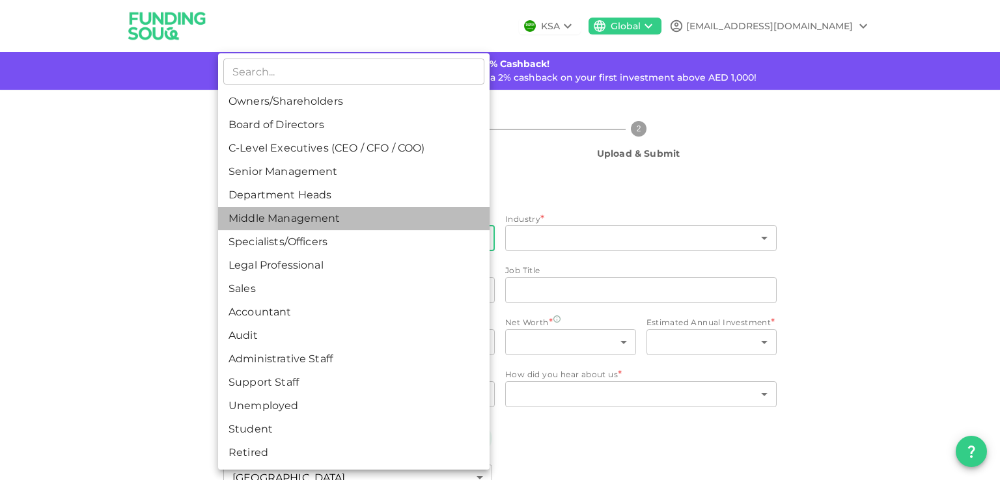
click at [281, 215] on li "Middle Management" at bounding box center [353, 218] width 271 height 23
type input "6"
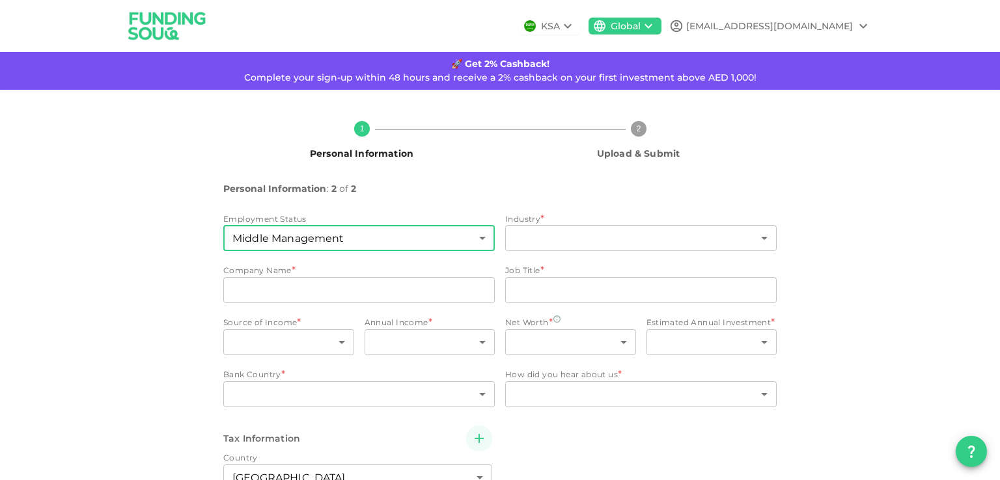
click at [100, 314] on div "1 Personal Information 2 Upload & Submit Personal Information : 2 of 2 Employme…" at bounding box center [500, 359] width 1000 height 538
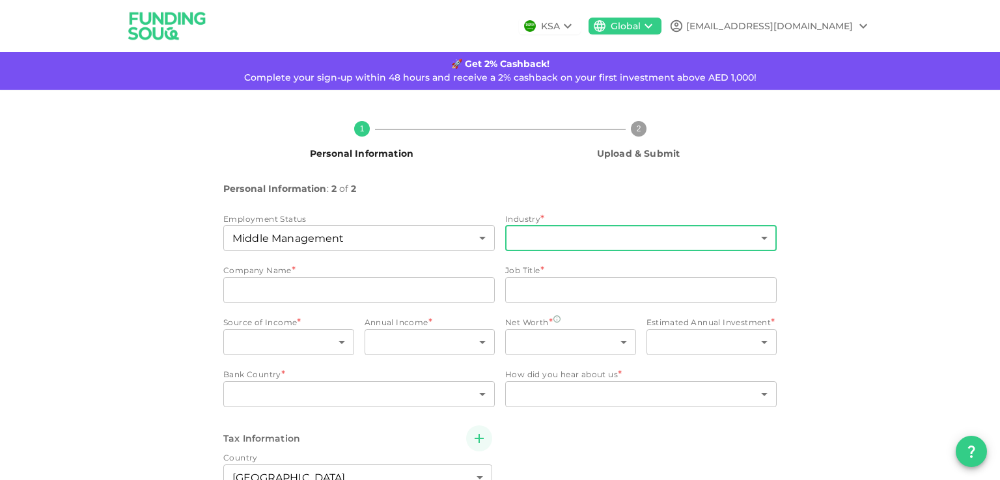
click at [609, 241] on body "KSA Global nilayshah1984@gmail.com 🚀 Get 2% Cashback! Complete your sign-up wit…" at bounding box center [500, 240] width 1000 height 480
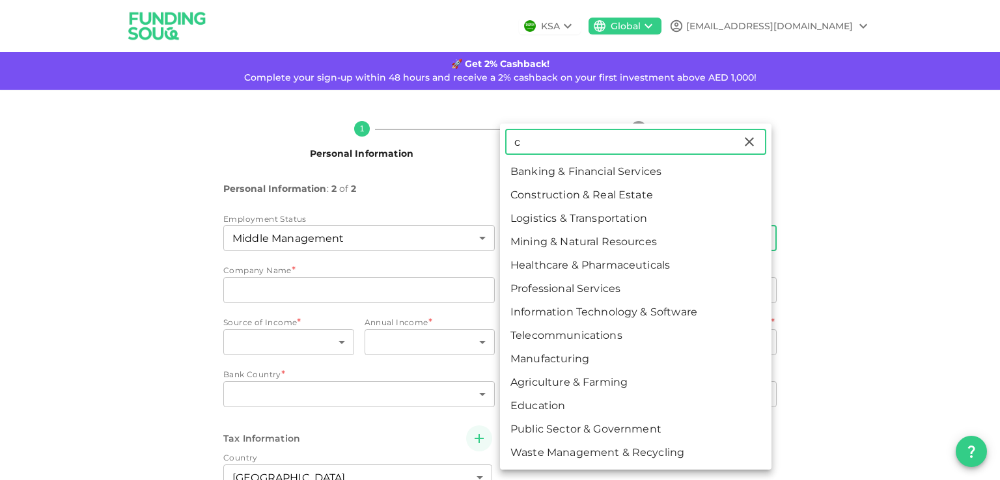
type input "c"
click at [603, 197] on li "Construction & Real Estate" at bounding box center [635, 195] width 271 height 23
type input "2"
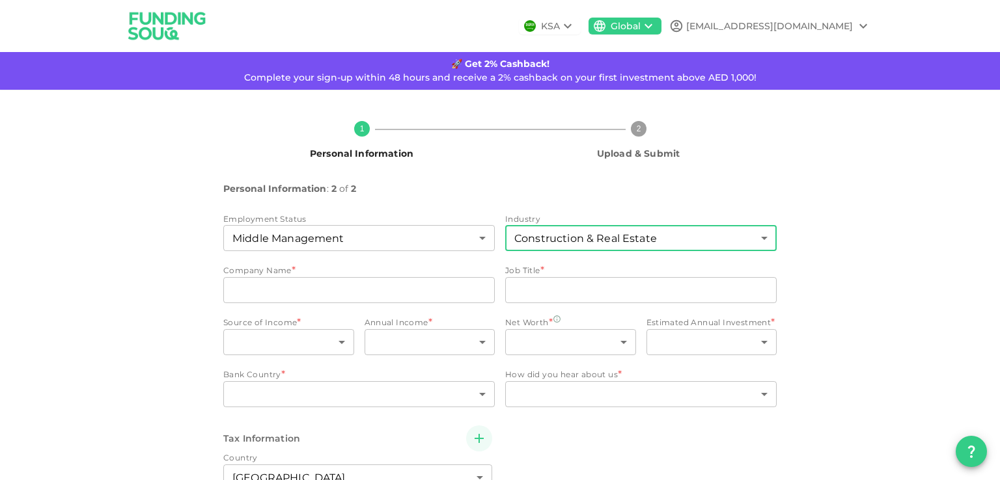
click at [883, 228] on div "1 Personal Information 2 Upload & Submit Personal Information : 2 of 2 Employme…" at bounding box center [500, 359] width 1000 height 538
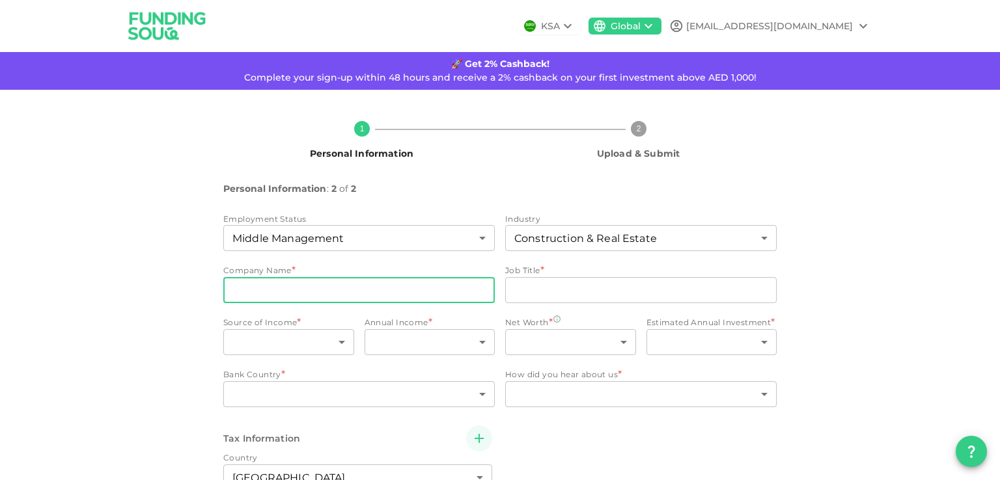
click at [329, 290] on input "companyName" at bounding box center [358, 290] width 271 height 26
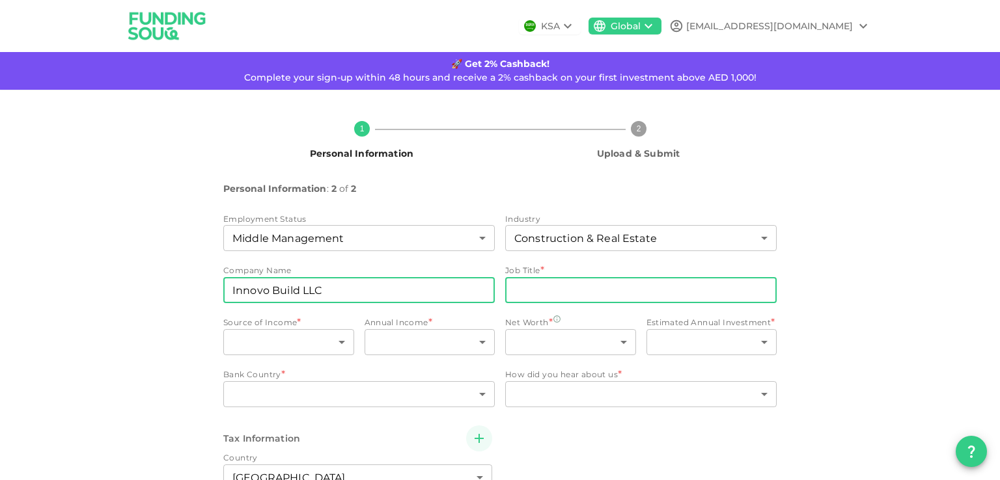
type input "Innovo Build LLC"
click at [543, 282] on input "jobTitle" at bounding box center [640, 290] width 271 height 26
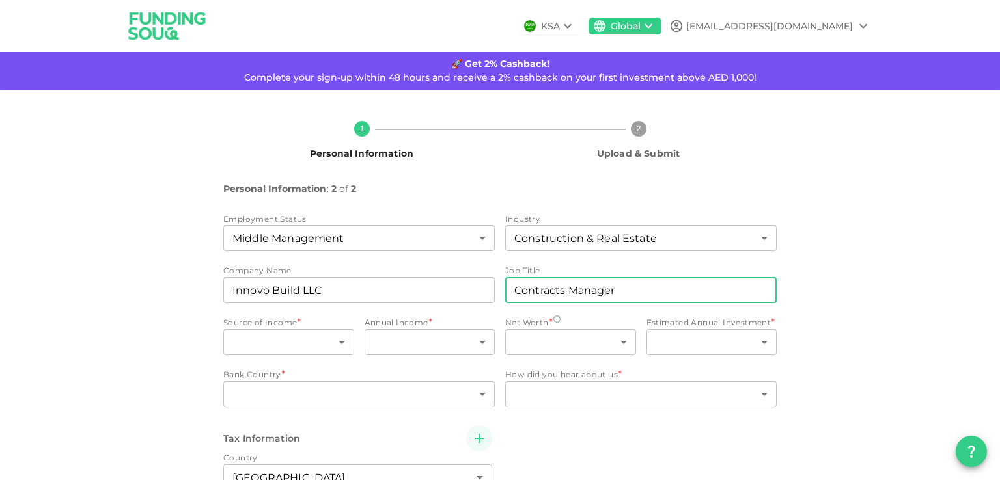
type input "Contracts Manager"
click at [3, 326] on div "1 Personal Information 2 Upload & Submit Personal Information : 2 of 2 Employme…" at bounding box center [500, 359] width 1000 height 538
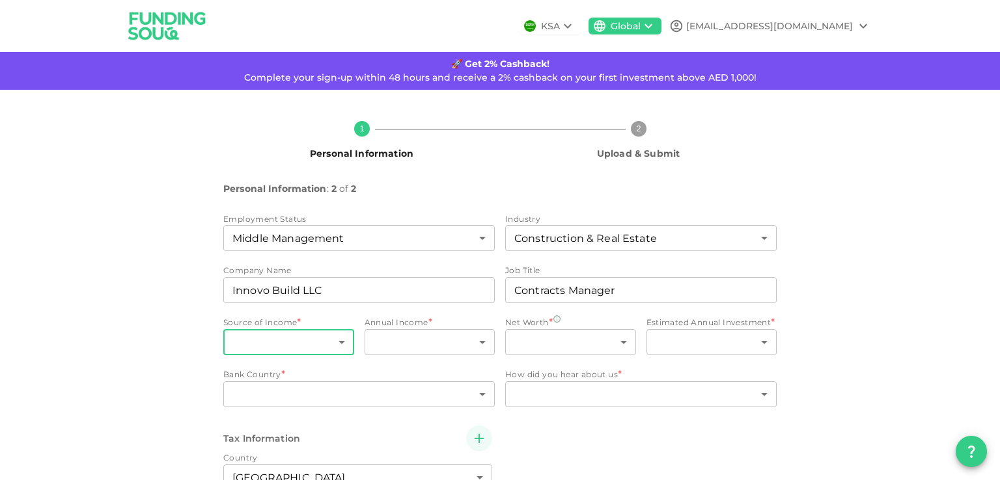
click at [255, 350] on body "KSA Global nilayshah1984@gmail.com 🚀 Get 2% Cashback! Complete your sign-up wit…" at bounding box center [500, 240] width 1000 height 480
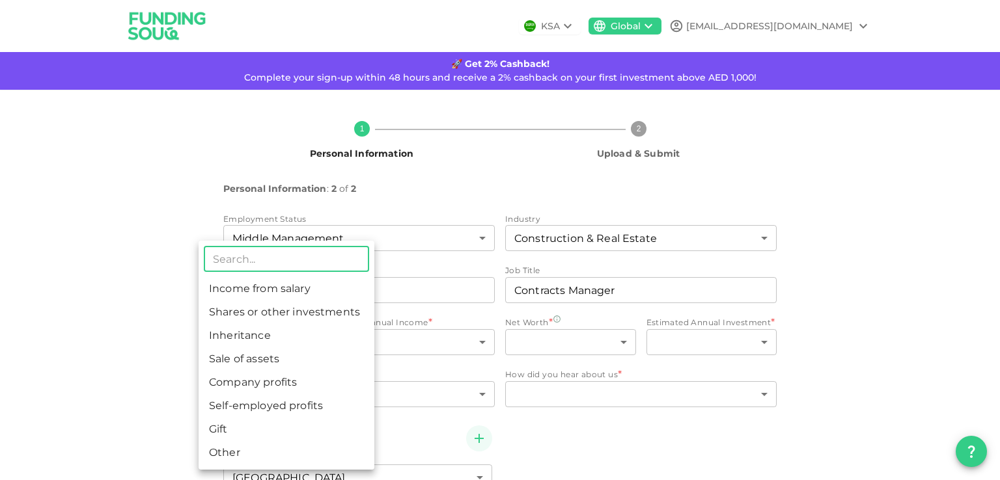
click at [253, 287] on li "Income from salary" at bounding box center [287, 288] width 176 height 23
type input "1"
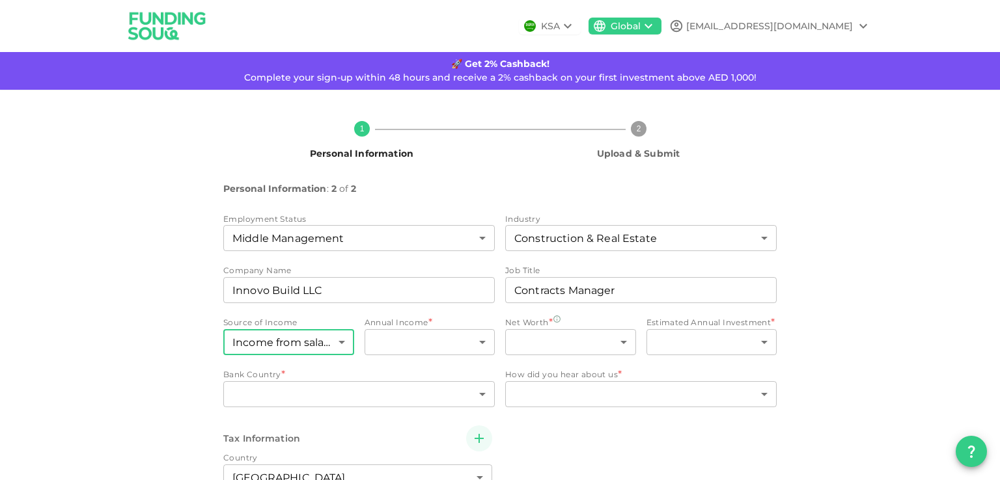
click at [97, 331] on div "1 Personal Information 2 Upload & Submit Personal Information : 2 of 2 Employme…" at bounding box center [500, 359] width 1000 height 538
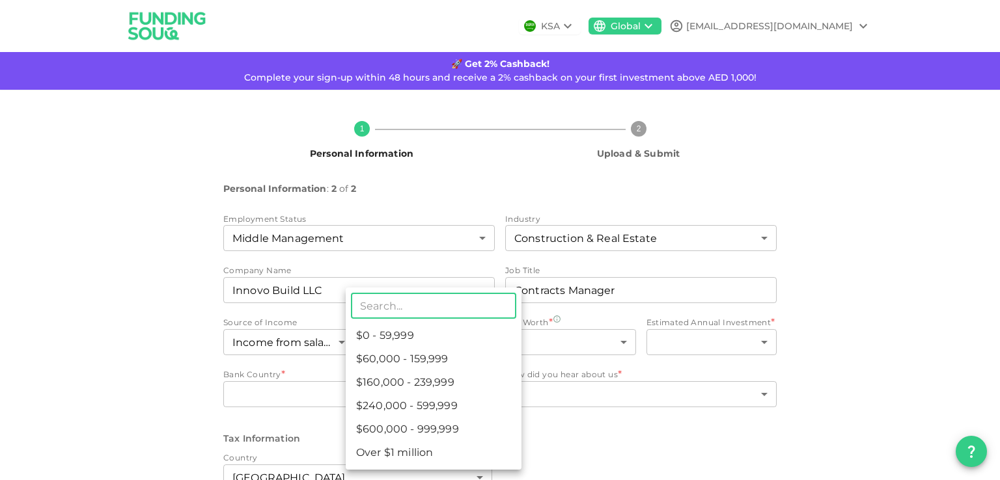
click at [486, 349] on body "KSA Global nilayshah1984@gmail.com 🚀 Get 2% Cashback! Complete your sign-up wit…" at bounding box center [500, 240] width 1000 height 480
click at [410, 363] on li "$60,000 - 159,999" at bounding box center [434, 359] width 176 height 23
type input "2"
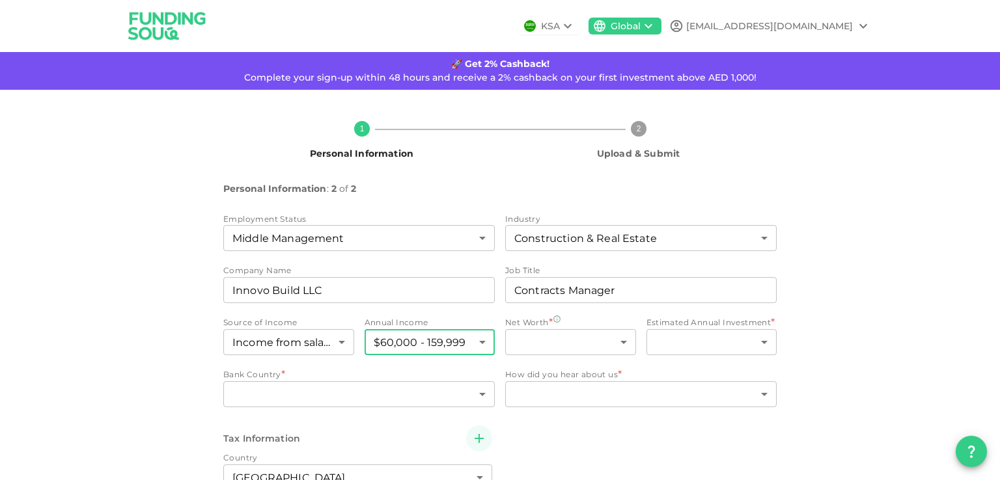
click at [175, 364] on div "1 Personal Information 2 Upload & Submit Personal Information : 2 of 2 Employme…" at bounding box center [500, 359] width 742 height 497
click at [557, 344] on body "KSA Global nilayshah1984@gmail.com 🚀 Get 2% Cashback! Complete your sign-up wit…" at bounding box center [500, 240] width 1000 height 480
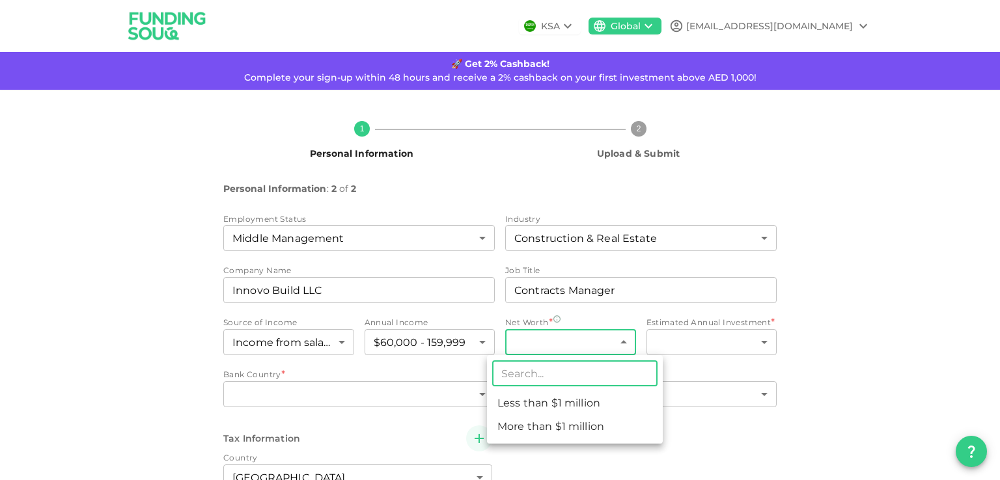
click at [557, 411] on li "Less than $1 million" at bounding box center [575, 403] width 176 height 23
type input "1"
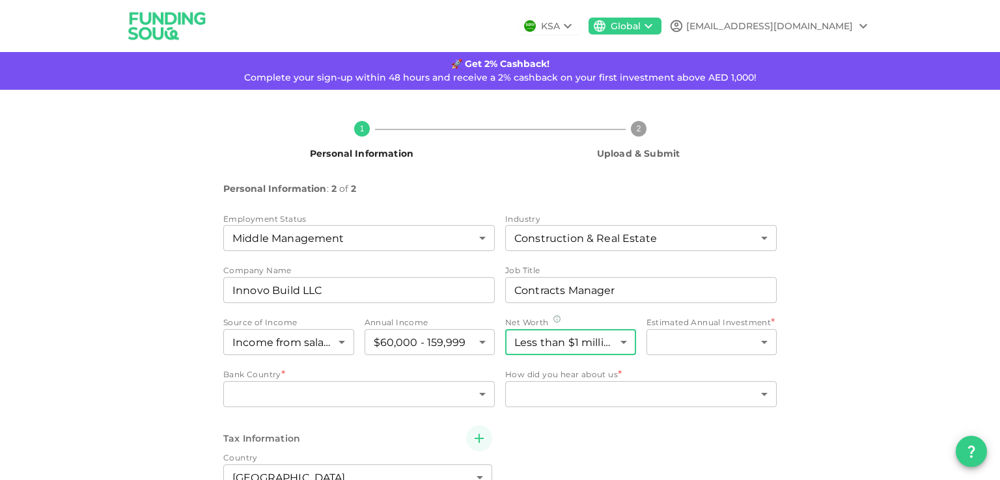
click at [950, 291] on div "1 Personal Information 2 Upload & Submit Personal Information : 2 of 2 Employme…" at bounding box center [500, 359] width 1000 height 538
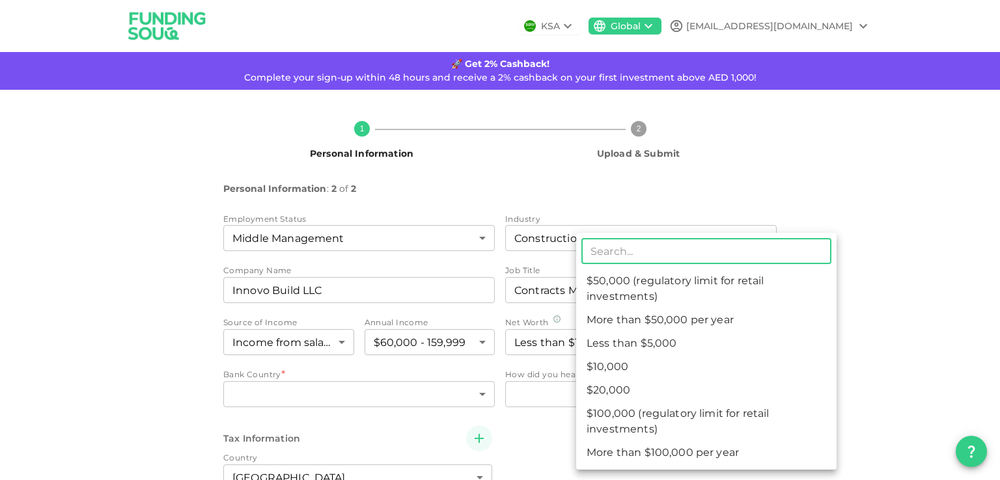
click at [755, 346] on body "KSA Global nilayshah1984@gmail.com 🚀 Get 2% Cashback! Complete your sign-up wit…" at bounding box center [500, 240] width 1000 height 480
click at [894, 282] on div at bounding box center [500, 240] width 1000 height 480
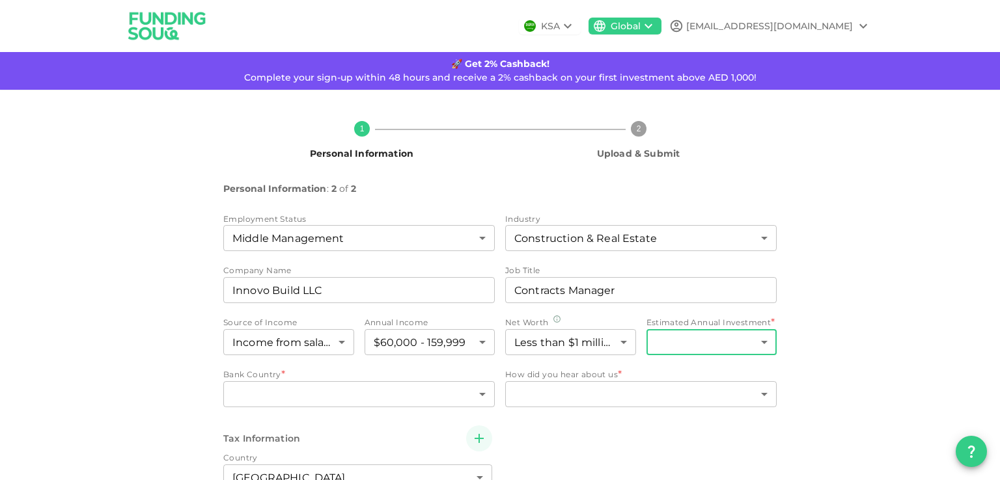
click at [730, 344] on body "KSA Global nilayshah1984@gmail.com 🚀 Get 2% Cashback! Complete your sign-up wit…" at bounding box center [500, 240] width 1000 height 480
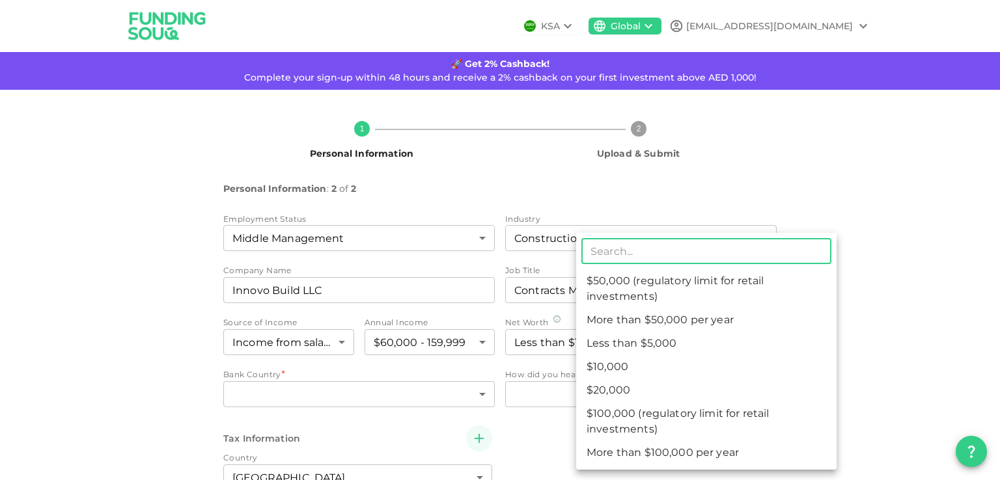
click at [607, 390] on li "$20,000" at bounding box center [706, 390] width 260 height 23
type input "3"
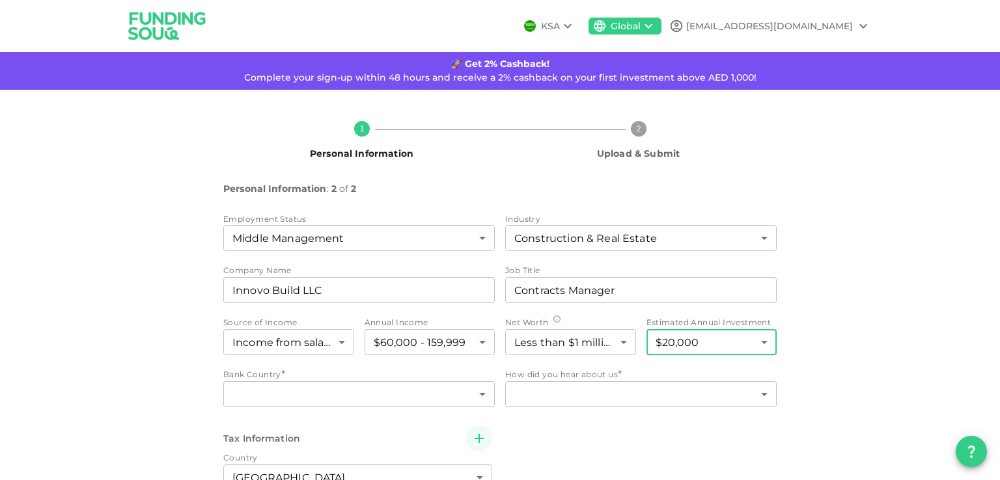
click at [881, 326] on div "1 Personal Information 2 Upload & Submit Personal Information : 2 of 2 Employme…" at bounding box center [500, 359] width 1000 height 538
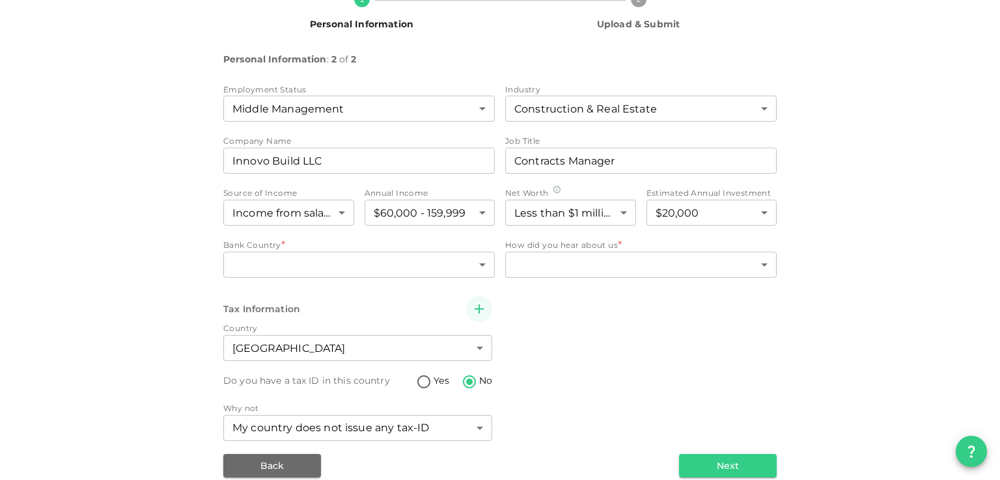
scroll to position [130, 0]
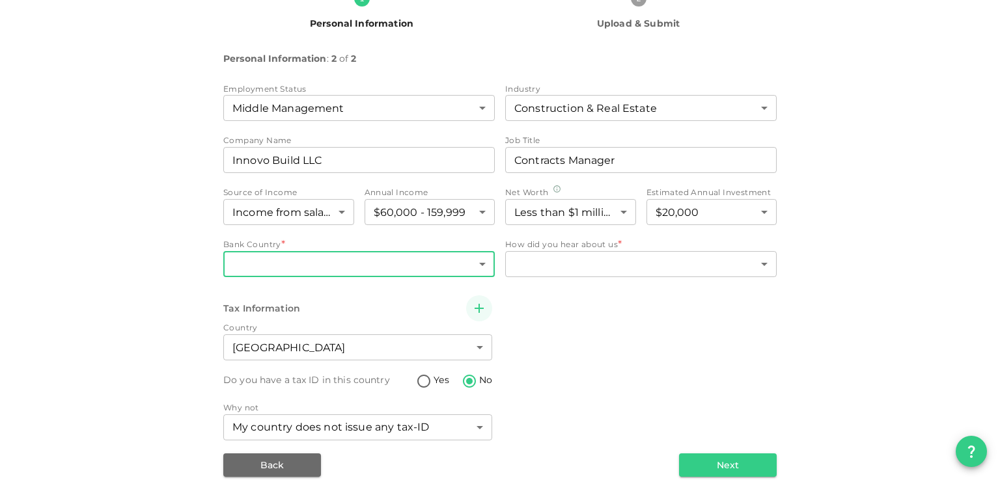
click at [418, 266] on body "KSA Global nilayshah1984@gmail.com 🚀 Get 2% Cashback! Complete your sign-up wit…" at bounding box center [500, 240] width 1000 height 480
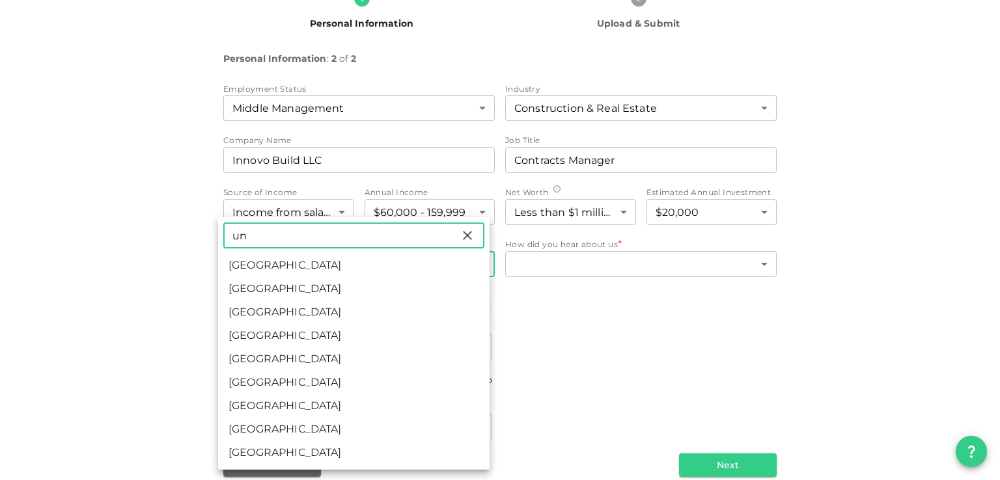
type input "un"
drag, startPoint x: 273, startPoint y: 272, endPoint x: 246, endPoint y: 274, distance: 27.4
click at [273, 272] on li "United Arab Emirates" at bounding box center [353, 265] width 271 height 23
type input "2"
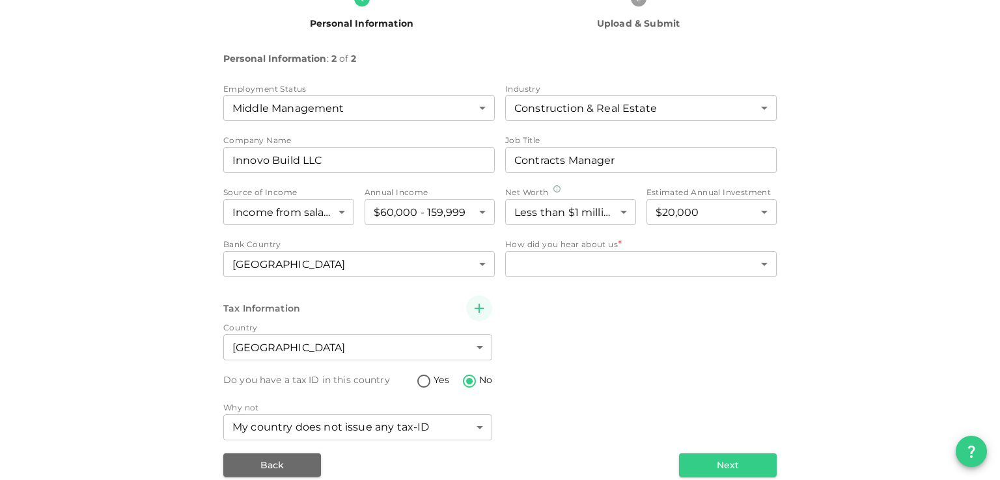
click at [131, 285] on div "1 Personal Information 2 Upload & Submit Personal Information : 2 of 2 Employme…" at bounding box center [500, 228] width 742 height 497
click at [558, 271] on body "KSA Global nilayshah1984@gmail.com 🚀 Get 2% Cashback! Complete your sign-up wit…" at bounding box center [500, 240] width 1000 height 480
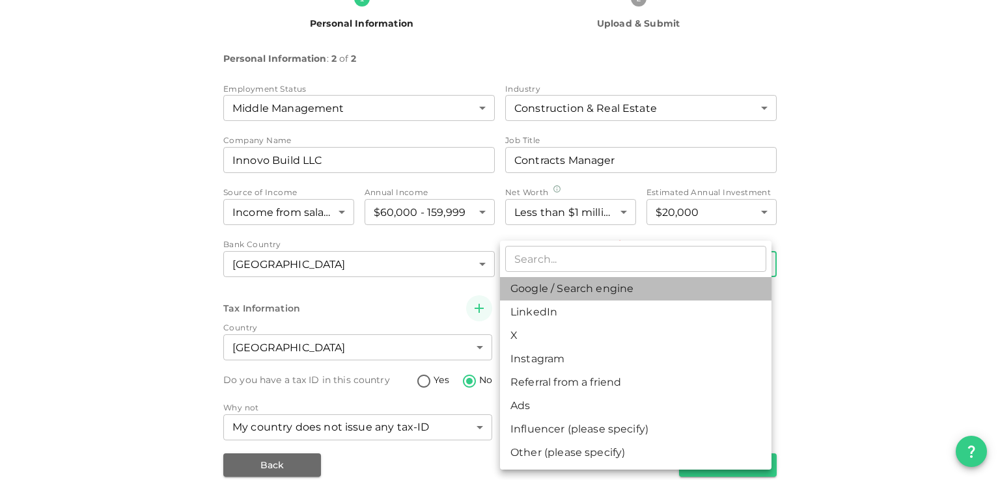
click at [555, 287] on li "Google / Search engine" at bounding box center [635, 288] width 271 height 23
type input "1"
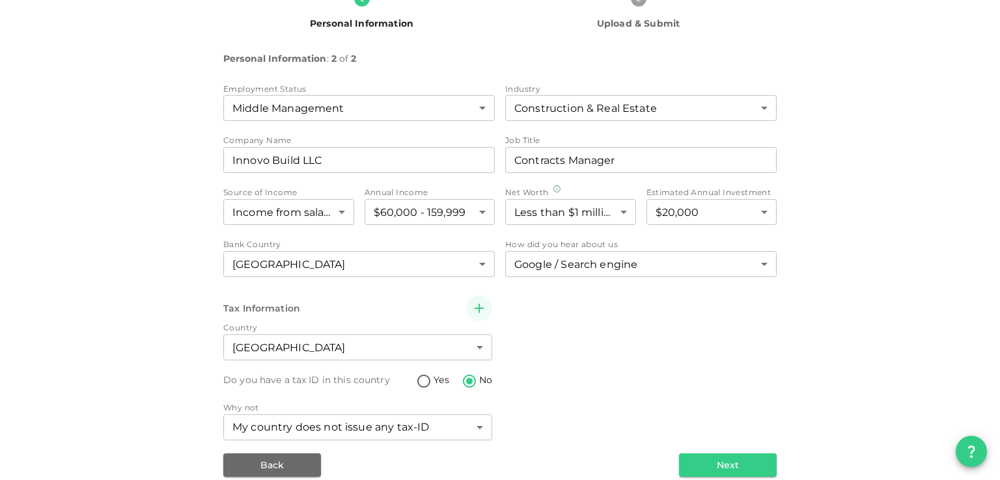
click at [594, 309] on div "Tax Information Country United Arab Emirates 2 ​ Do you have a tax ID in this c…" at bounding box center [499, 369] width 553 height 148
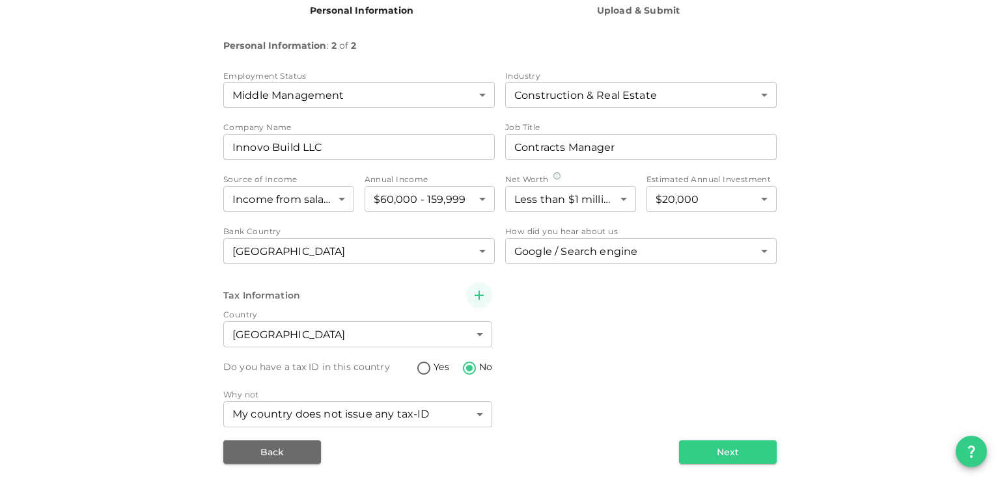
scroll to position [148, 0]
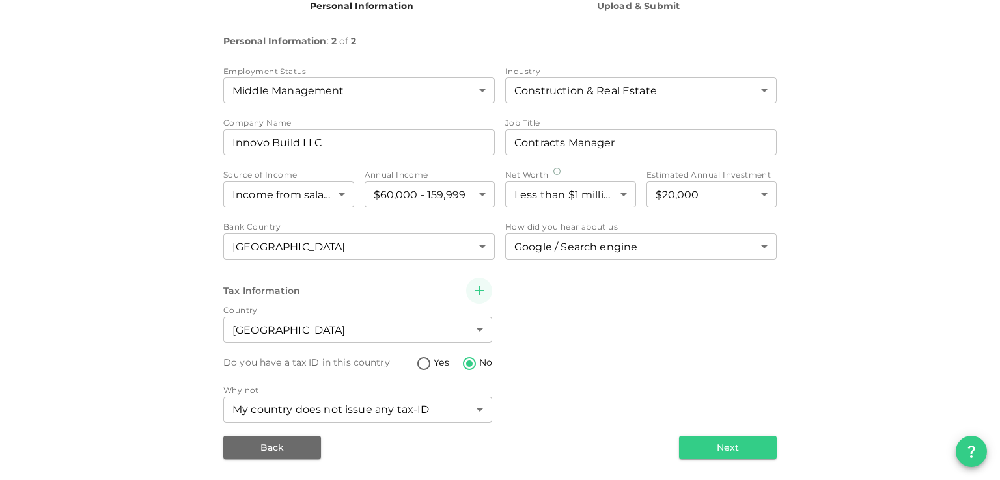
click at [478, 297] on icon "button" at bounding box center [479, 291] width 16 height 16
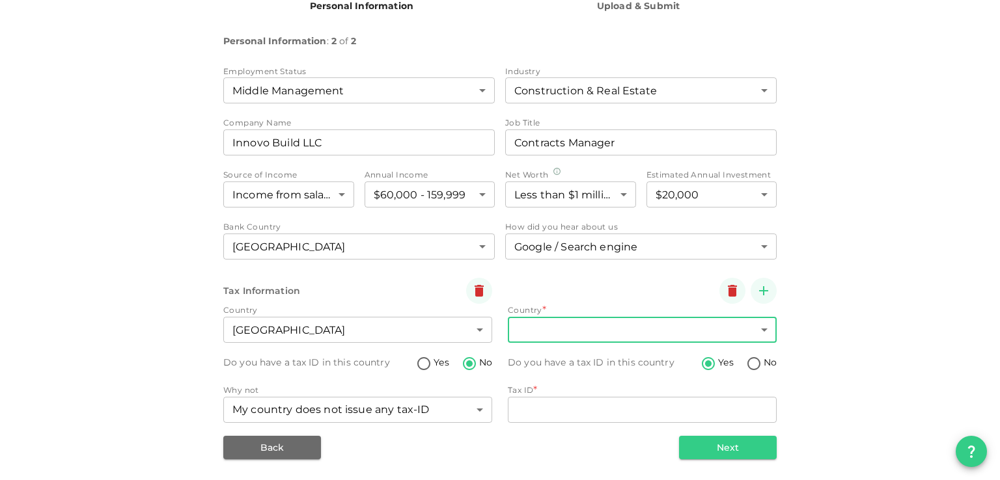
click at [551, 318] on body "KSA Global nilayshah1984@gmail.com 🚀 Get 2% Cashback! Complete your sign-up wit…" at bounding box center [500, 240] width 1000 height 480
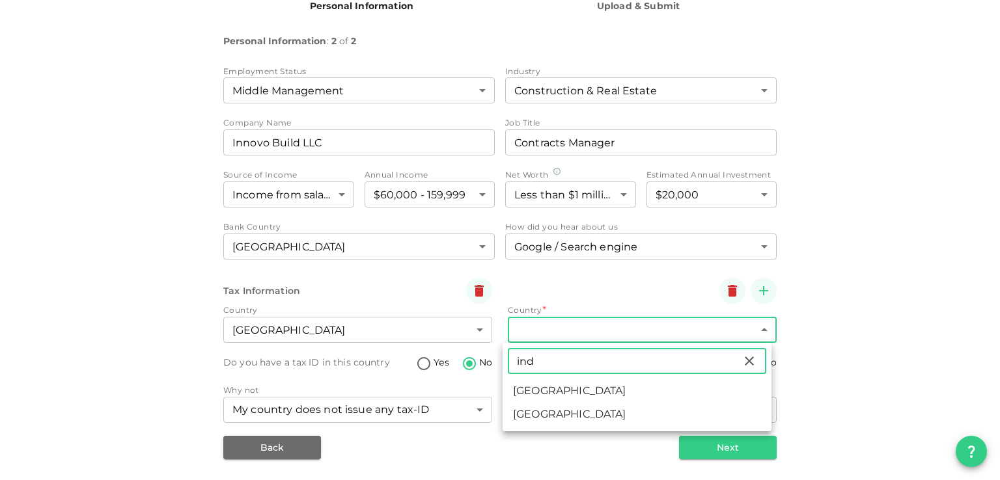
type input "ind"
click at [531, 383] on li "India" at bounding box center [636, 390] width 269 height 23
type input "88"
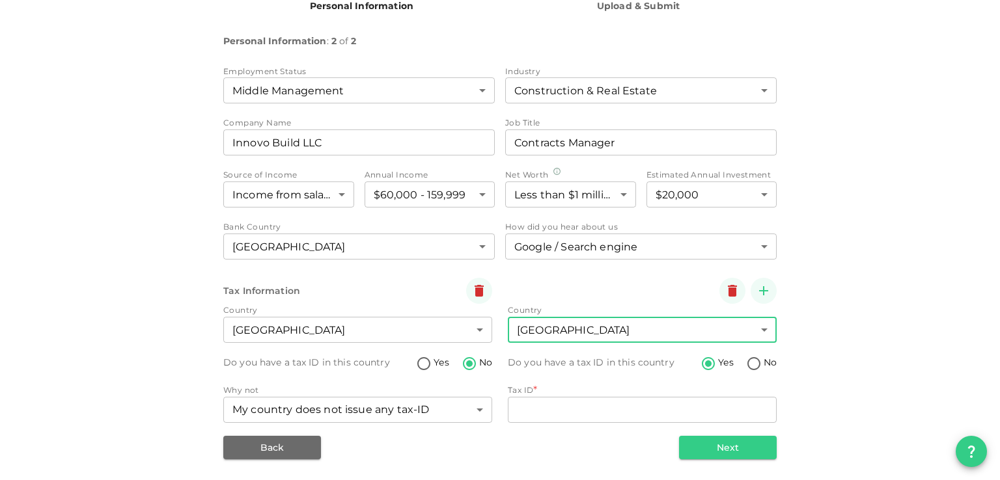
click at [849, 353] on div "1 Personal Information 2 Upload & Submit Personal Information : 2 of 2 Employme…" at bounding box center [500, 211] width 742 height 497
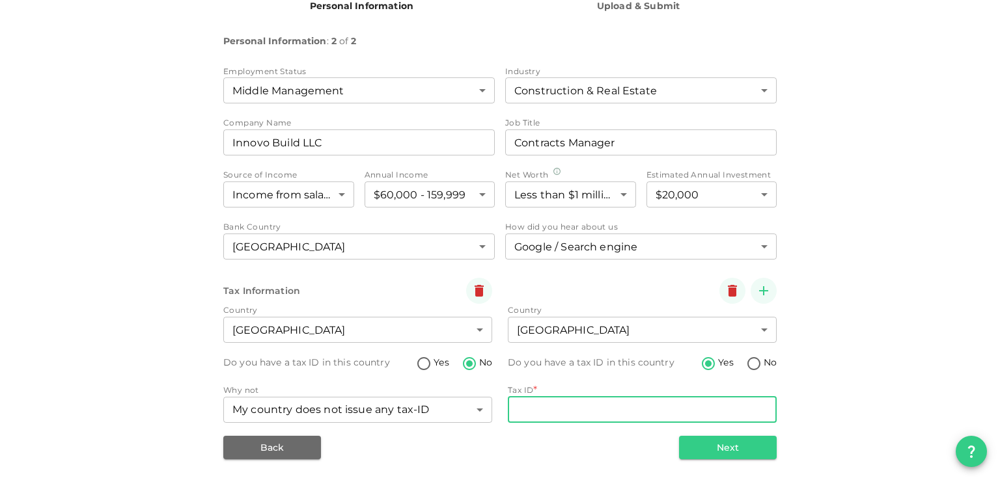
click at [607, 411] on input "Tax ID" at bounding box center [642, 410] width 269 height 26
type input "BSLPS2466Q"
click at [840, 338] on div "1 Personal Information 2 Upload & Submit Personal Information : 2 of 2 Employme…" at bounding box center [500, 211] width 742 height 497
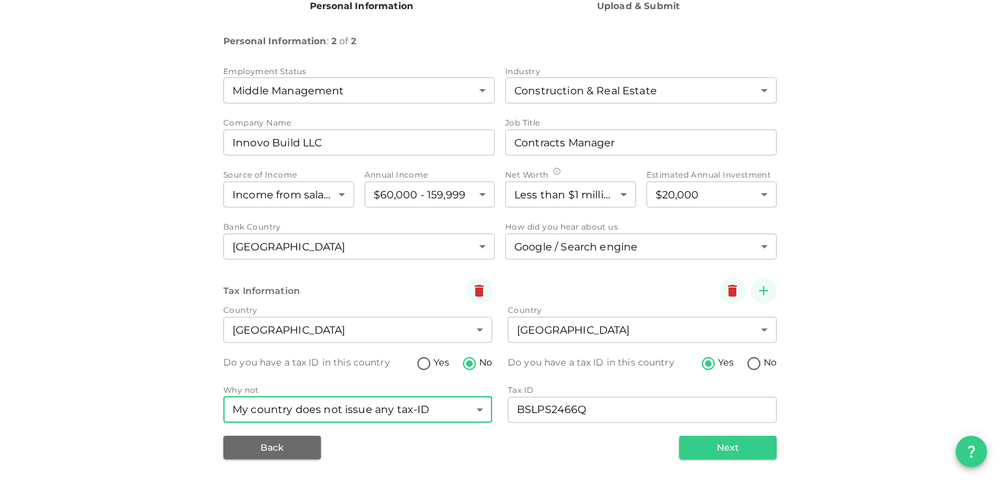
click at [437, 408] on body "KSA Global nilayshah1984@gmail.com 🚀 Get 2% Cashback! Complete your sign-up wit…" at bounding box center [500, 240] width 1000 height 480
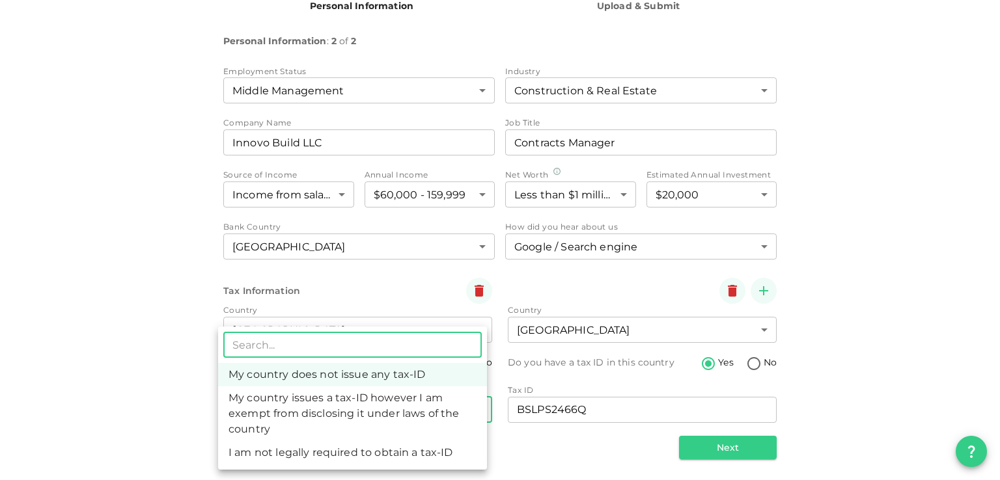
click at [332, 378] on li "My country does not issue any tax-ID" at bounding box center [352, 374] width 269 height 23
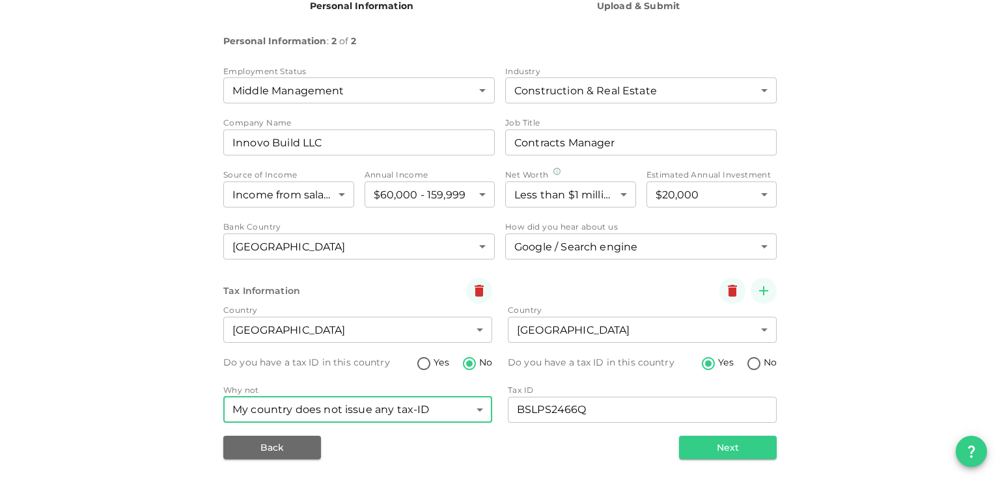
click at [169, 417] on div "1 Personal Information 2 Upload & Submit Personal Information : 2 of 2 Employme…" at bounding box center [500, 211] width 742 height 497
click at [695, 455] on button "Next" at bounding box center [728, 447] width 98 height 23
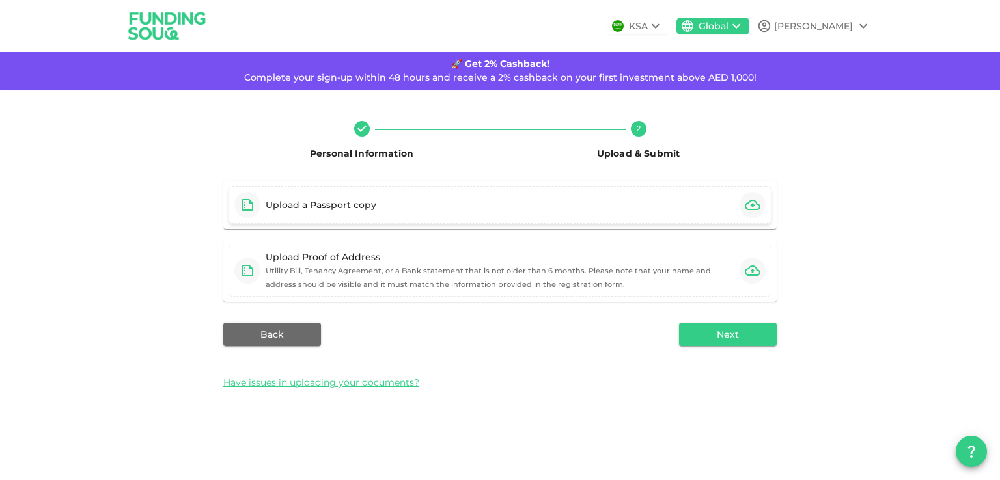
click at [432, 214] on div "Upload a Passport copy" at bounding box center [499, 205] width 543 height 38
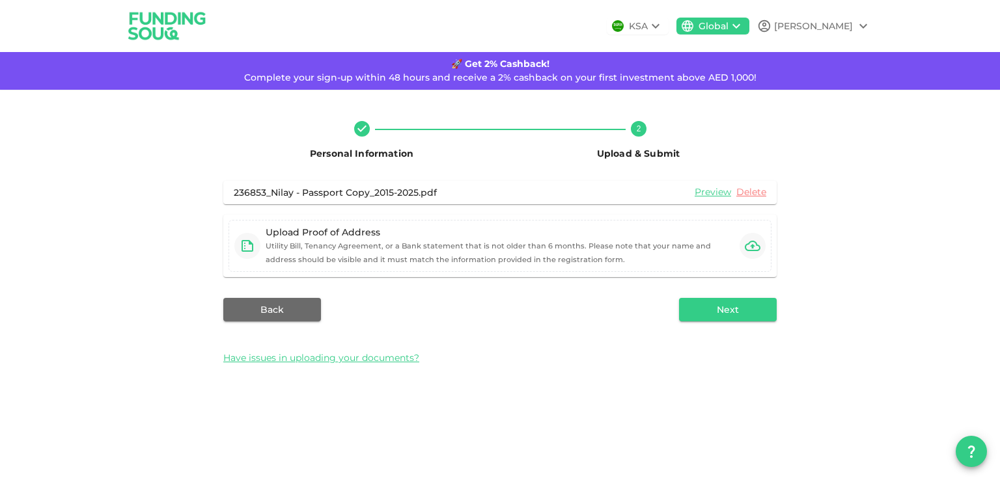
click at [583, 287] on div "236853_Nilay - Passport Copy_2015-2025.pdf Preview Delete Upload Proof of Addre…" at bounding box center [499, 277] width 553 height 193
click at [580, 269] on div "Upload Proof of Address Utility Bill, Tenancy Agreement, or a Bank statement th…" at bounding box center [499, 246] width 543 height 52
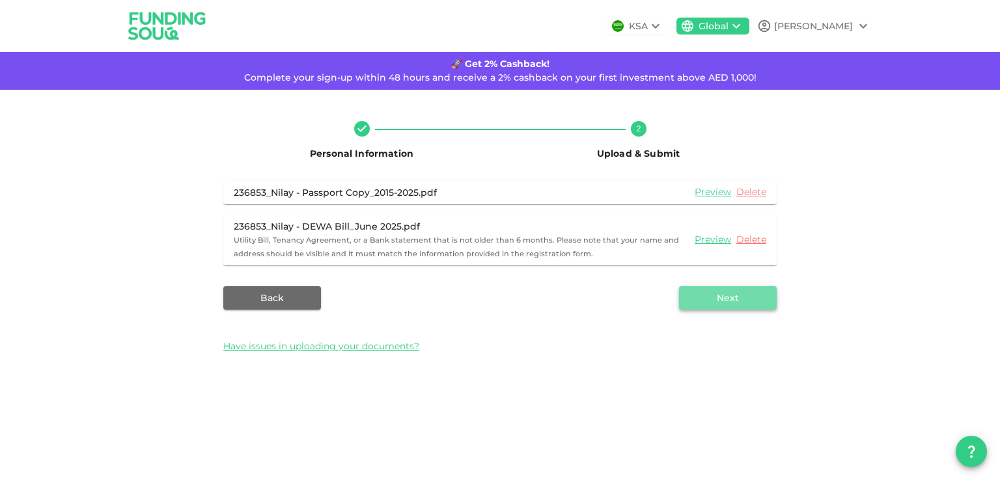
click at [731, 299] on button "Next" at bounding box center [728, 297] width 98 height 23
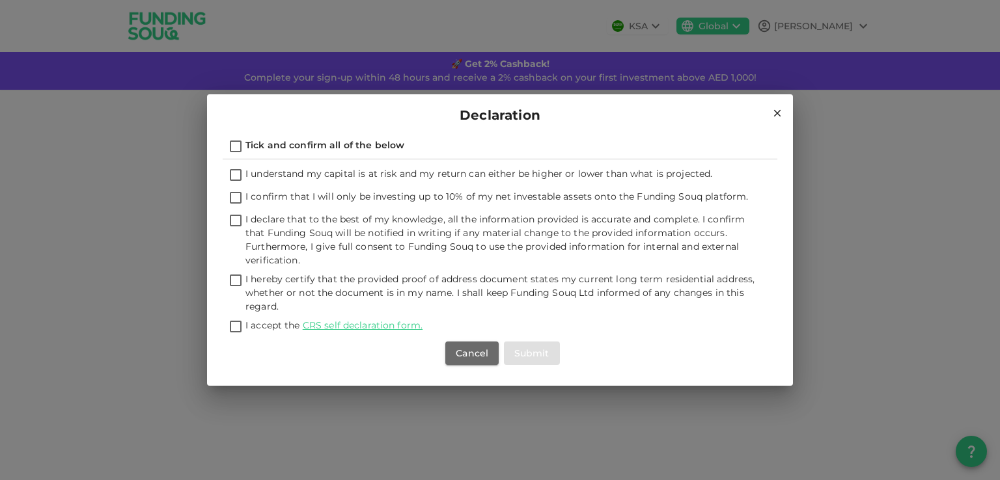
click at [232, 144] on input "Tick and confirm all of the below" at bounding box center [236, 148] width 20 height 18
checkbox input "true"
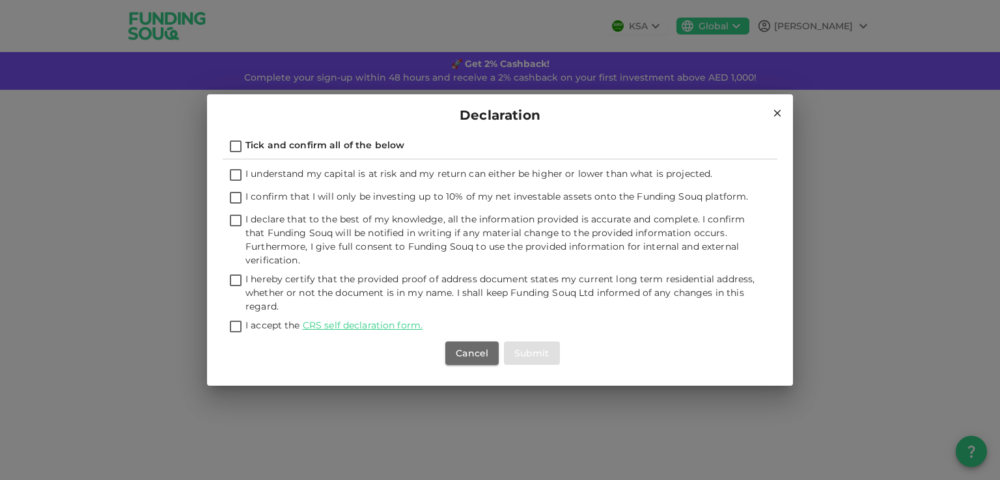
checkbox input "true"
click at [542, 360] on button "Submit" at bounding box center [532, 353] width 56 height 23
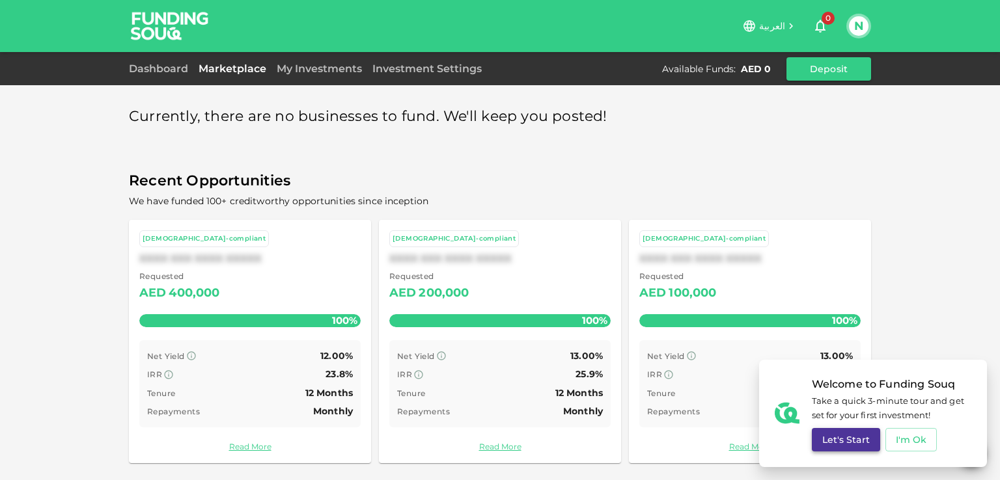
click at [859, 446] on button "Let's Start" at bounding box center [846, 439] width 68 height 23
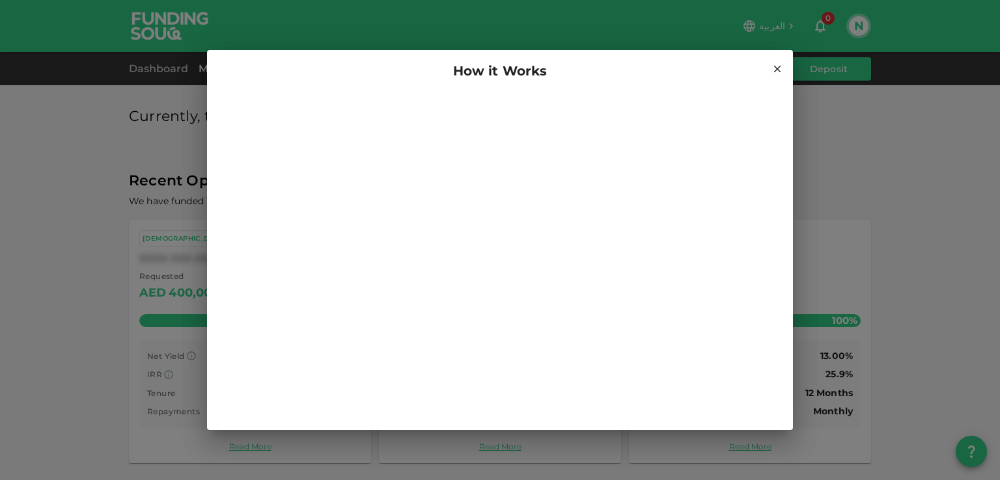
click at [773, 69] on icon at bounding box center [777, 69] width 12 height 12
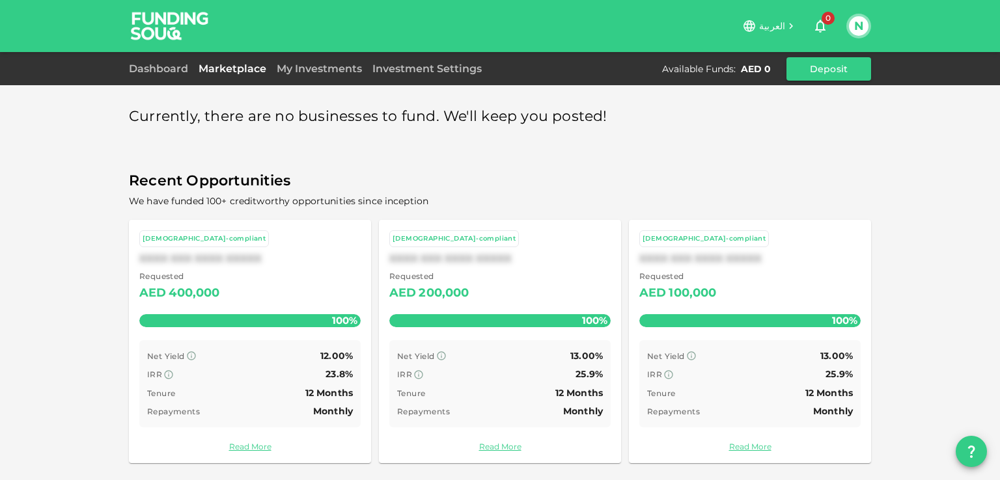
scroll to position [1, 0]
click at [163, 371] on icon at bounding box center [168, 374] width 10 height 10
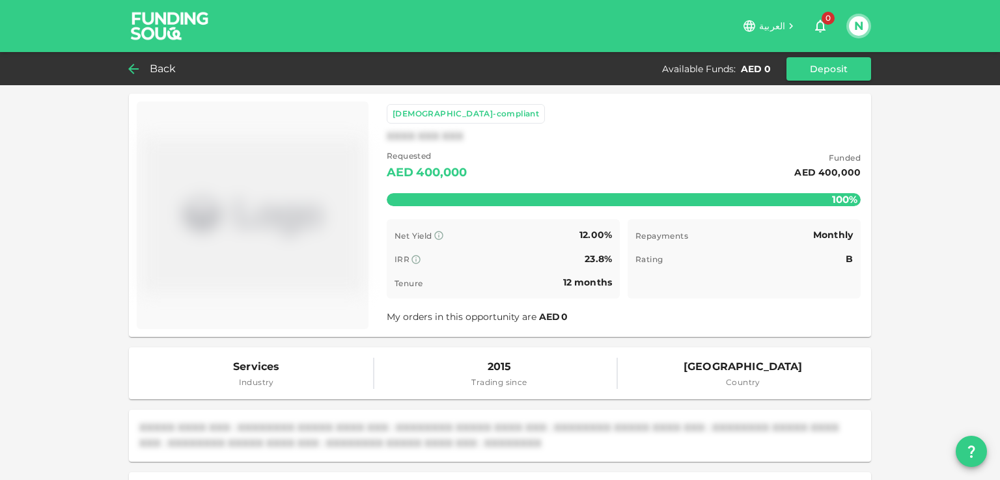
click at [131, 68] on icon at bounding box center [134, 69] width 16 height 16
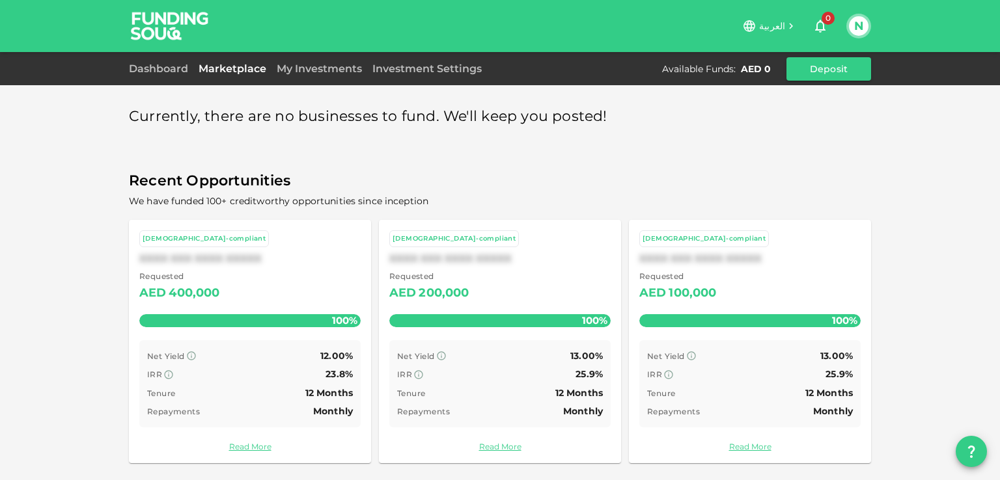
scroll to position [1, 0]
click at [863, 18] on button "N" at bounding box center [859, 26] width 20 height 20
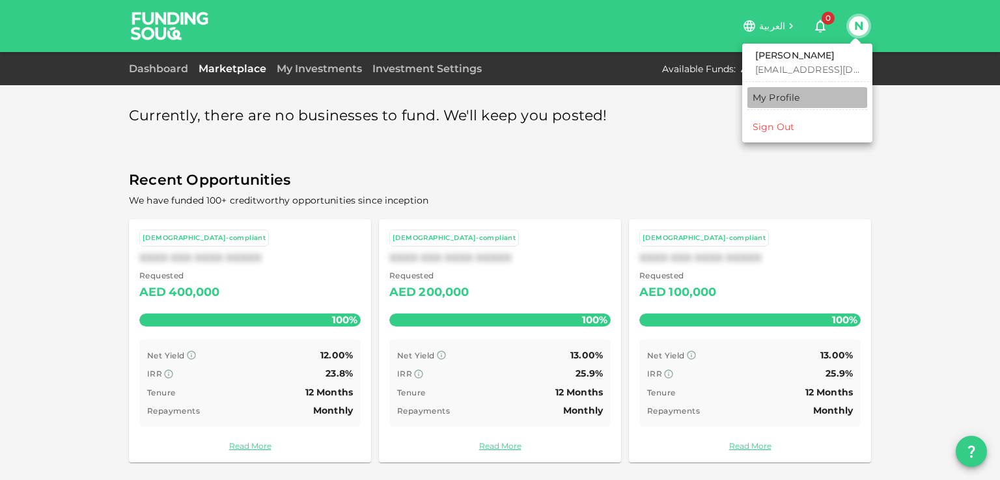
click at [750, 105] on link "My Profile" at bounding box center [807, 97] width 120 height 21
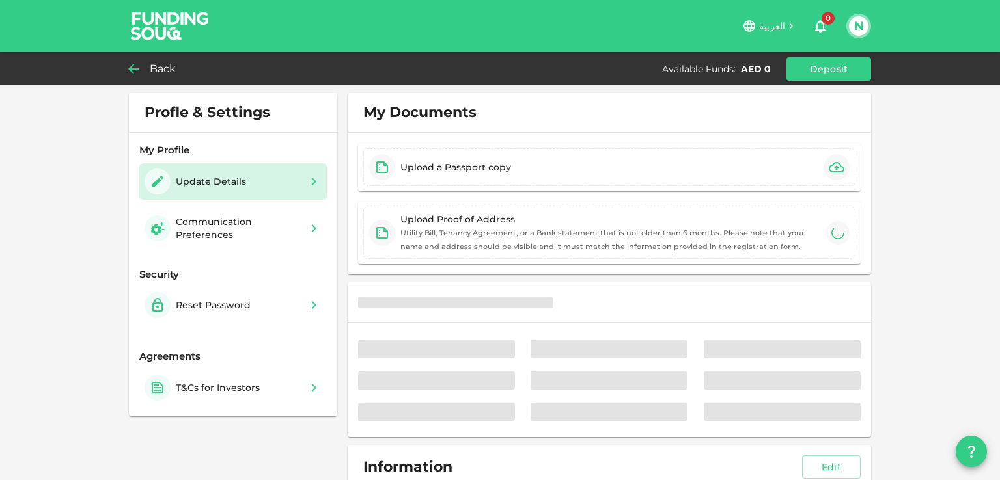
type input "⁦⁨01⁩ / ⁨09⁩ / ⁨1984⁩⁩"
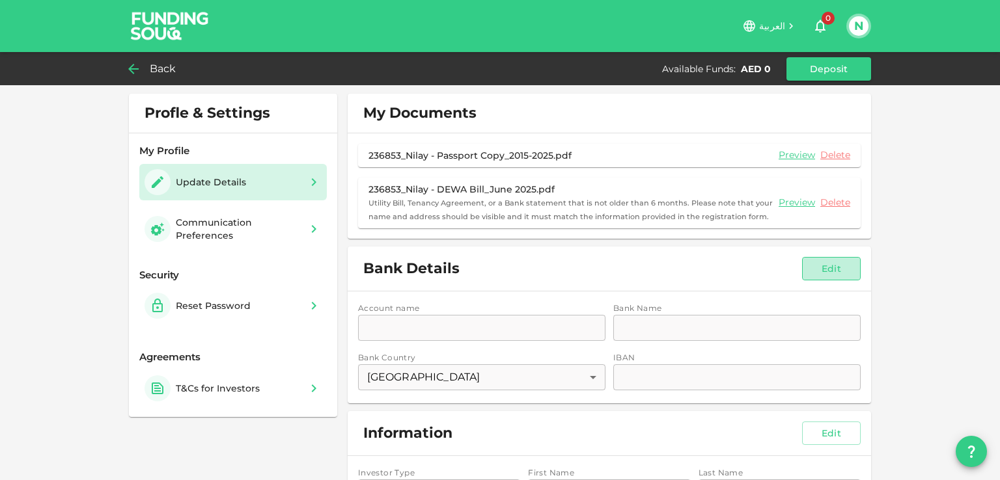
click at [810, 271] on button "Edit" at bounding box center [831, 268] width 59 height 23
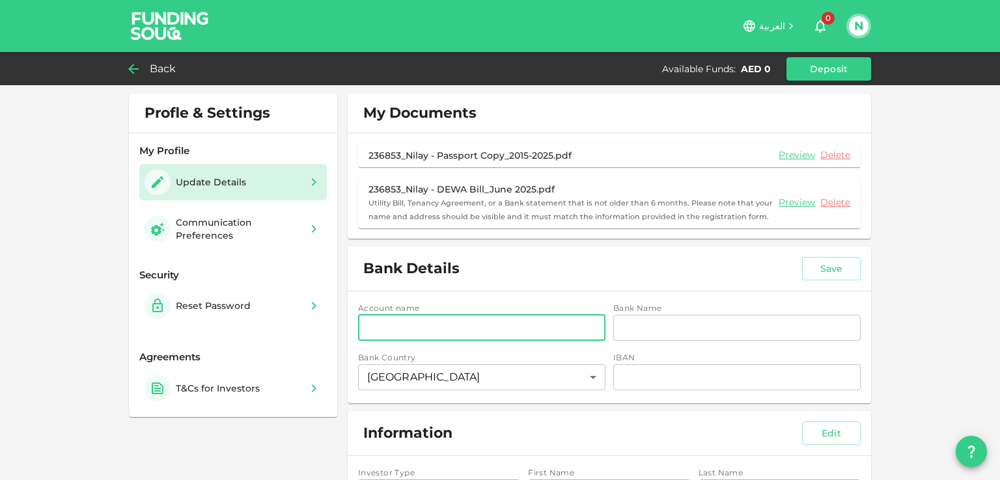
click at [514, 318] on input "accountName" at bounding box center [481, 328] width 247 height 26
type input "Nilay Shaileshkumar Shah"
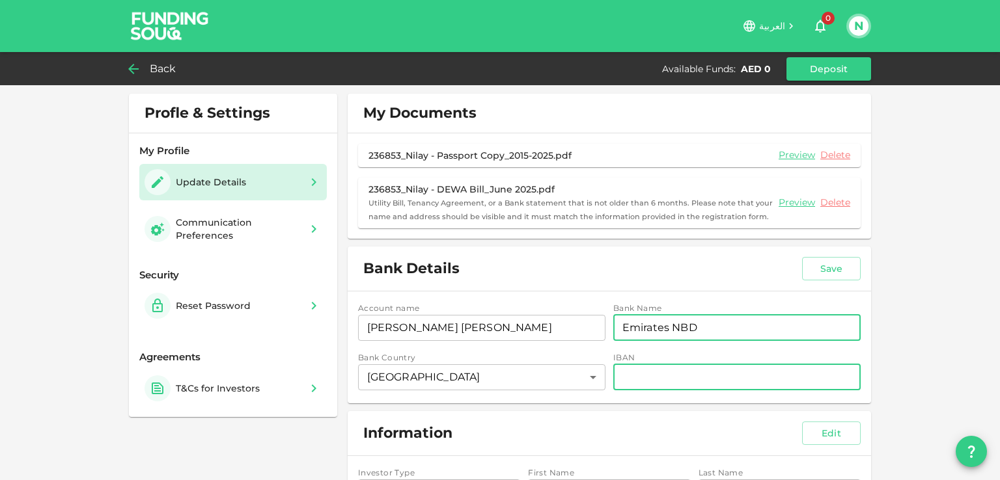
type input "Emirates NBD"
click at [621, 376] on input "iban" at bounding box center [736, 377] width 247 height 26
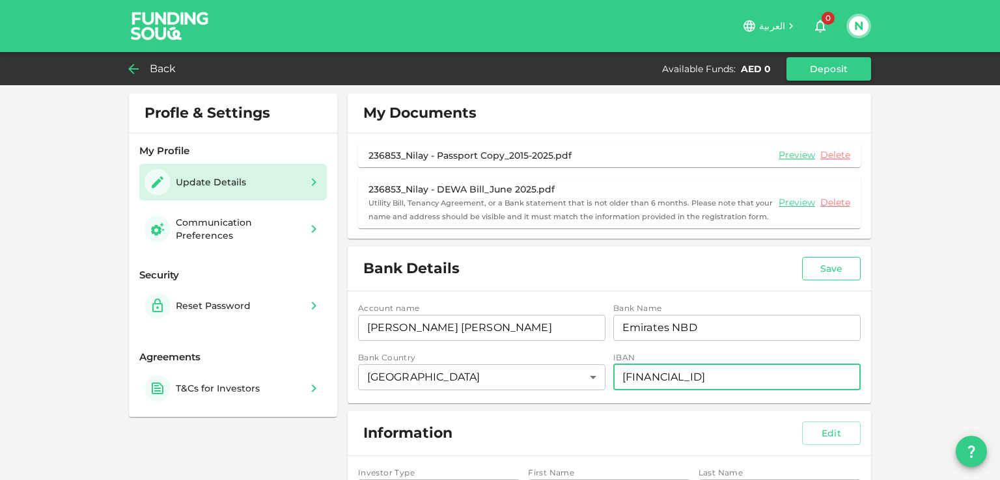
type input "AE750260000214302388202"
click at [844, 271] on button "Save" at bounding box center [831, 268] width 59 height 23
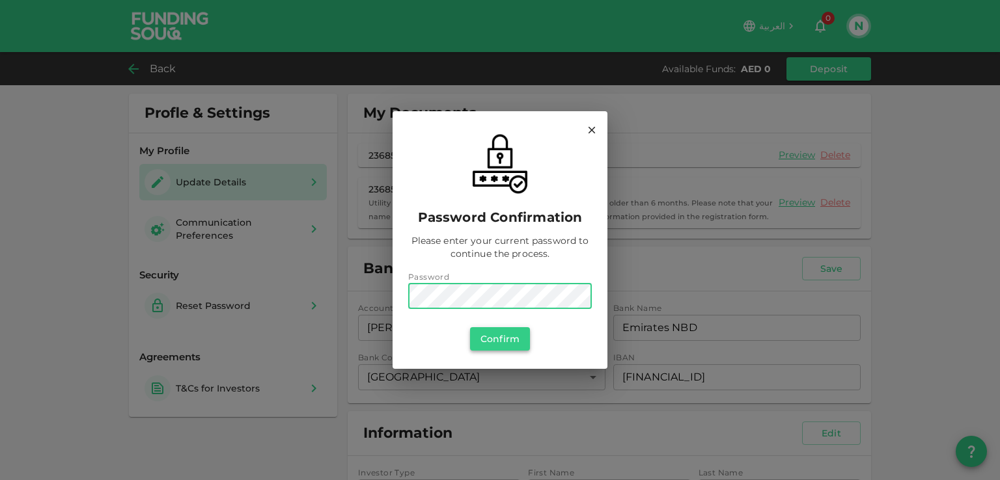
click at [492, 340] on button "Confirm" at bounding box center [500, 338] width 60 height 23
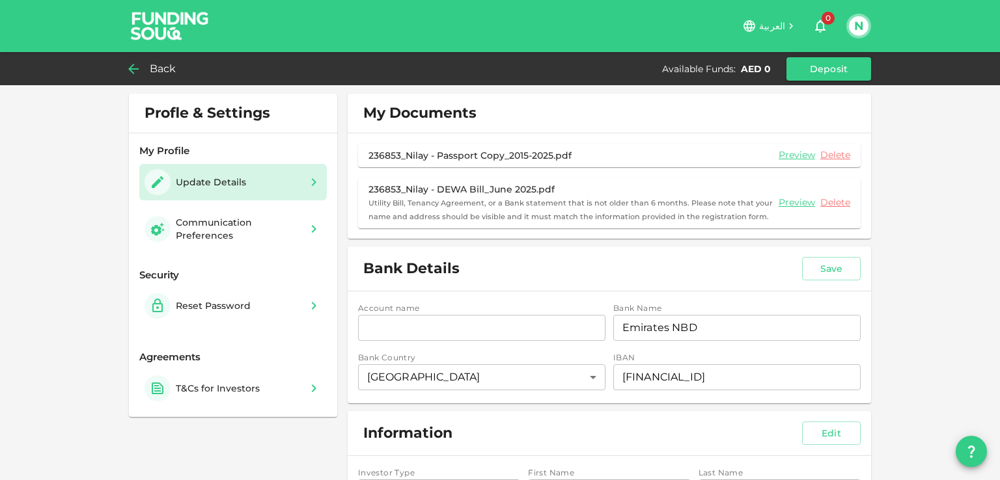
click at [420, 327] on input "accountName" at bounding box center [481, 328] width 247 height 26
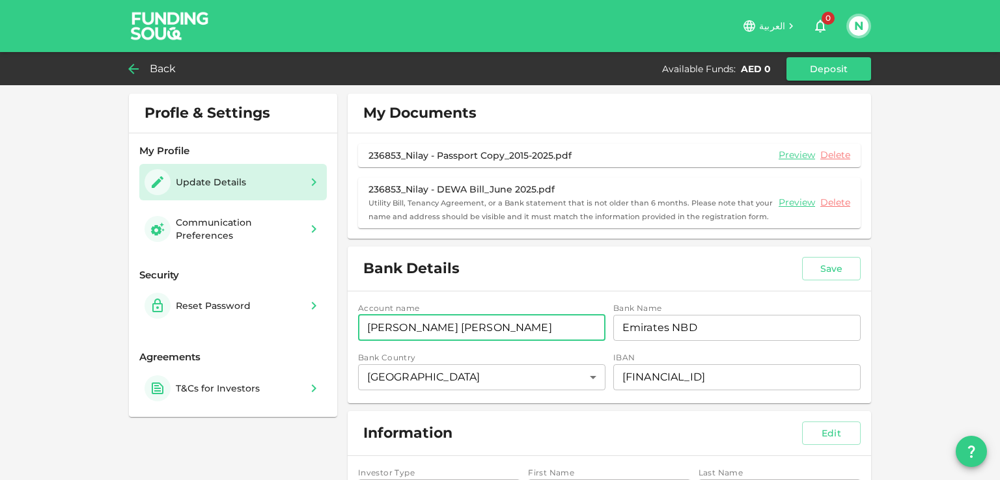
type input "Nilay Shaileshkumar Shah"
click at [517, 273] on div "Bank Details Save" at bounding box center [609, 269] width 523 height 44
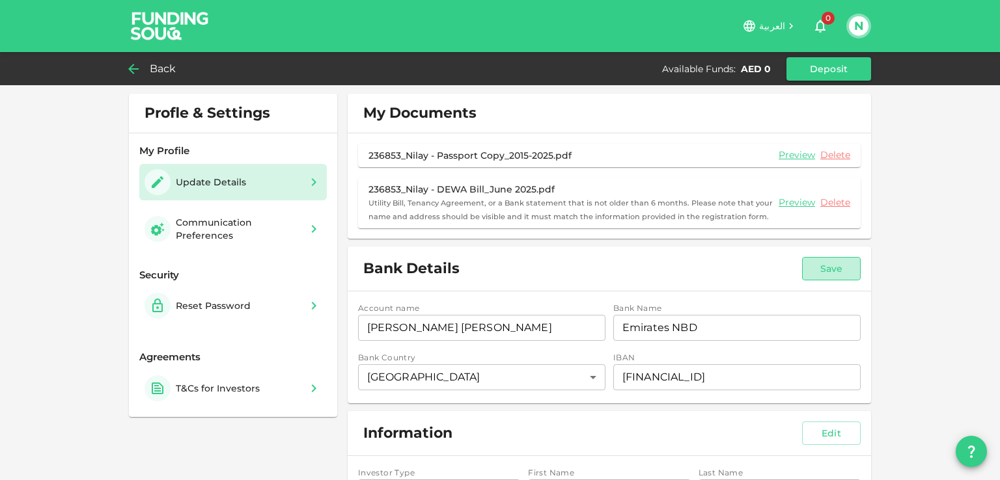
click at [825, 273] on button "Save" at bounding box center [831, 268] width 59 height 23
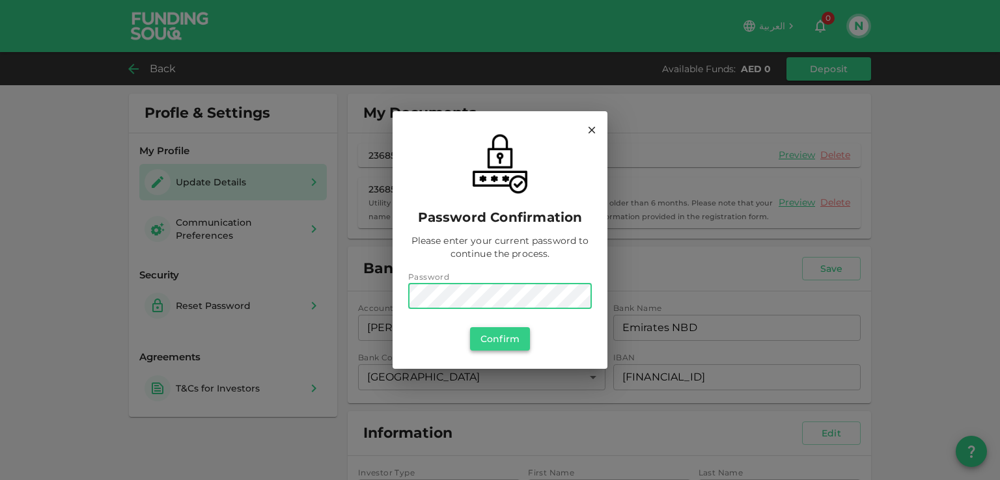
click at [523, 348] on button "Confirm" at bounding box center [500, 338] width 60 height 23
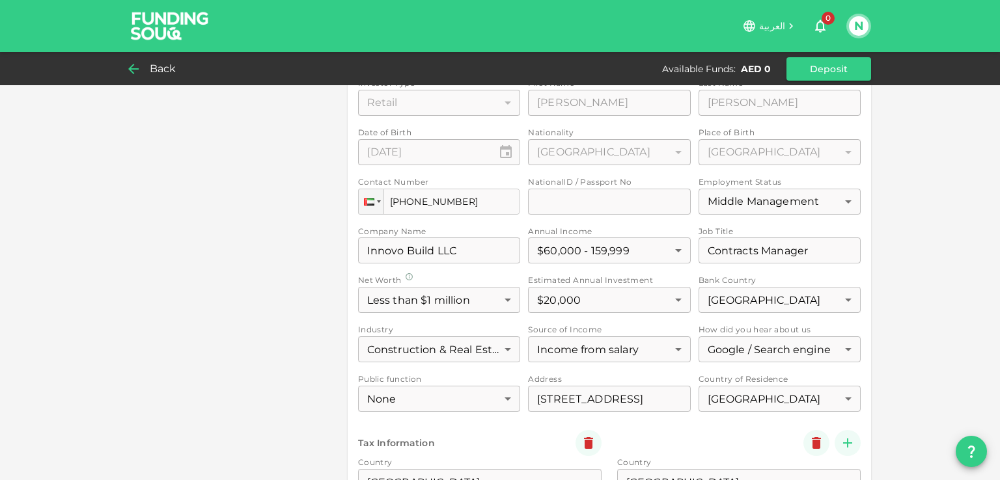
scroll to position [391, 0]
click at [552, 189] on div "Investor Type Retail 1 ​ First Name First Name Nilay First Name Last Name Last …" at bounding box center [609, 326] width 502 height 501
click at [549, 199] on div "Investor Type Retail 1 ​ First Name First Name Nilay First Name Last Name Last …" at bounding box center [609, 326] width 502 height 501
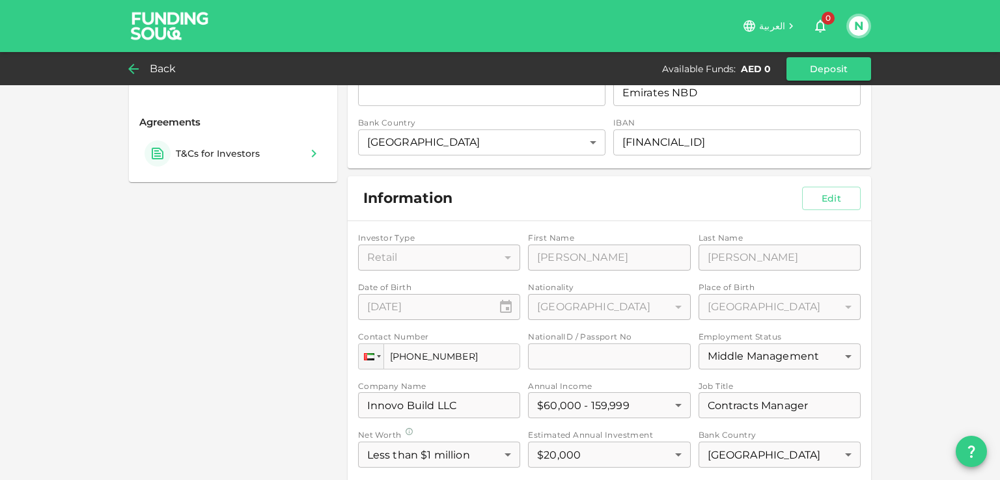
scroll to position [0, 0]
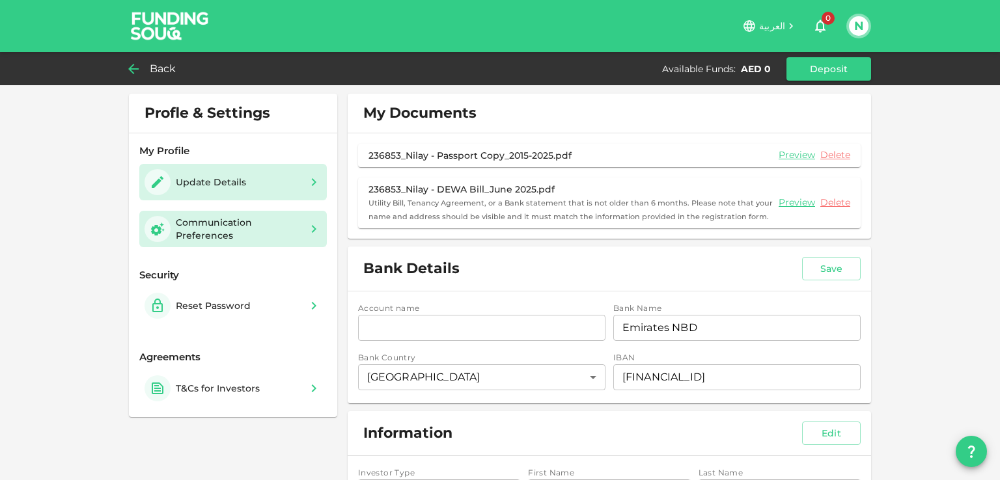
click at [190, 238] on div "Communication Preferences" at bounding box center [238, 229] width 125 height 26
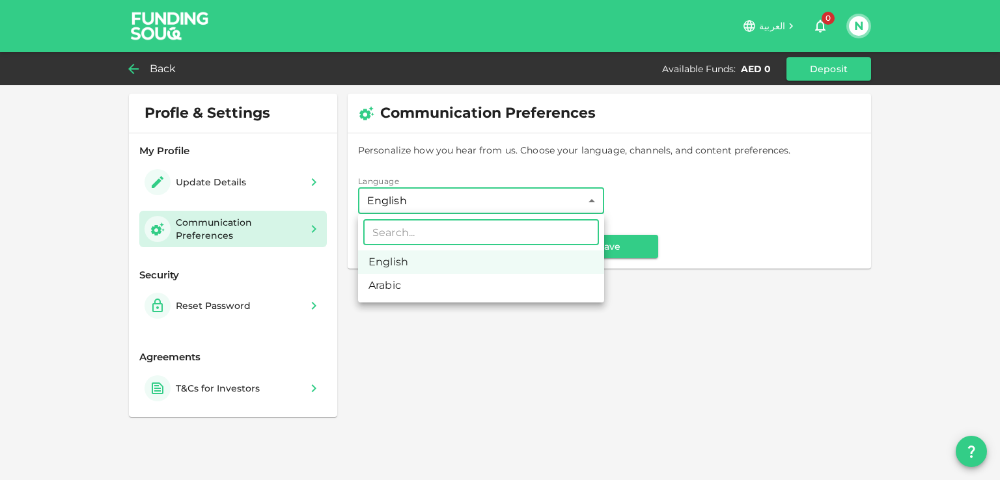
click at [470, 197] on body "العربية 0 N Back Available Funds : AED 0 Deposit Profle & Settings My Profile U…" at bounding box center [500, 240] width 1000 height 480
click at [470, 197] on div at bounding box center [500, 240] width 1000 height 480
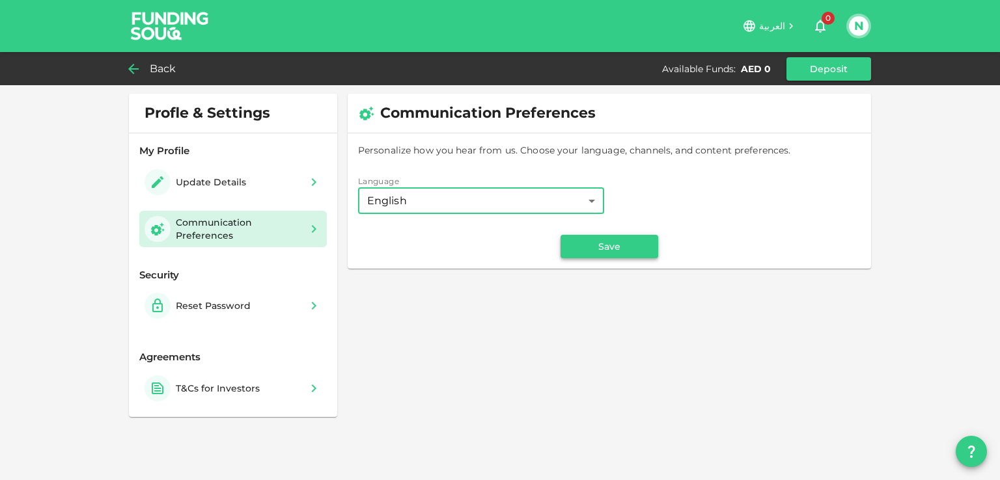
click at [618, 253] on button "Save" at bounding box center [609, 246] width 98 height 23
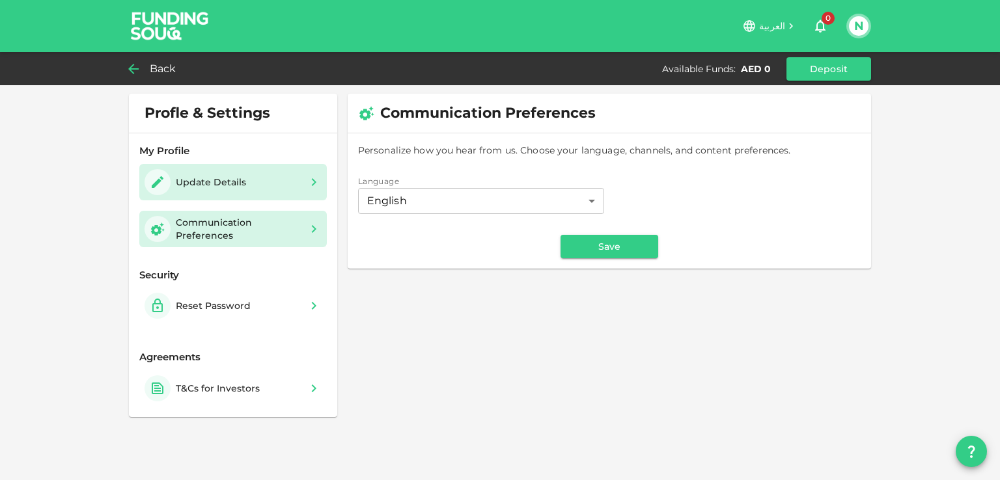
click at [174, 187] on div "Update Details" at bounding box center [197, 182] width 107 height 26
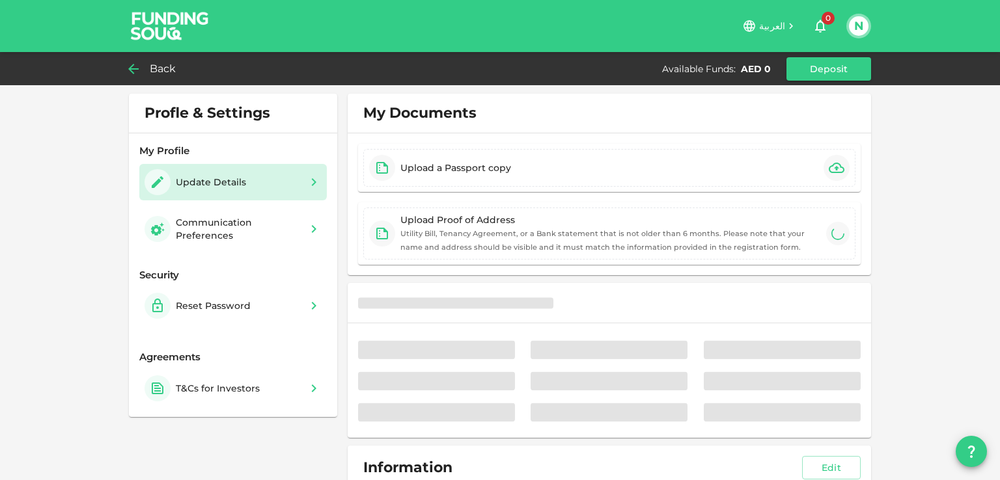
type input "⁦⁨01⁩ / ⁨09⁩ / ⁨1984⁩⁩"
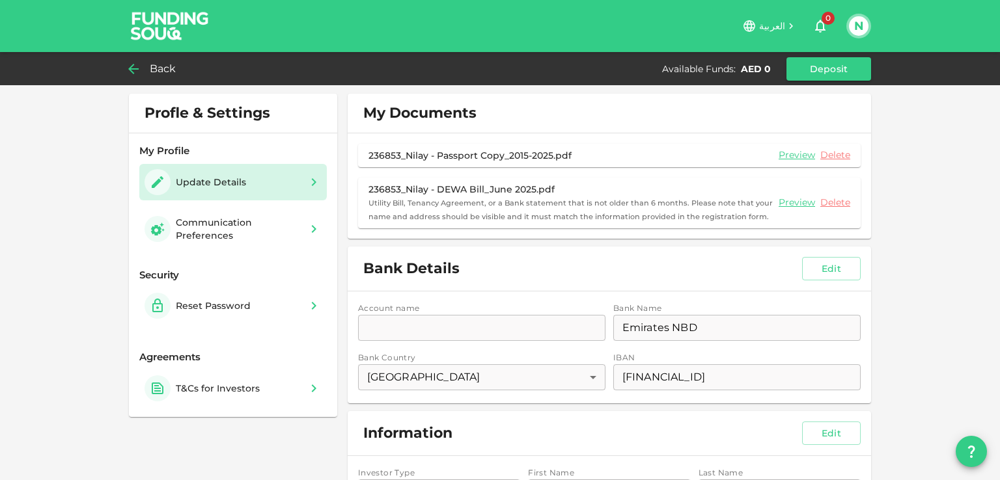
click at [167, 66] on span "Back" at bounding box center [163, 69] width 27 height 18
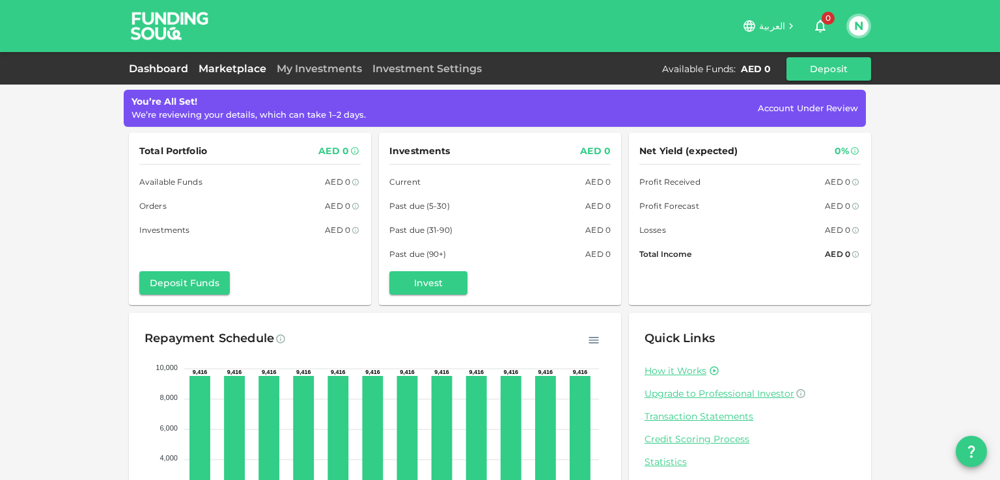
click at [255, 72] on link "Marketplace" at bounding box center [232, 68] width 78 height 12
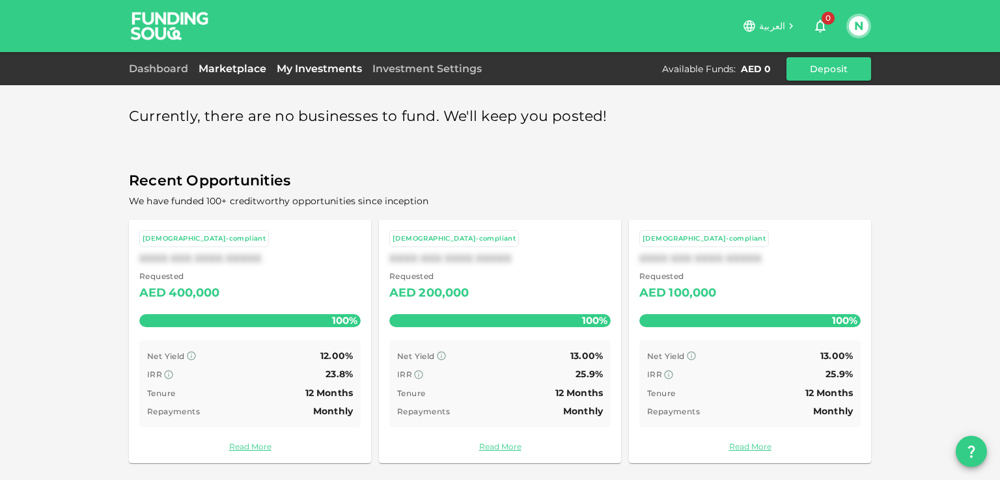
click at [316, 68] on link "My Investments" at bounding box center [319, 68] width 96 height 12
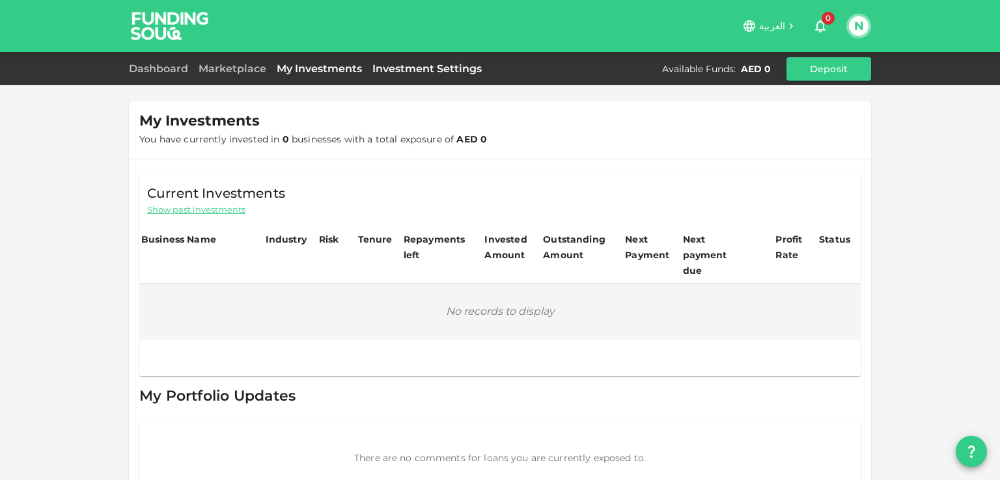
click at [412, 64] on link "Investment Settings" at bounding box center [427, 68] width 120 height 12
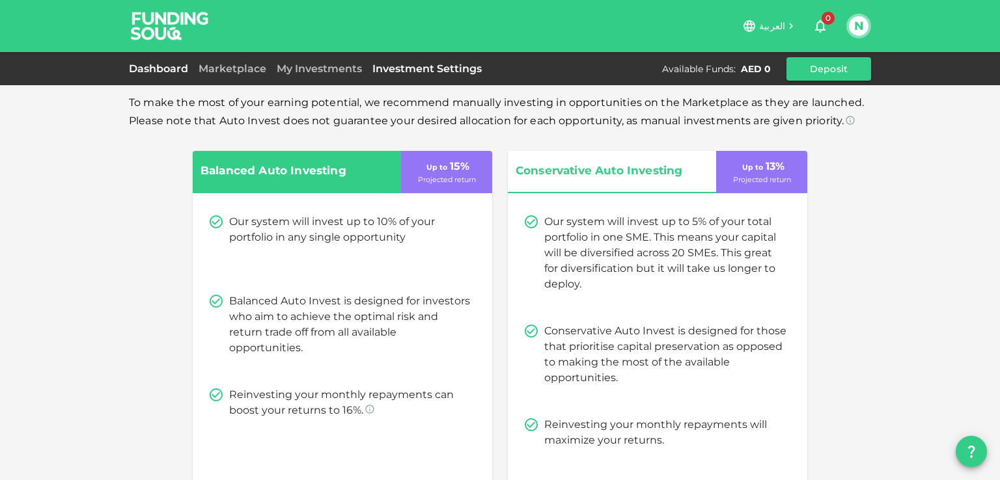
click at [172, 62] on link "Dashboard" at bounding box center [161, 68] width 64 height 12
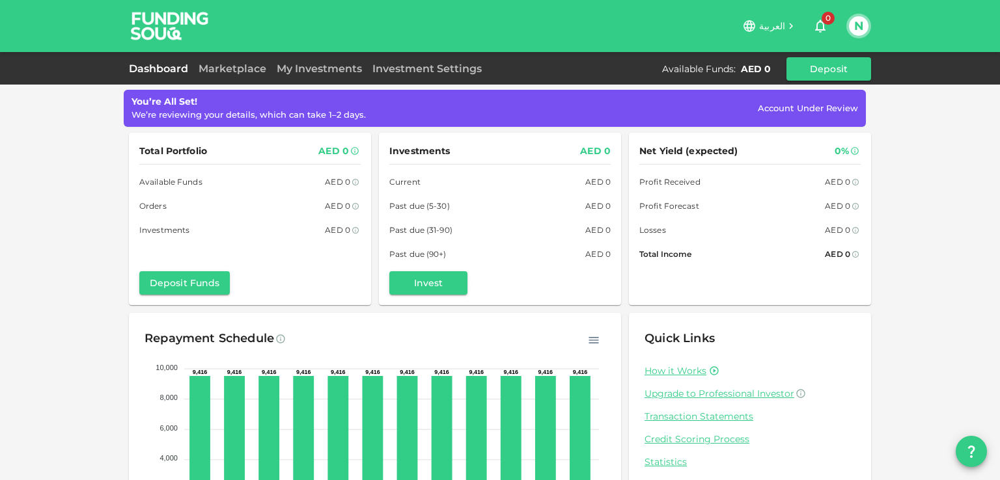
click at [167, 101] on span "You’re All Set!" at bounding box center [164, 102] width 66 height 12
click at [152, 291] on button "Deposit Funds" at bounding box center [184, 282] width 90 height 23
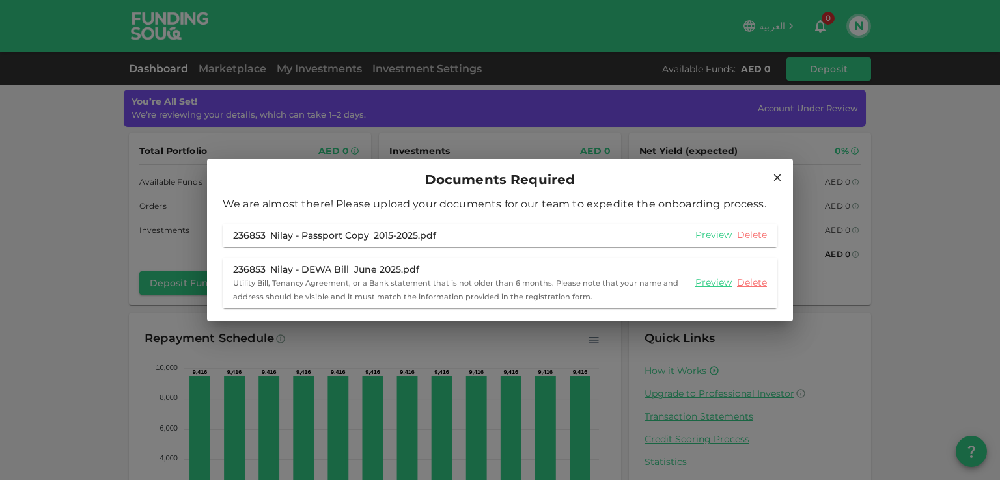
click at [774, 177] on icon at bounding box center [777, 178] width 12 height 12
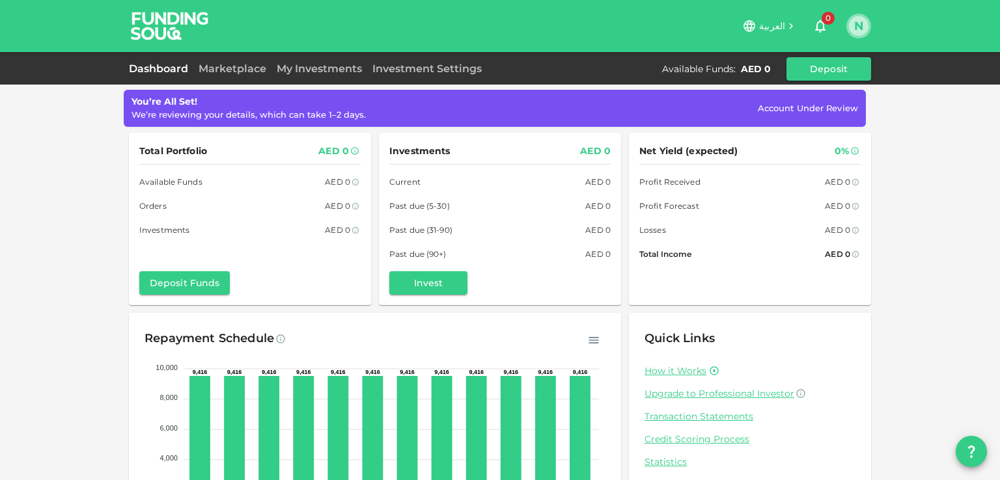
click at [857, 31] on button "N" at bounding box center [859, 26] width 20 height 20
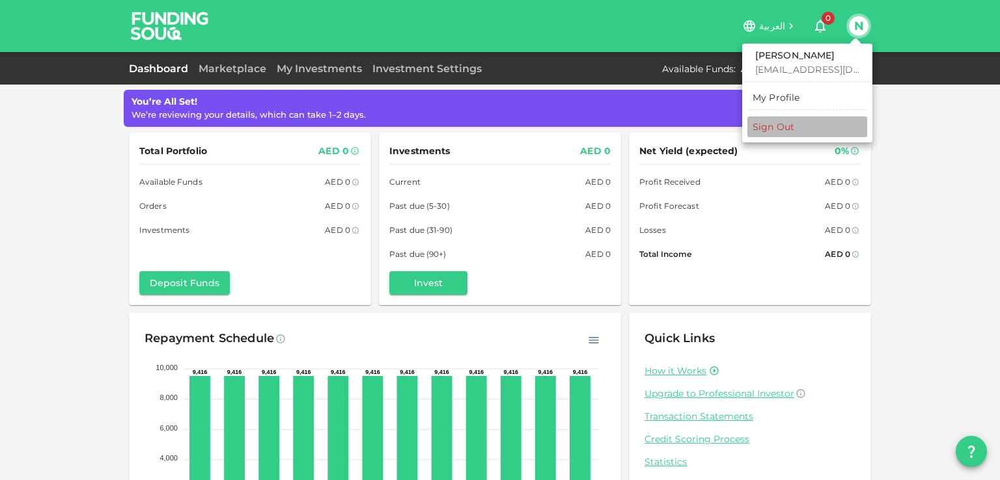
click at [782, 128] on div "Sign Out" at bounding box center [773, 126] width 42 height 13
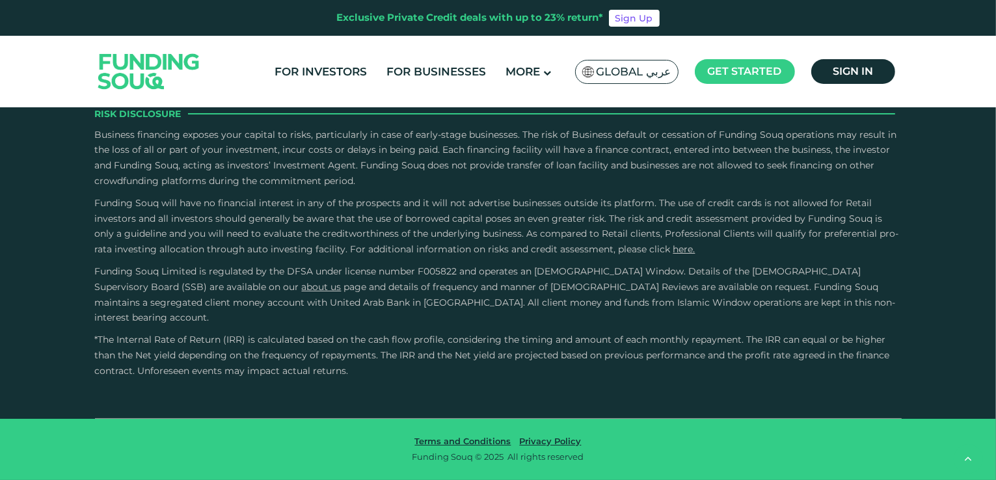
scroll to position [2994, 0]
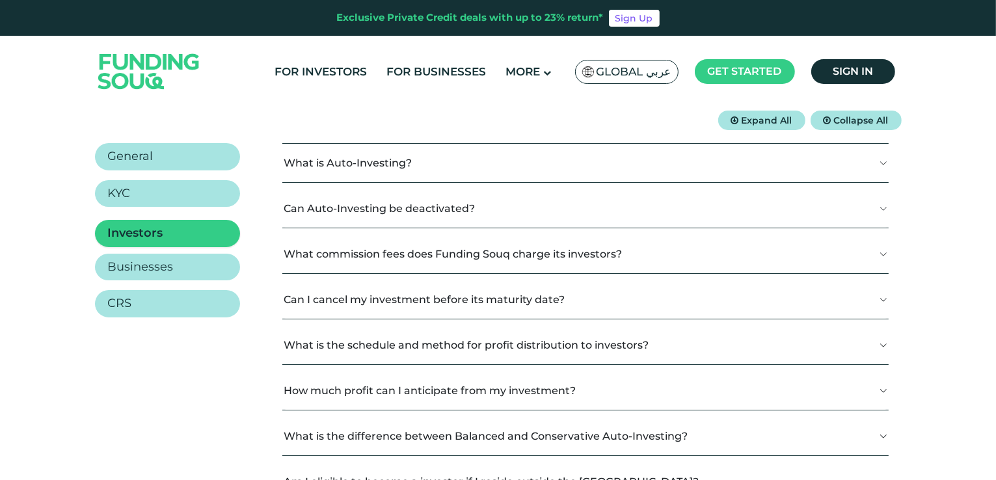
click at [171, 232] on link "Investors" at bounding box center [167, 233] width 145 height 27
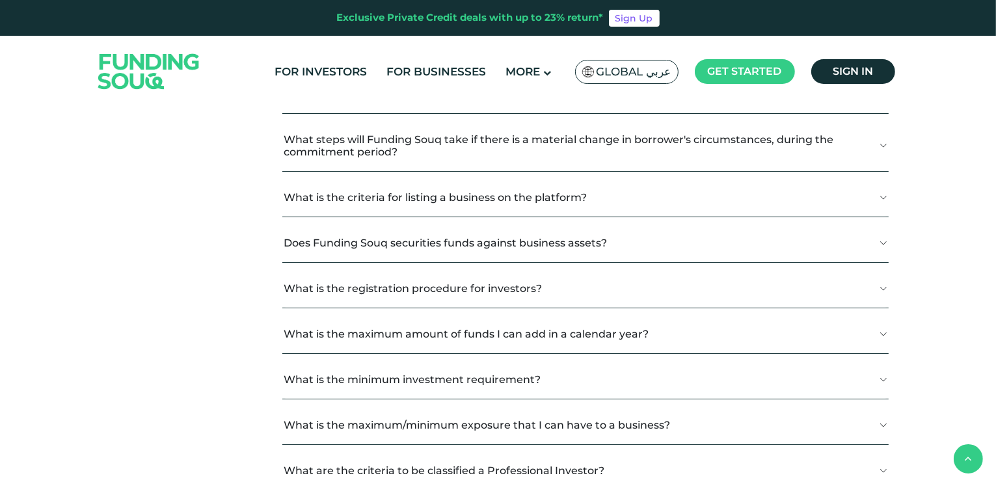
scroll to position [781, 0]
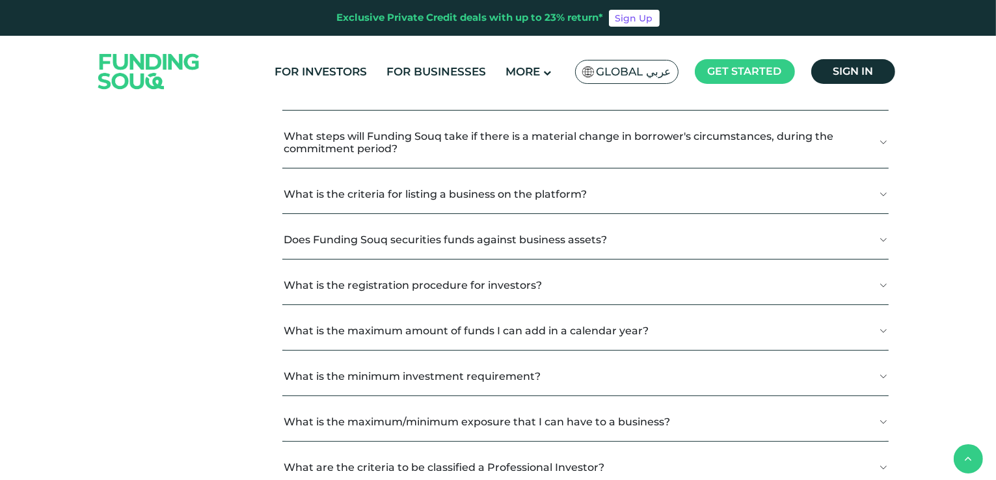
click at [417, 383] on button "What is the minimum investment requirement?" at bounding box center [585, 376] width 606 height 38
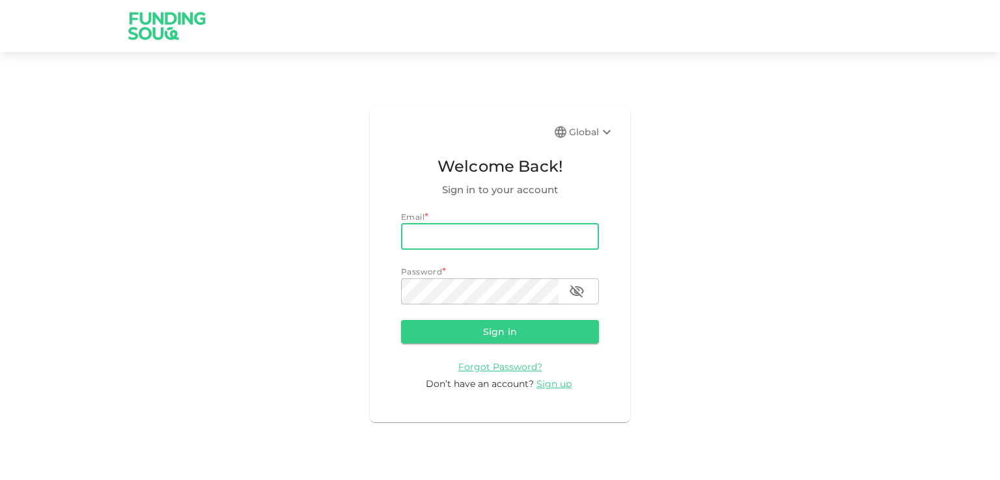
click at [551, 232] on input "email" at bounding box center [500, 237] width 198 height 26
type input "[EMAIL_ADDRESS][DOMAIN_NAME]"
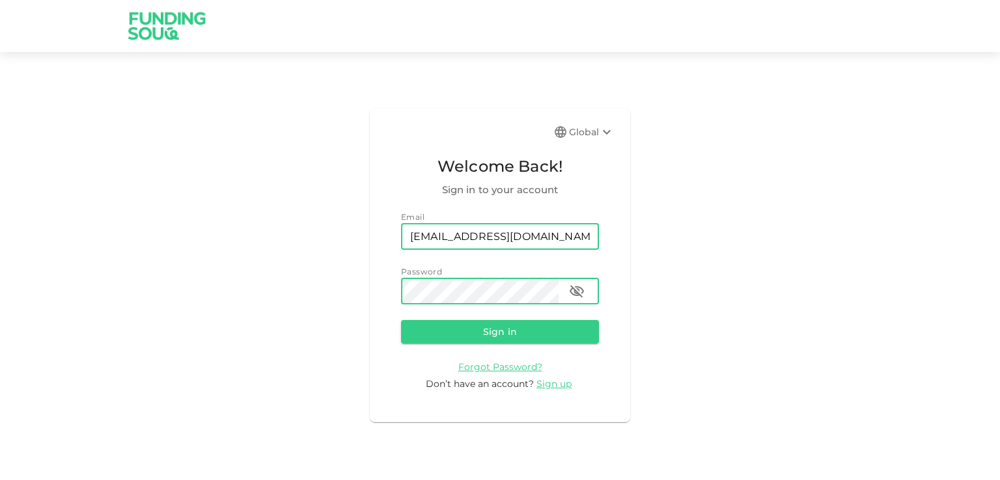
click at [401, 320] on button "Sign in" at bounding box center [500, 331] width 198 height 23
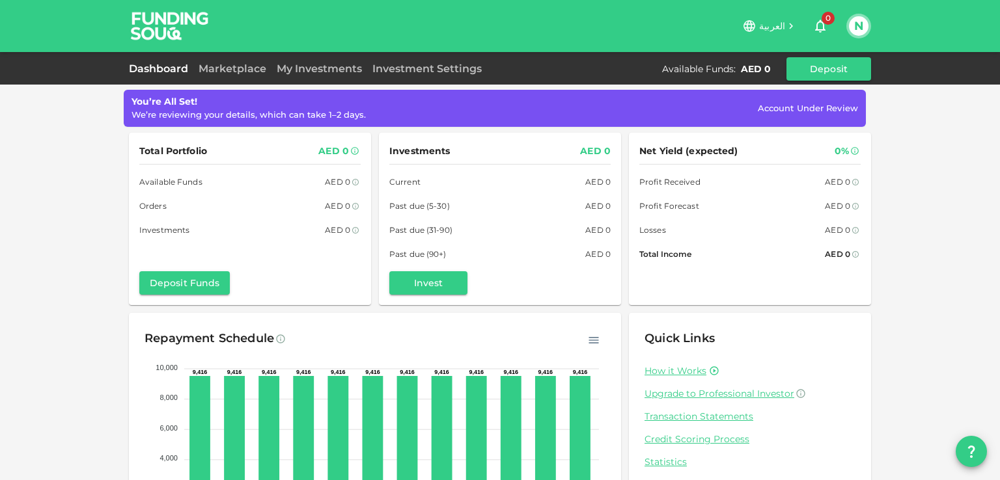
click at [819, 109] on span "Account Under Review" at bounding box center [808, 108] width 100 height 10
click at [195, 294] on button "Deposit Funds" at bounding box center [184, 282] width 90 height 23
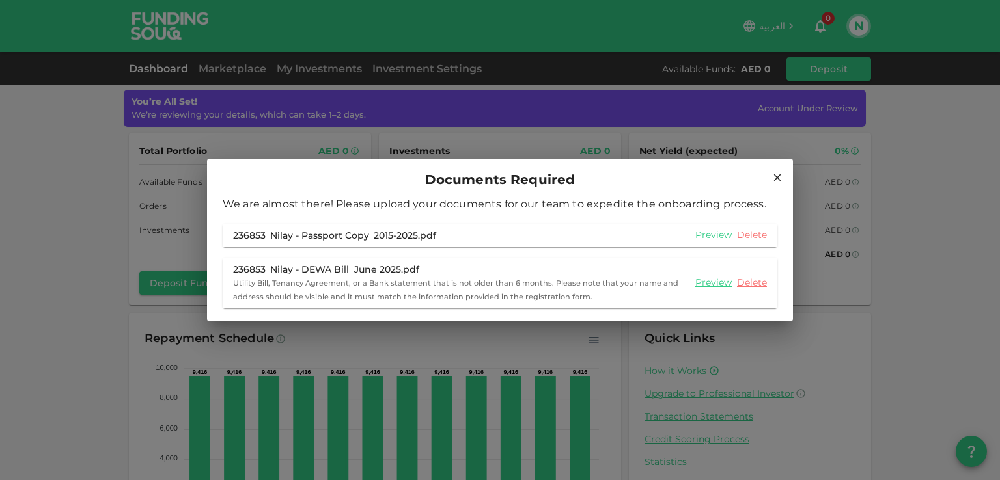
click at [773, 176] on icon at bounding box center [777, 178] width 12 height 12
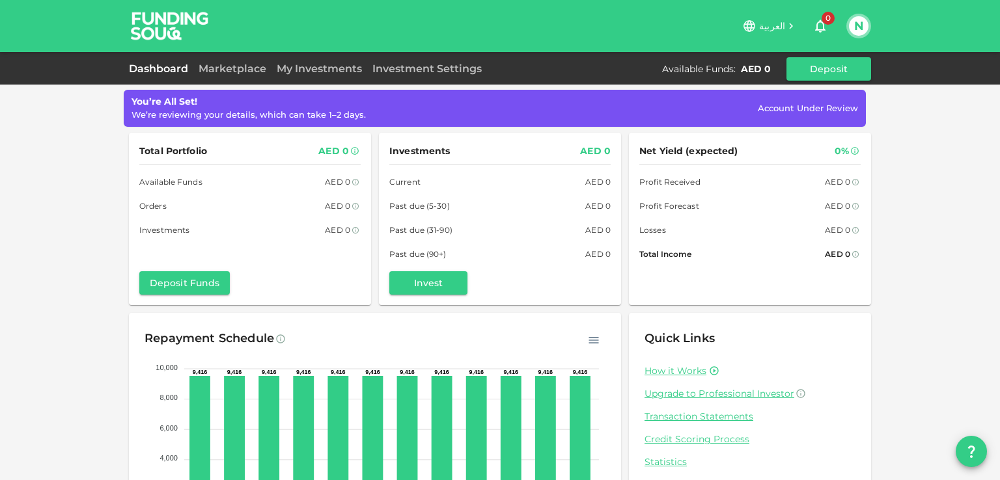
click at [864, 29] on button "N" at bounding box center [859, 26] width 20 height 20
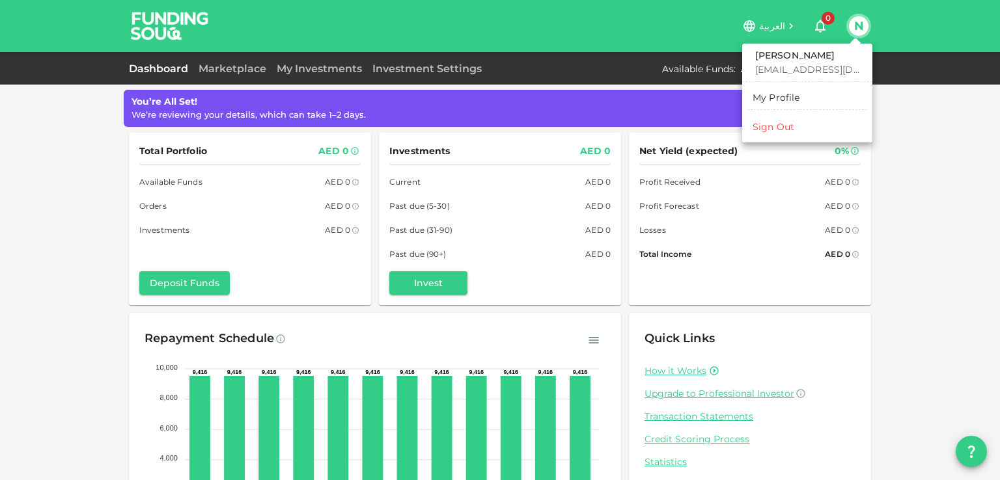
click at [927, 143] on div at bounding box center [500, 240] width 1000 height 480
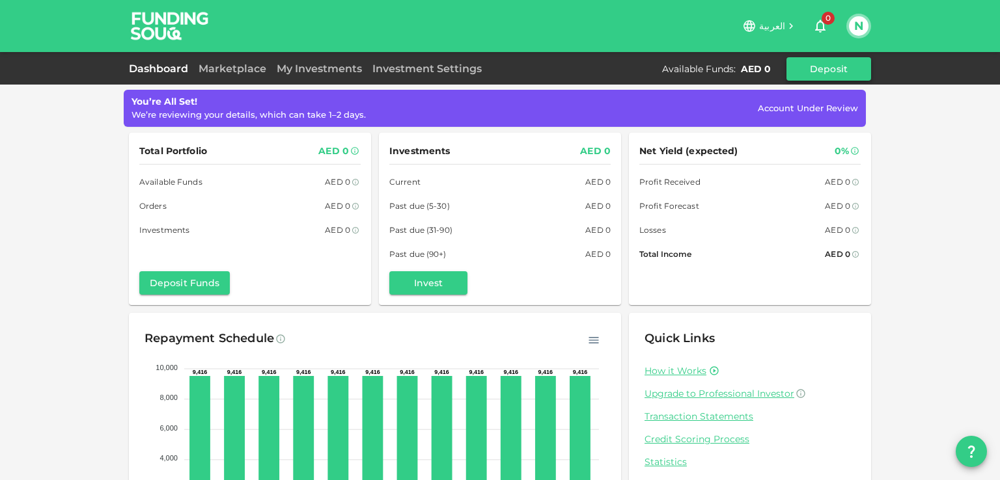
click at [837, 64] on button "Deposit" at bounding box center [828, 68] width 85 height 23
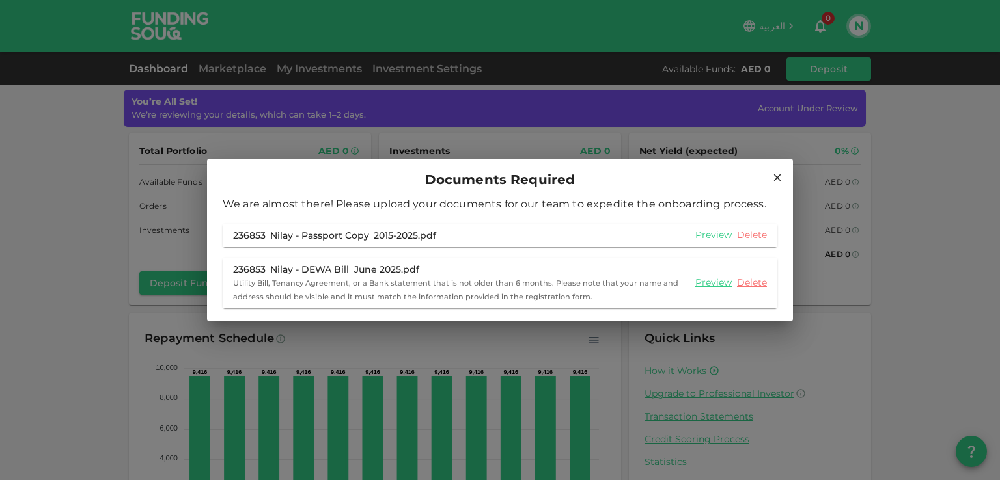
click at [775, 177] on icon at bounding box center [777, 178] width 12 height 12
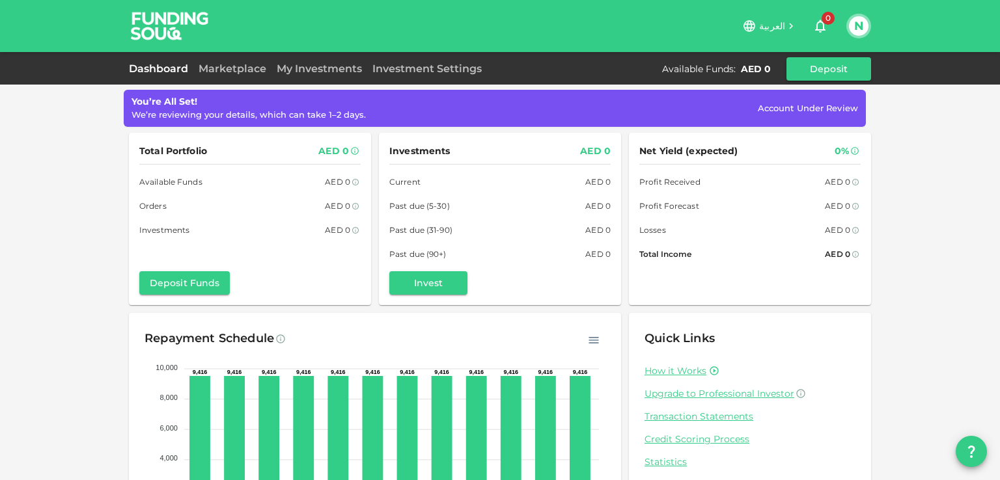
click at [857, 32] on button "N" at bounding box center [859, 26] width 20 height 20
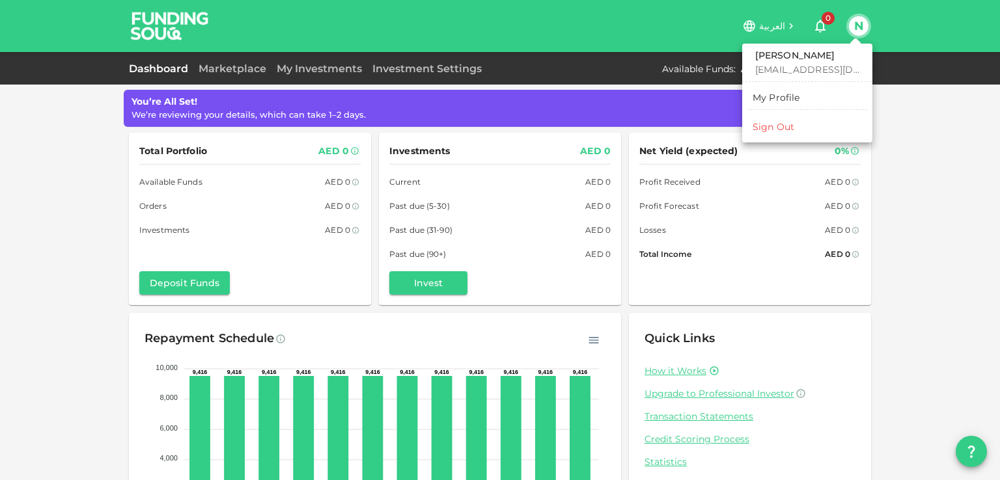
click at [787, 126] on div "Sign Out" at bounding box center [773, 126] width 42 height 13
